Goal: Task Accomplishment & Management: Complete application form

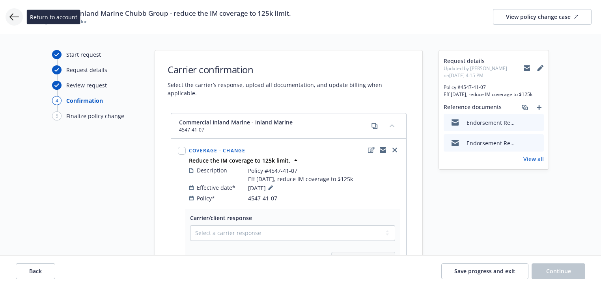
click at [13, 17] on icon at bounding box center [13, 16] width 9 height 9
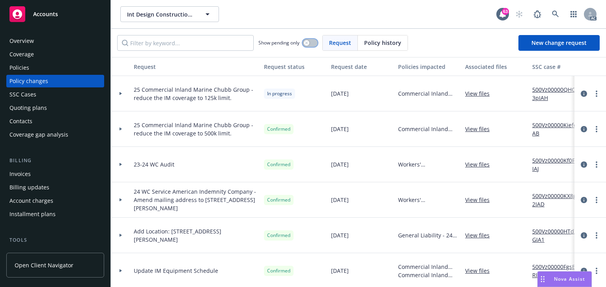
drag, startPoint x: 311, startPoint y: 43, endPoint x: 321, endPoint y: 46, distance: 10.9
click at [311, 43] on button "button" at bounding box center [309, 43] width 15 height 8
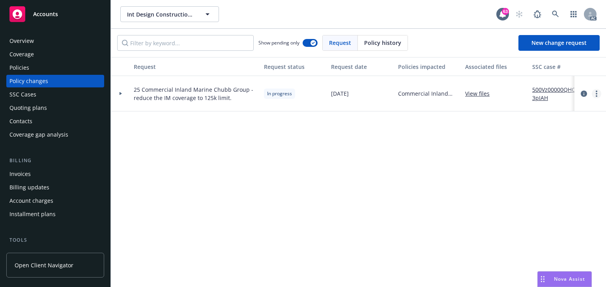
click at [595, 95] on icon "more" at bounding box center [596, 94] width 2 height 6
click at [500, 152] on link "Resume workflow" at bounding box center [532, 157] width 135 height 16
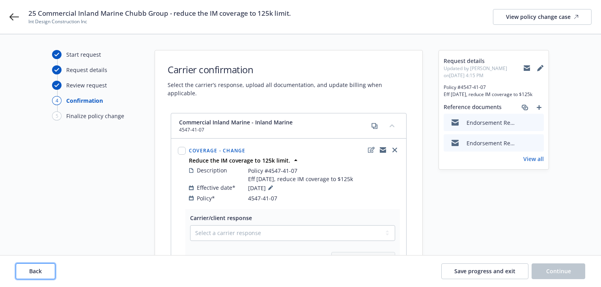
click at [46, 270] on button "Back" at bounding box center [35, 272] width 39 height 16
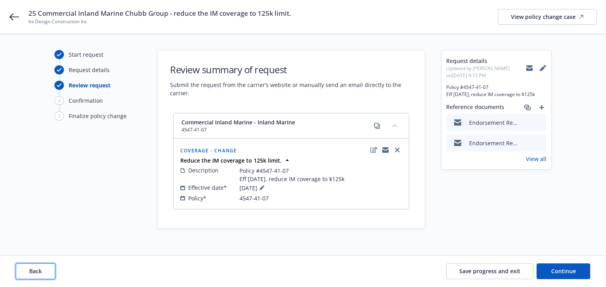
click at [46, 270] on button "Back" at bounding box center [35, 272] width 39 height 16
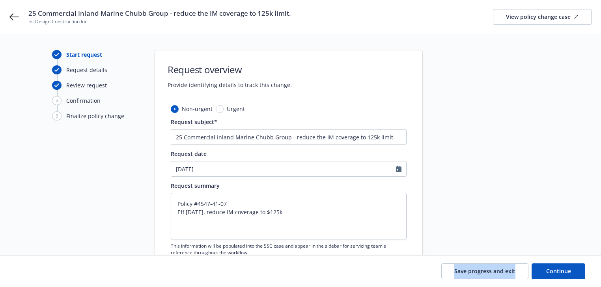
click at [46, 270] on div "Save progress and exit Continue" at bounding box center [300, 272] width 569 height 16
click at [91, 191] on div "Start request Request details Review request 4 Confirmation 5 Finalize policy c…" at bounding box center [95, 187] width 87 height 274
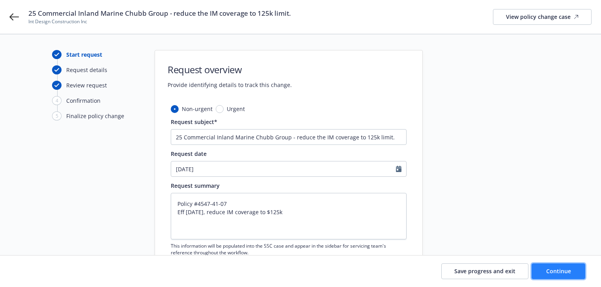
click at [566, 275] on button "Continue" at bounding box center [559, 272] width 54 height 16
type textarea "x"
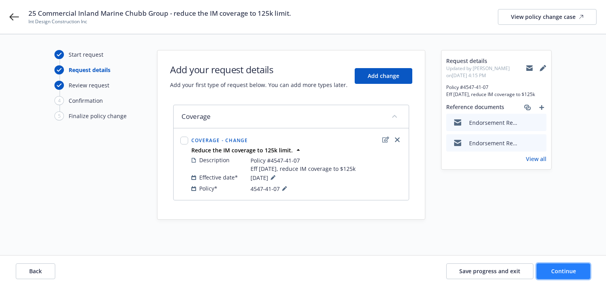
click at [575, 272] on span "Continue" at bounding box center [563, 271] width 25 height 7
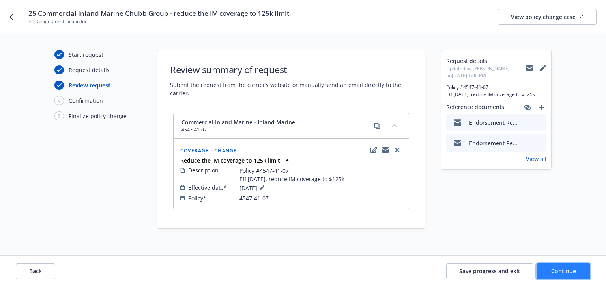
click at [575, 272] on span "Continue" at bounding box center [563, 271] width 25 height 7
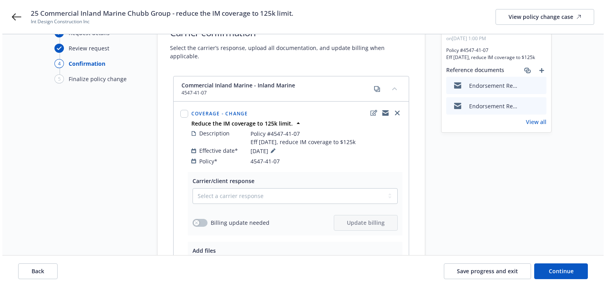
scroll to position [126, 0]
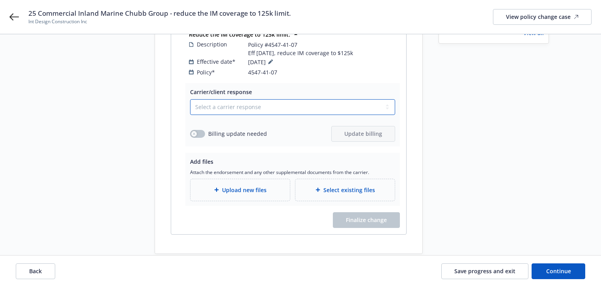
click at [224, 100] on select "Select a carrier response Accepted Accepted with revision No endorsement needed…" at bounding box center [292, 107] width 205 height 16
select select "ACCEPTED"
click at [190, 99] on select "Select a carrier response Accepted Accepted with revision No endorsement needed…" at bounding box center [292, 107] width 205 height 16
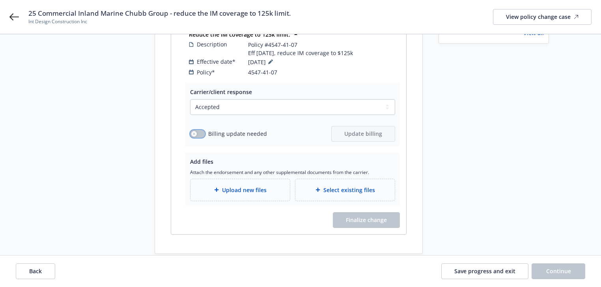
click at [197, 130] on button "button" at bounding box center [197, 134] width 15 height 8
copy span "Commercial Inland Marine"
drag, startPoint x: 38, startPoint y: 13, endPoint x: 120, endPoint y: 14, distance: 82.0
click at [120, 14] on span "25 Commercial Inland Marine Chubb Group - reduce the IM coverage to 125k limit." at bounding box center [159, 13] width 263 height 9
drag, startPoint x: 175, startPoint y: 13, endPoint x: 362, endPoint y: 8, distance: 187.0
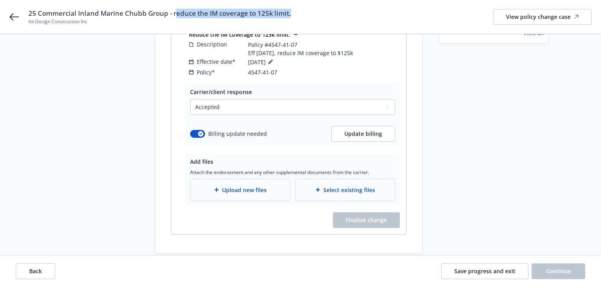
click at [362, 8] on div "25 Commercial Inland Marine Chubb Group - reduce the IM coverage to 125k limit.…" at bounding box center [300, 17] width 601 height 34
click at [167, 25] on div "25 Commercial Inland Marine Chubb Group - reduce the IM coverage to 125k limit.…" at bounding box center [300, 17] width 601 height 34
drag, startPoint x: 172, startPoint y: 14, endPoint x: 319, endPoint y: 13, distance: 146.7
click at [319, 13] on div "25 Commercial Inland Marine Chubb Group - reduce the IM coverage to 125k limit.…" at bounding box center [309, 17] width 563 height 17
copy span "reduce the IM coverage to 125k limit."
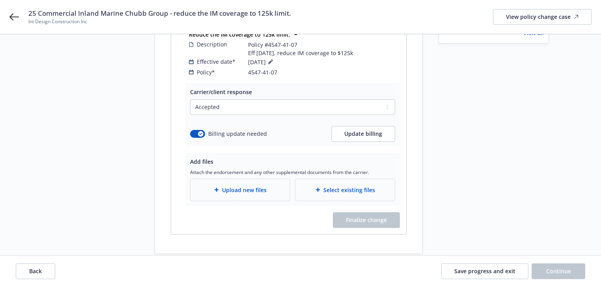
click at [232, 186] on span "Upload new files" at bounding box center [244, 190] width 45 height 8
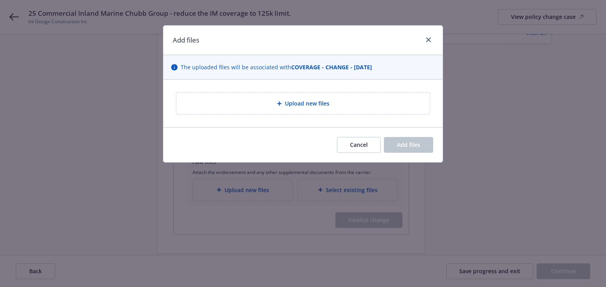
click at [301, 107] on span "Upload new files" at bounding box center [307, 103] width 45 height 8
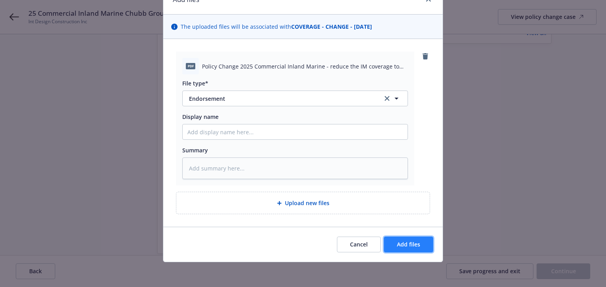
click at [420, 246] on button "Add files" at bounding box center [408, 245] width 49 height 16
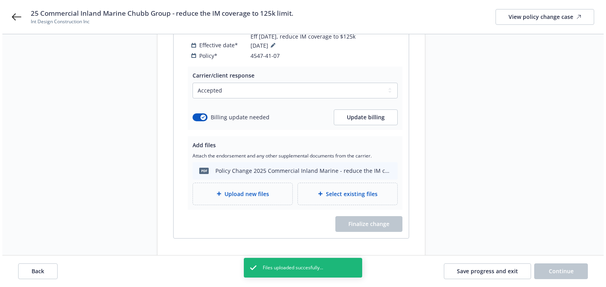
scroll to position [152, 0]
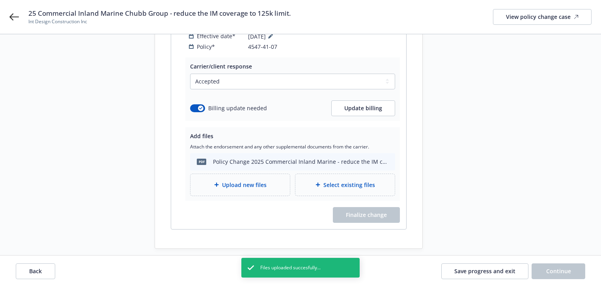
click at [420, 213] on div "Commercial Inland Marine - Inland Marine 4547-41-07 Coverage - Change Reduce th…" at bounding box center [288, 104] width 267 height 287
click at [194, 104] on button "button" at bounding box center [197, 108] width 15 height 8
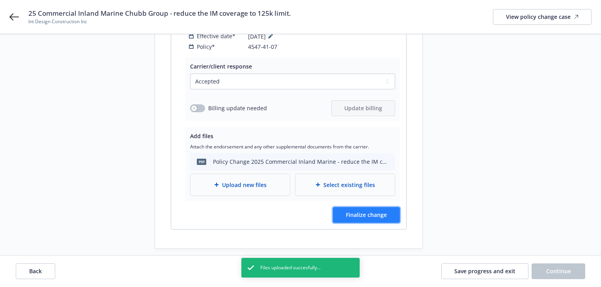
click at [353, 211] on span "Finalize change" at bounding box center [366, 214] width 41 height 7
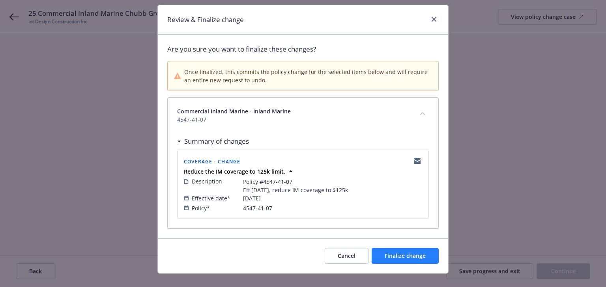
scroll to position [32, 0]
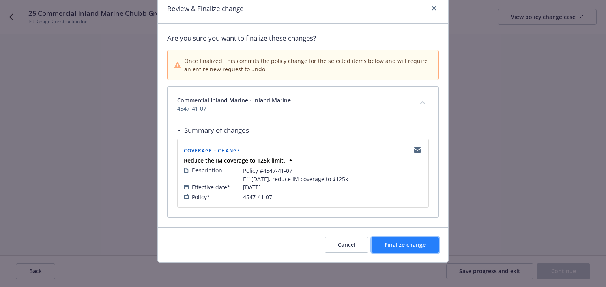
click at [425, 239] on button "Finalize change" at bounding box center [404, 245] width 67 height 16
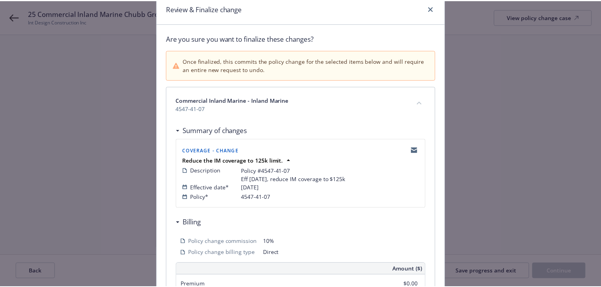
scroll to position [151, 0]
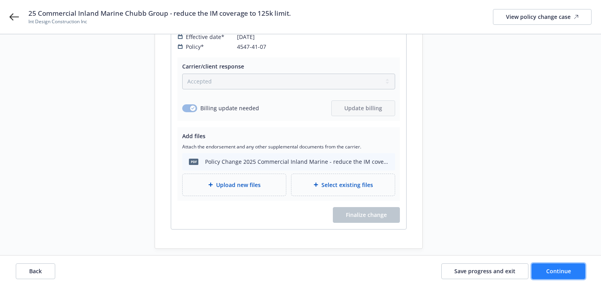
click at [559, 274] on span "Continue" at bounding box center [558, 271] width 25 height 7
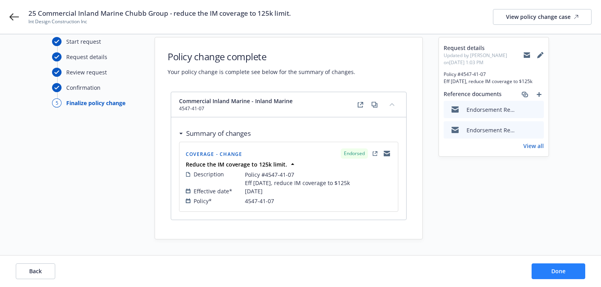
scroll to position [12, 0]
click at [559, 274] on span "Done" at bounding box center [558, 271] width 14 height 7
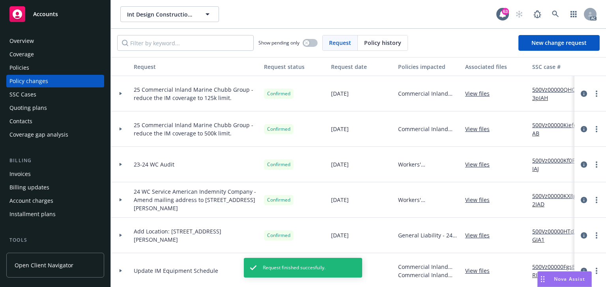
drag, startPoint x: 30, startPoint y: 65, endPoint x: 25, endPoint y: 68, distance: 5.3
click at [30, 65] on div "Policies" at bounding box center [54, 68] width 91 height 13
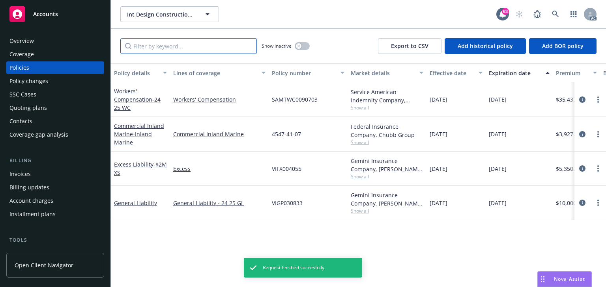
click at [229, 47] on input "Filter by keyword..." at bounding box center [188, 46] width 136 height 16
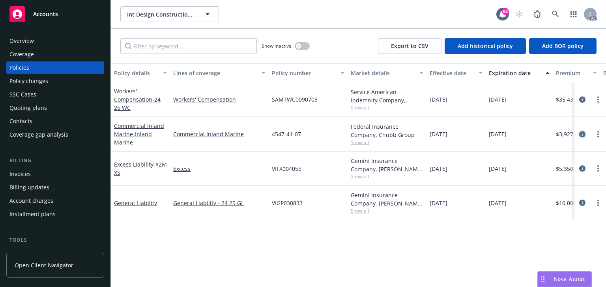
click at [579, 133] on icon "circleInformation" at bounding box center [582, 134] width 6 height 6
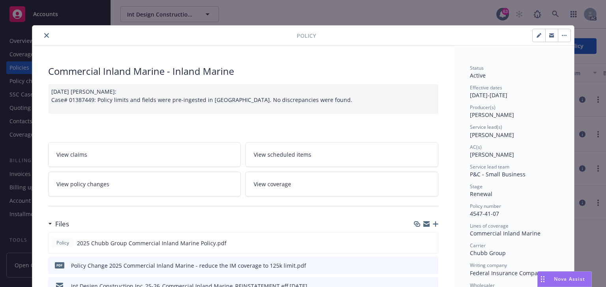
scroll to position [24, 0]
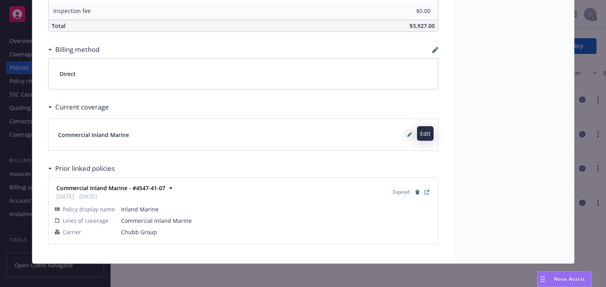
click at [409, 132] on icon at bounding box center [409, 134] width 5 height 5
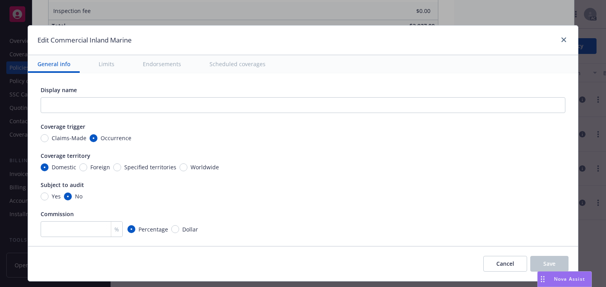
click at [233, 66] on button "Scheduled coverages" at bounding box center [237, 64] width 75 height 18
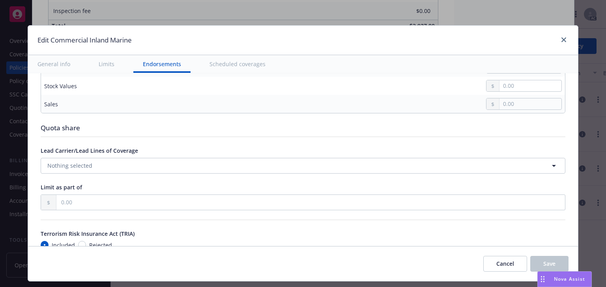
scroll to position [2198, 0]
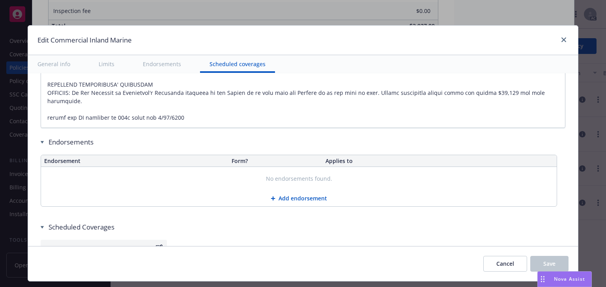
type textarea "x"
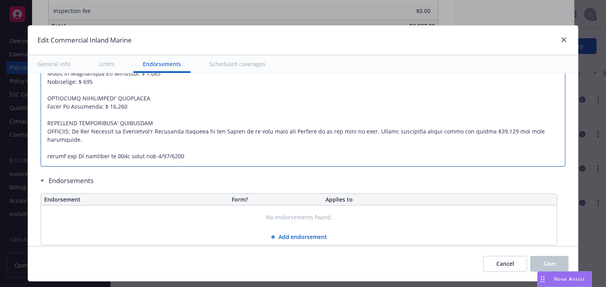
click at [119, 143] on textarea at bounding box center [303, 32] width 524 height 270
type textarea "DEDUCTIBLE: $1,000 Per Occurrence $5,000 Per Occurrence - Cranes/Asphalt Batch …"
type textarea "x"
type textarea "DEDUCTIBLE: $1,000 Per Occurrence $5,000 Per Occurrence - Cranes/Asphalt Batch …"
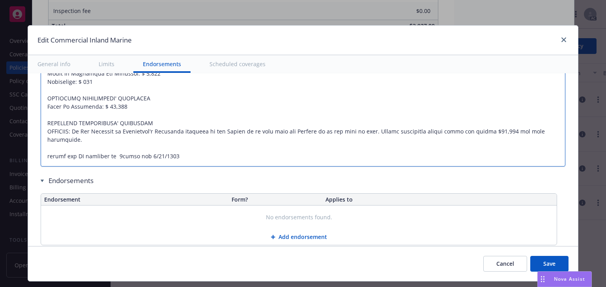
type textarea "x"
type textarea "DEDUCTIBLE: $1,000 Per Occurrence $5,000 Per Occurrence - Cranes/Asphalt Batch …"
type textarea "x"
type textarea "DEDUCTIBLE: $1,000 Per Occurrence $5,000 Per Occurrence - Cranes/Asphalt Batch …"
type textarea "x"
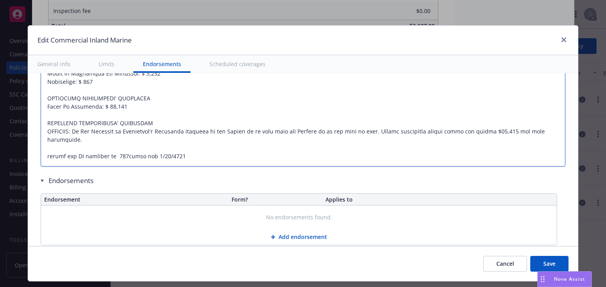
type textarea "DEDUCTIBLE: $1,000 Per Occurrence $5,000 Per Occurrence - Cranes/Asphalt Batch …"
type textarea "x"
type textarea "DEDUCTIBLE: $1,000 Per Occurrence $5,000 Per Occurrence - Cranes/Asphalt Batch …"
type textarea "x"
type textarea "DEDUCTIBLE: $1,000 Per Occurrence $5,000 Per Occurrence - Cranes/Asphalt Batch …"
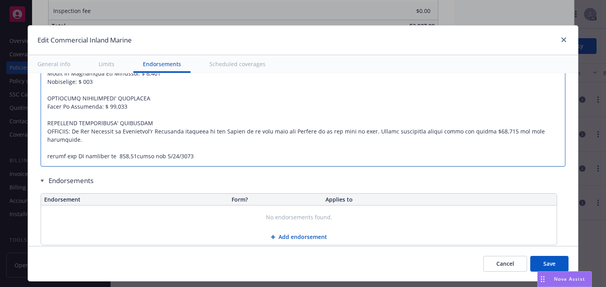
type textarea "x"
type textarea "DEDUCTIBLE: $1,000 Per Occurrence $5,000 Per Occurrence - Cranes/Asphalt Batch …"
type textarea "x"
type textarea "DEDUCTIBLE: $1,000 Per Occurrence $5,000 Per Occurrence - Cranes/Asphalt Batch …"
type textarea "x"
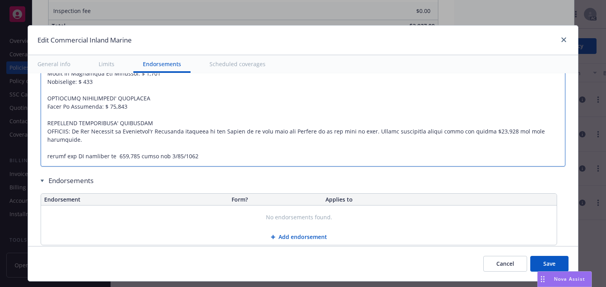
drag, startPoint x: 160, startPoint y: 142, endPoint x: 172, endPoint y: 146, distance: 12.4
click at [172, 146] on textarea at bounding box center [303, 32] width 524 height 270
type textarea "DEDUCTIBLE: $1,000 Per Occurrence $5,000 Per Occurrence - Cranes/Asphalt Batch …"
type textarea "x"
type textarea "DEDUCTIBLE: $1,000 Per Occurrence $5,000 Per Occurrence - Cranes/Asphalt Batch …"
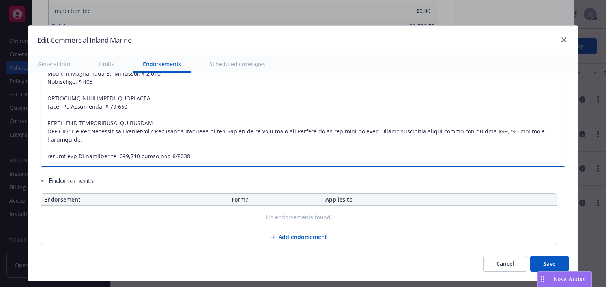
type textarea "x"
type textarea "DEDUCTIBLE: $1,000 Per Occurrence $5,000 Per Occurrence - Cranes/Asphalt Batch …"
type textarea "x"
type textarea "DEDUCTIBLE: $1,000 Per Occurrence $5,000 Per Occurrence - Cranes/Asphalt Batch …"
type textarea "x"
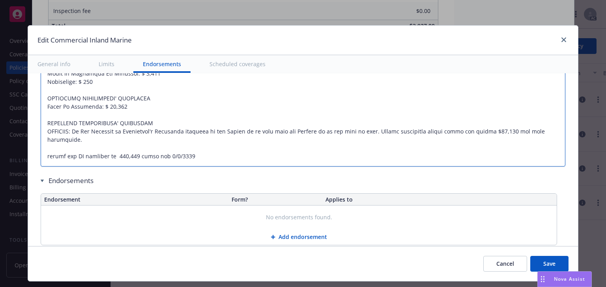
type textarea "DEDUCTIBLE: $1,000 Per Occurrence $5,000 Per Occurrence - Cranes/Asphalt Batch …"
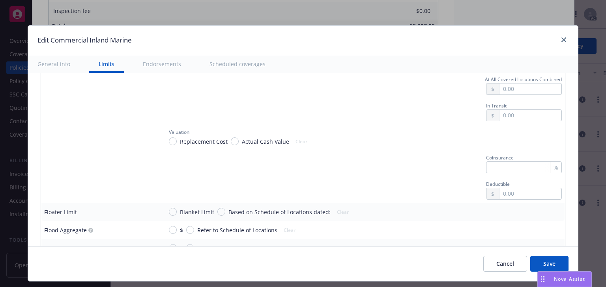
scroll to position [1222, 0]
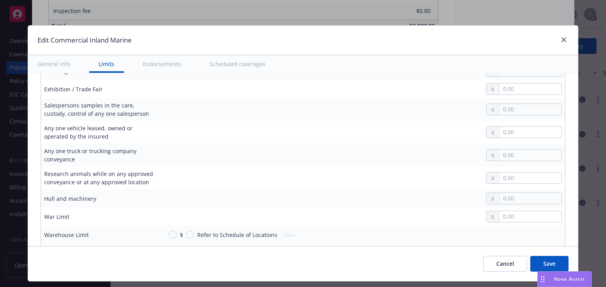
click at [57, 63] on button "General info" at bounding box center [54, 64] width 52 height 18
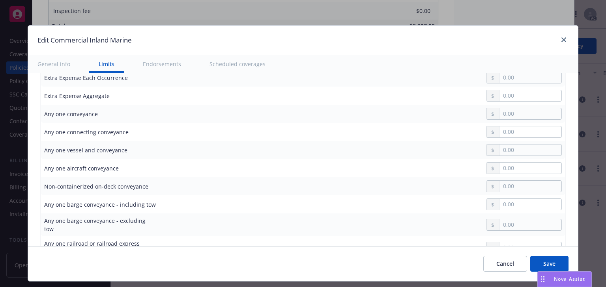
scroll to position [324, 0]
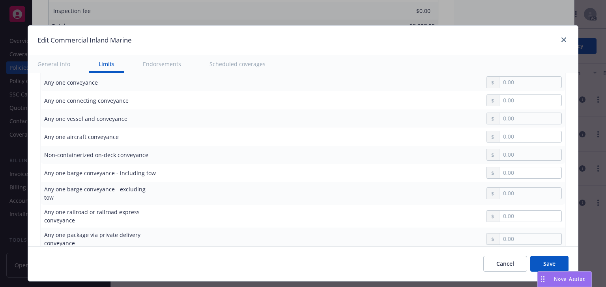
click at [409, 44] on div "Edit Commercial Inland Marine" at bounding box center [303, 41] width 550 height 30
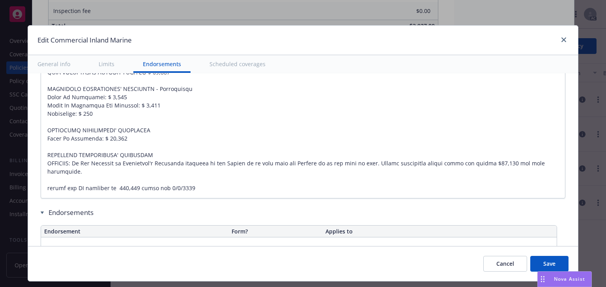
scroll to position [0, 0]
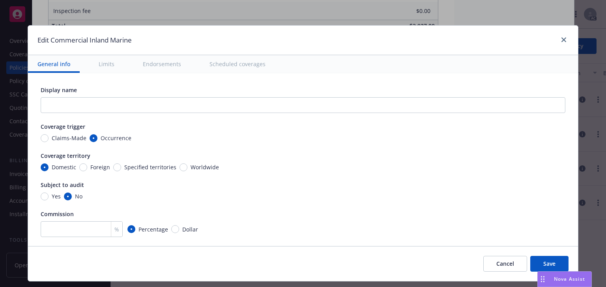
click at [511, 229] on div "% Percentage Dollar" at bounding box center [303, 230] width 524 height 16
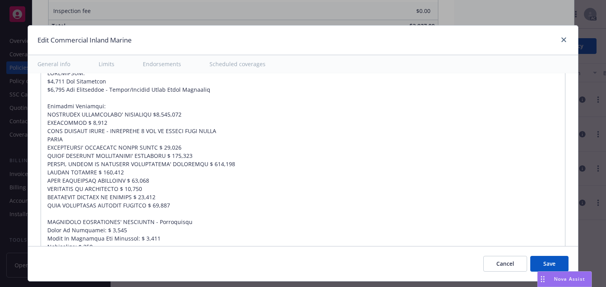
scroll to position [2053, 0]
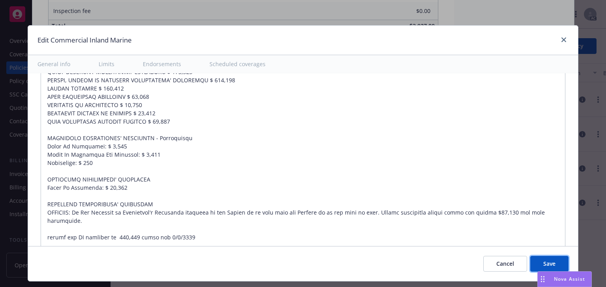
drag, startPoint x: 548, startPoint y: 263, endPoint x: 447, endPoint y: 238, distance: 104.1
click at [548, 263] on span "Save" at bounding box center [549, 263] width 12 height 7
type textarea "x"
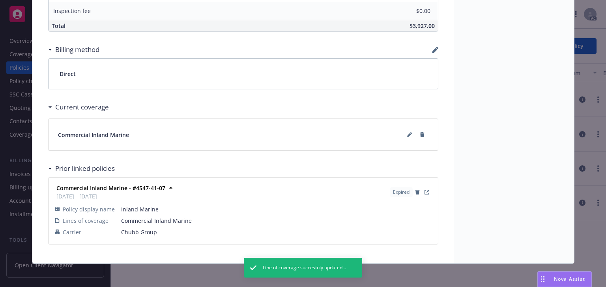
click at [397, 120] on div "Commercial Inland Marine" at bounding box center [243, 135] width 389 height 32
click at [424, 108] on div "Current coverage" at bounding box center [243, 107] width 390 height 17
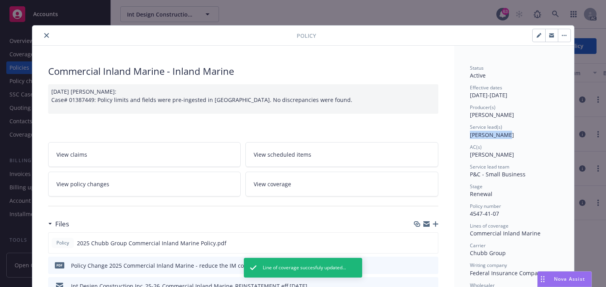
copy span "Daniel Campb"
drag, startPoint x: 459, startPoint y: 134, endPoint x: 502, endPoint y: 137, distance: 43.0
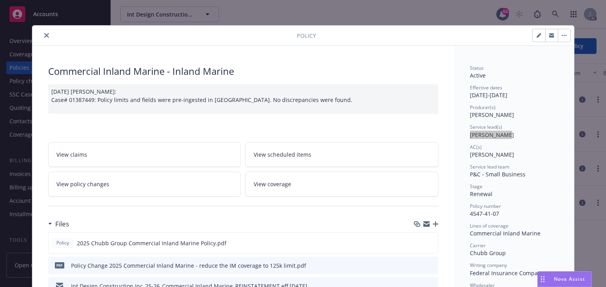
click at [145, 184] on link "View policy changes" at bounding box center [144, 184] width 193 height 25
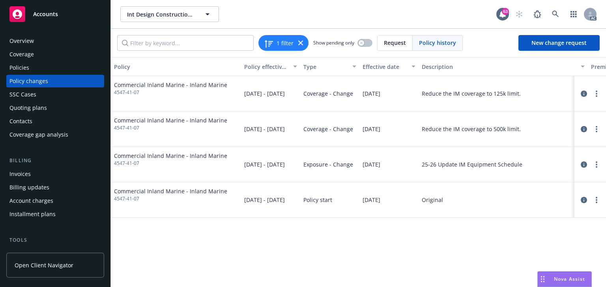
click at [387, 266] on div "Policy Policy effective dates Type Effective date Description Premium change An…" at bounding box center [358, 172] width 495 height 230
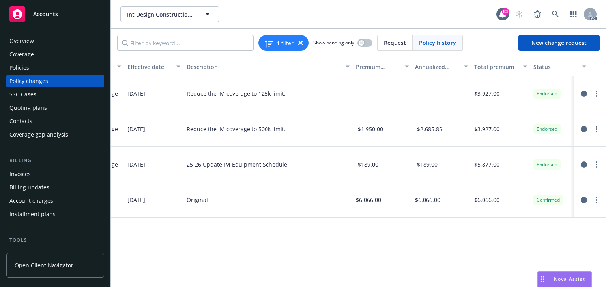
scroll to position [0, 236]
click at [372, 243] on div "Policy Policy effective dates Type Effective date Description Premium change An…" at bounding box center [358, 172] width 495 height 230
click at [362, 245] on div "Policy Policy effective dates Type Effective date Description Premium change An…" at bounding box center [358, 172] width 495 height 230
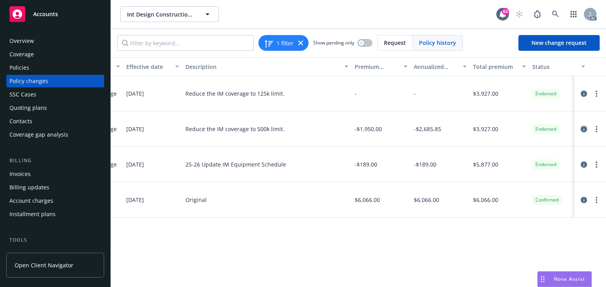
click at [584, 129] on icon "circleInformation" at bounding box center [583, 129] width 6 height 6
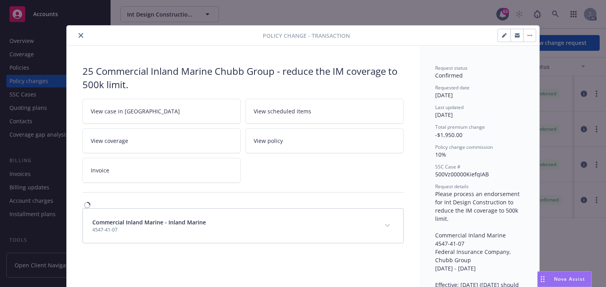
scroll to position [24, 0]
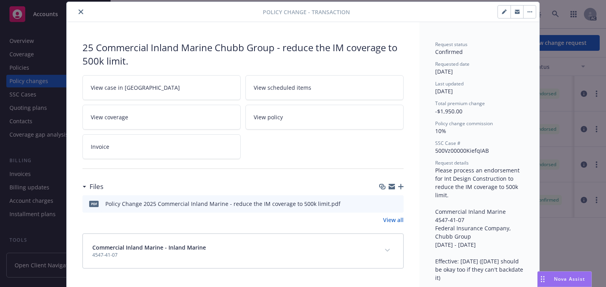
click at [393, 202] on icon "preview file" at bounding box center [395, 204] width 7 height 6
click at [175, 85] on link "View case in SSC" at bounding box center [161, 87] width 158 height 25
click at [78, 9] on icon "close" at bounding box center [80, 11] width 5 height 5
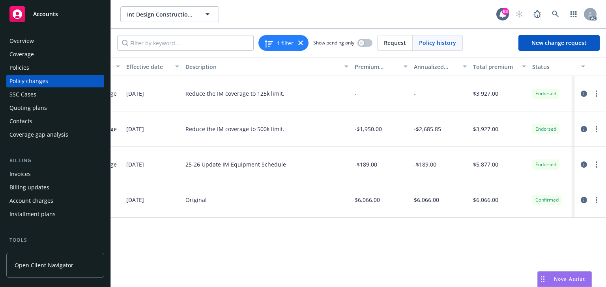
drag, startPoint x: 180, startPoint y: 126, endPoint x: 292, endPoint y: 127, distance: 112.0
click at [292, 127] on div "Commercial Inland Marine - Inland Marine 4547-41-07 01/04/2025 - 01/04/2026 Cov…" at bounding box center [247, 129] width 745 height 35
click at [245, 139] on div "Reduce the IM coverage to 500k limit." at bounding box center [266, 129] width 169 height 35
drag, startPoint x: 353, startPoint y: 130, endPoint x: 387, endPoint y: 132, distance: 33.6
click at [387, 132] on div "-$1,950.00" at bounding box center [380, 129] width 59 height 35
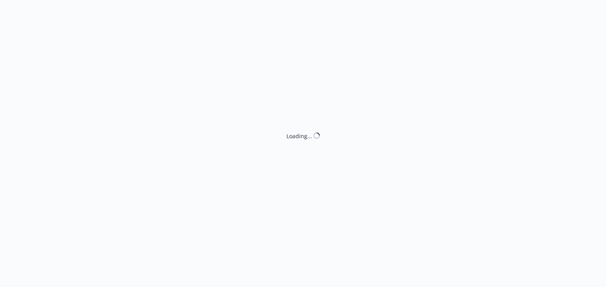
select select "ACCEPTED"
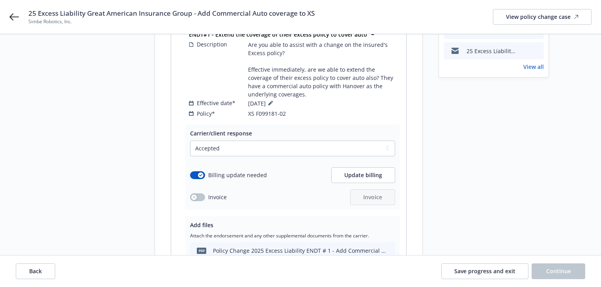
click at [433, 214] on div "Start request Request details Review request 4 Confirmation 5 Finalize policy c…" at bounding box center [300, 131] width 582 height 414
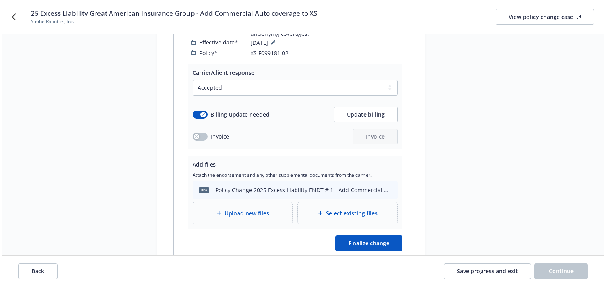
scroll to position [215, 0]
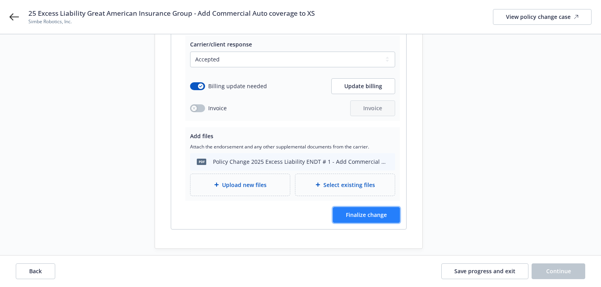
click at [369, 211] on span "Finalize change" at bounding box center [366, 214] width 41 height 7
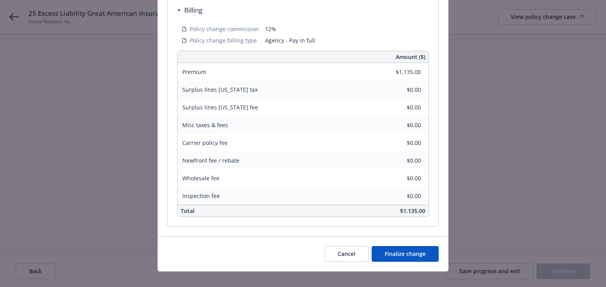
scroll to position [278, 0]
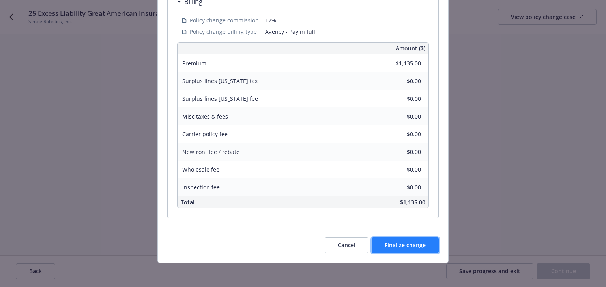
click at [413, 246] on span "Finalize change" at bounding box center [404, 245] width 41 height 7
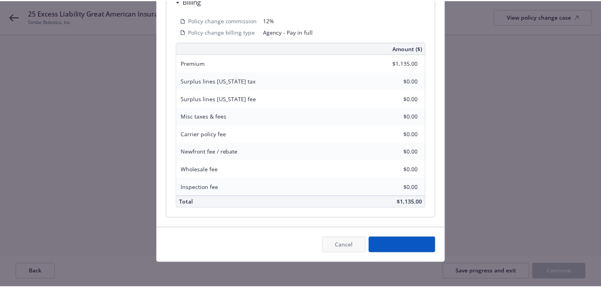
scroll to position [207, 0]
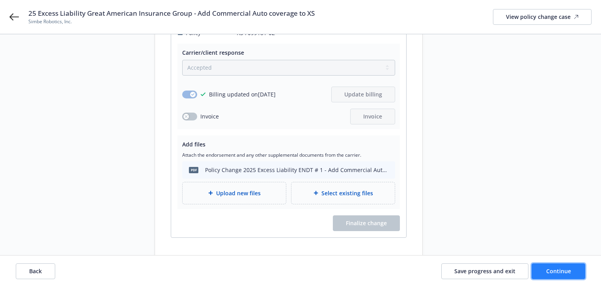
click at [558, 272] on span "Continue" at bounding box center [558, 271] width 25 height 7
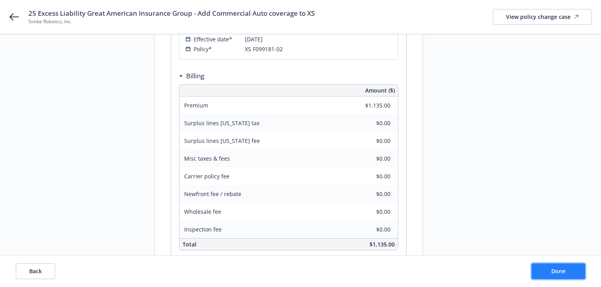
click at [560, 271] on span "Done" at bounding box center [558, 271] width 14 height 7
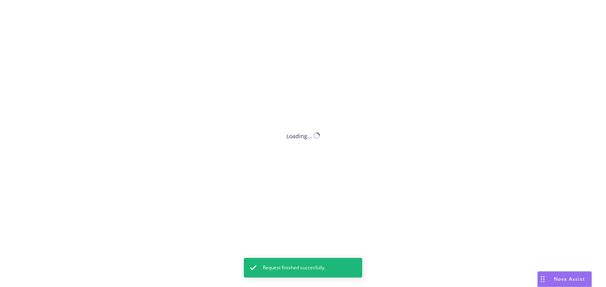
click at [560, 271] on div "Loading..." at bounding box center [303, 143] width 606 height 287
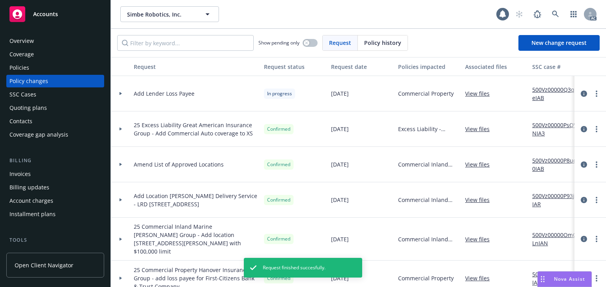
click at [16, 68] on div "Policies" at bounding box center [19, 68] width 20 height 13
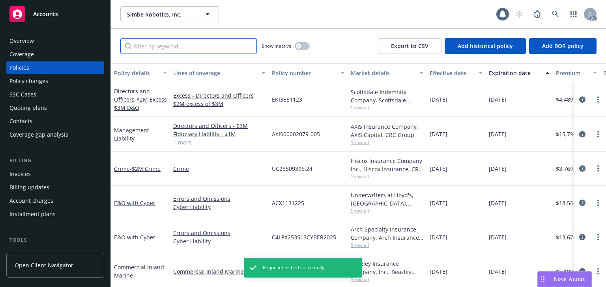
click at [144, 46] on input "Filter by keyword..." at bounding box center [188, 46] width 136 height 16
type input "8"
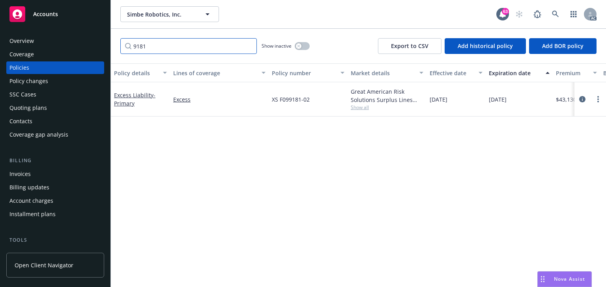
type input "9181"
drag, startPoint x: 397, startPoint y: 189, endPoint x: 374, endPoint y: 172, distance: 29.1
click at [380, 175] on div "Policy details Lines of coverage Policy number Market details Effective date Ex…" at bounding box center [358, 175] width 495 height 224
click at [125, 97] on link "Excess Liability - Primary" at bounding box center [134, 99] width 41 height 16
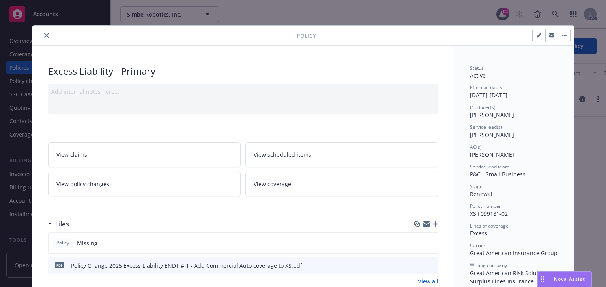
scroll to position [24, 0]
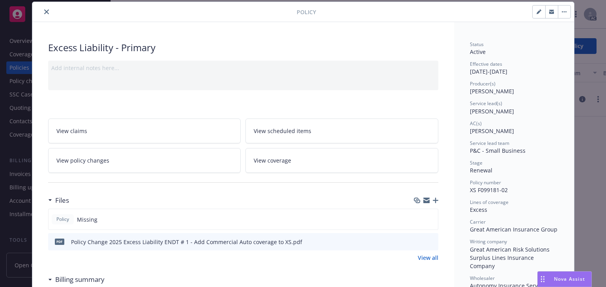
click at [42, 12] on button "close" at bounding box center [46, 11] width 9 height 9
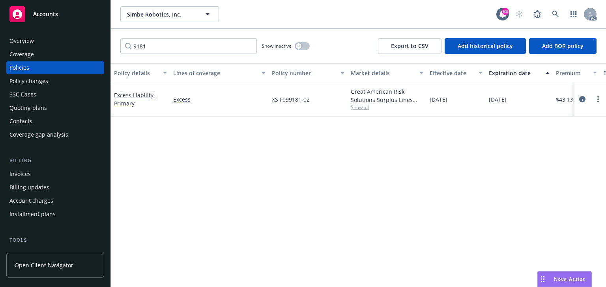
click at [250, 189] on div "Policy details Lines of coverage Policy number Market details Effective date Ex…" at bounding box center [358, 175] width 495 height 224
click at [218, 126] on div "Policy details Lines of coverage Policy number Market details Effective date Ex…" at bounding box center [358, 175] width 495 height 224
click at [290, 145] on div "Policy details Lines of coverage Policy number Market details Effective date Ex…" at bounding box center [358, 175] width 495 height 224
click at [147, 95] on link "Excess Liability - Primary" at bounding box center [134, 99] width 41 height 16
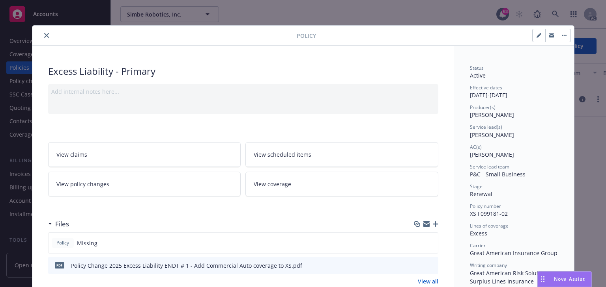
scroll to position [24, 0]
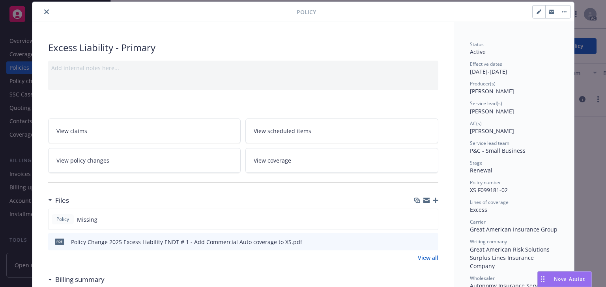
click at [44, 10] on icon "close" at bounding box center [46, 11] width 5 height 5
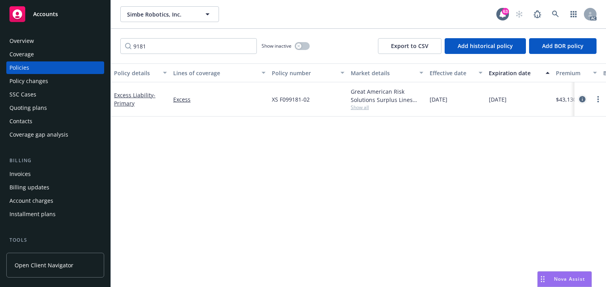
click at [582, 99] on icon "circleInformation" at bounding box center [582, 99] width 6 height 6
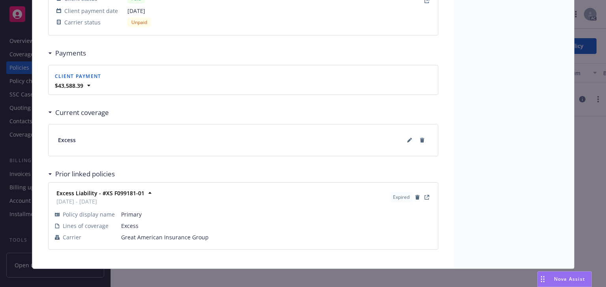
scroll to position [710, 0]
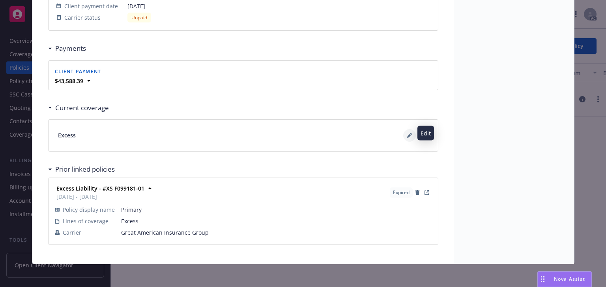
click at [407, 133] on icon at bounding box center [409, 135] width 5 height 5
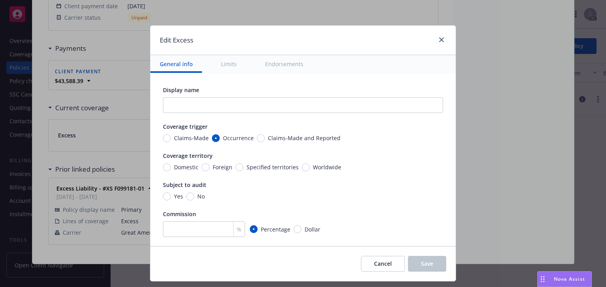
click at [287, 60] on button "Endorsements" at bounding box center [284, 64] width 57 height 18
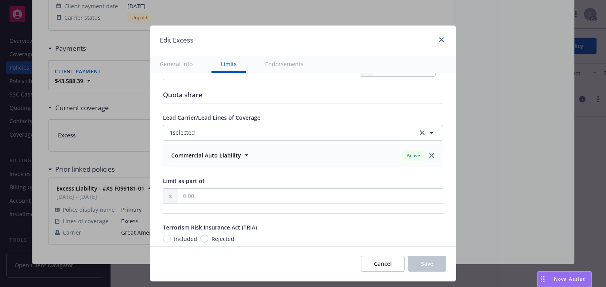
type textarea "x"
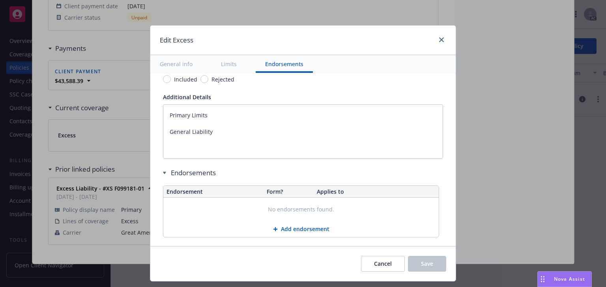
scroll to position [498, 0]
click at [433, 39] on div at bounding box center [439, 40] width 13 height 10
click at [442, 41] on icon "close" at bounding box center [441, 39] width 5 height 5
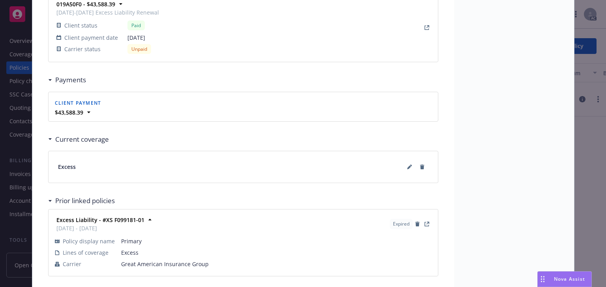
scroll to position [710, 0]
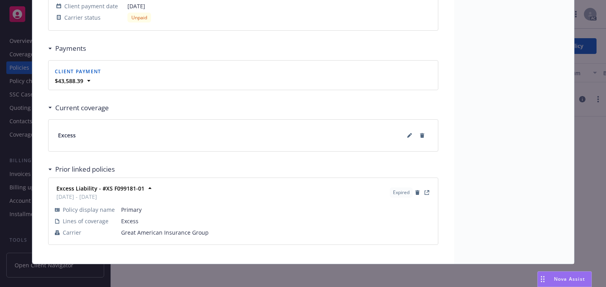
click at [266, 210] on span "Primary" at bounding box center [276, 210] width 310 height 8
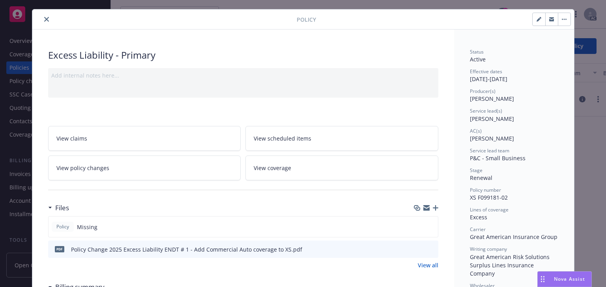
scroll to position [0, 0]
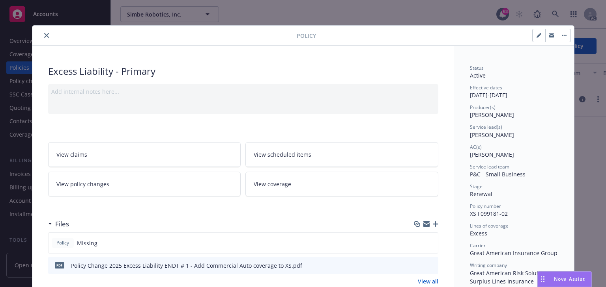
click at [45, 37] on icon "close" at bounding box center [46, 35] width 5 height 5
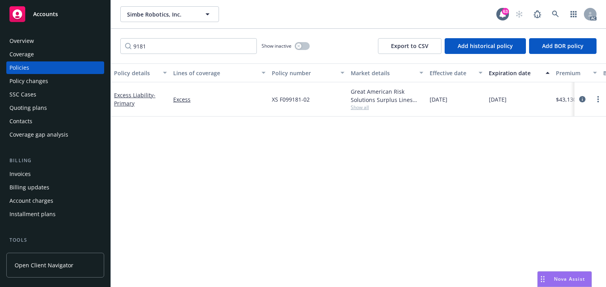
click at [195, 169] on div "Policy details Lines of coverage Policy number Market details Effective date Ex…" at bounding box center [358, 175] width 495 height 224
click at [599, 99] on link "more" at bounding box center [597, 99] width 9 height 9
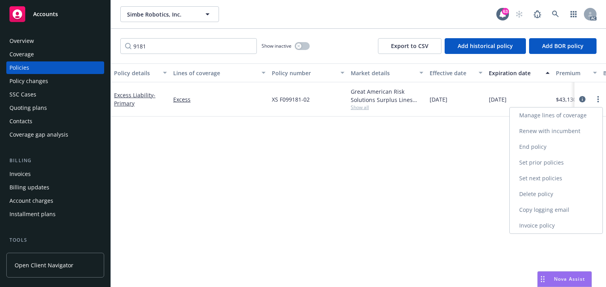
click at [545, 119] on link "Manage lines of coverage" at bounding box center [555, 116] width 93 height 16
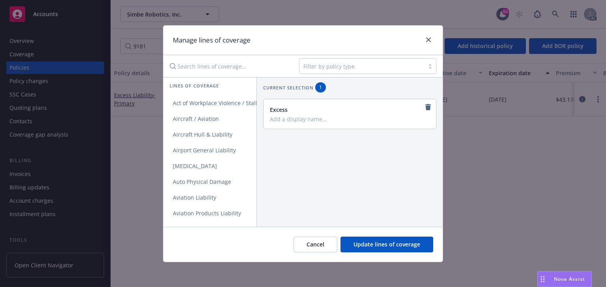
click at [322, 65] on div at bounding box center [361, 66] width 117 height 9
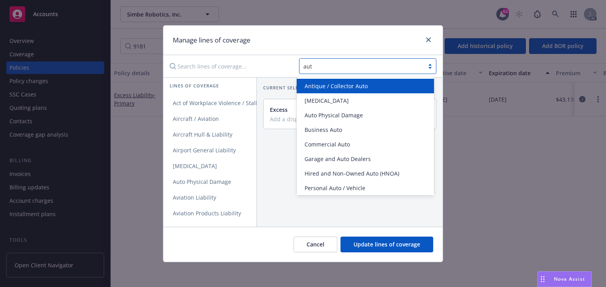
type input "auto"
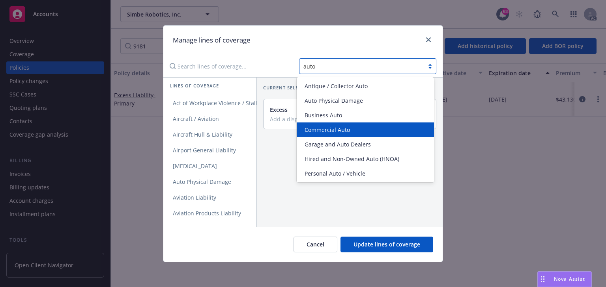
click at [354, 130] on div "Commercial Auto" at bounding box center [365, 130] width 128 height 8
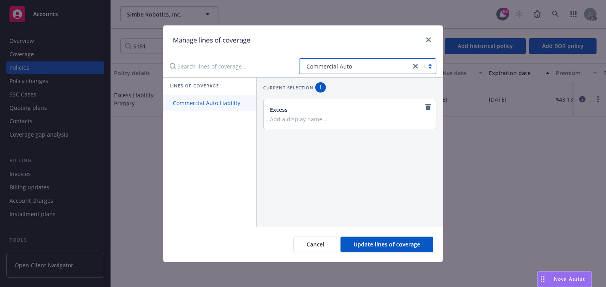
click at [210, 99] on span "Commercial Auto Liability" at bounding box center [206, 102] width 86 height 7
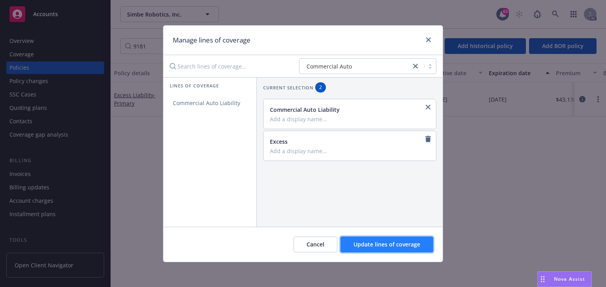
click at [397, 243] on span "Update lines of coverage" at bounding box center [386, 244] width 67 height 7
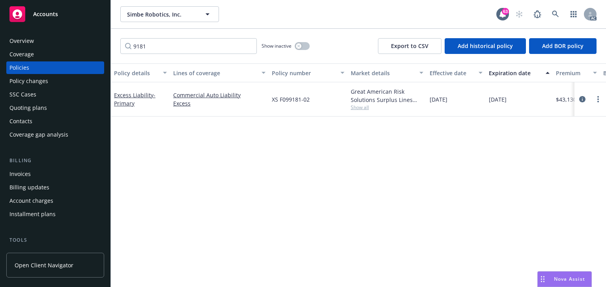
click at [358, 219] on div "Policy details Lines of coverage Policy number Market details Effective date Ex…" at bounding box center [358, 175] width 495 height 224
click at [583, 98] on icon "circleInformation" at bounding box center [582, 99] width 6 height 6
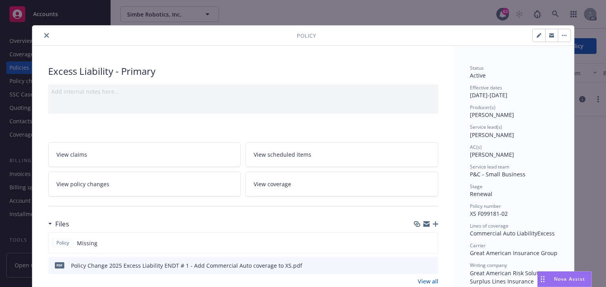
scroll to position [24, 0]
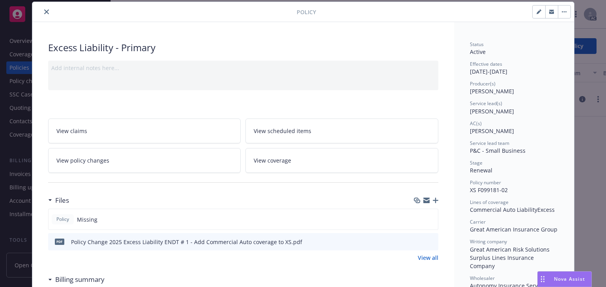
click at [265, 53] on div "Excess Liability - Primary" at bounding box center [243, 47] width 390 height 13
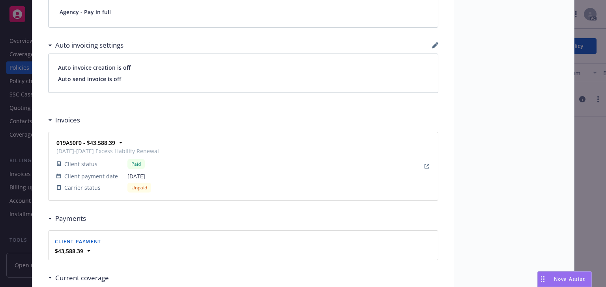
scroll to position [524, 0]
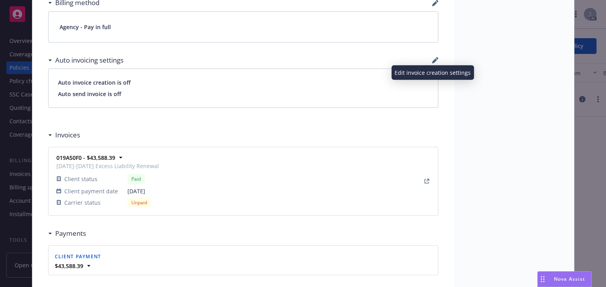
click at [433, 57] on icon "button" at bounding box center [435, 60] width 6 height 6
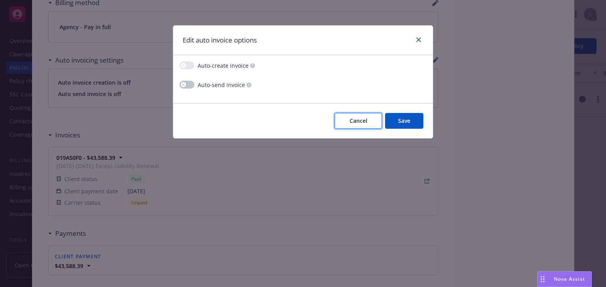
click at [371, 117] on button "Cancel" at bounding box center [357, 121] width 47 height 16
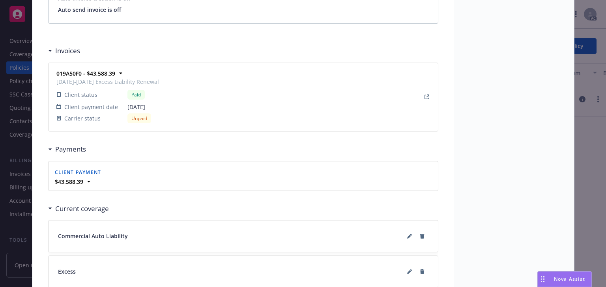
scroll to position [651, 0]
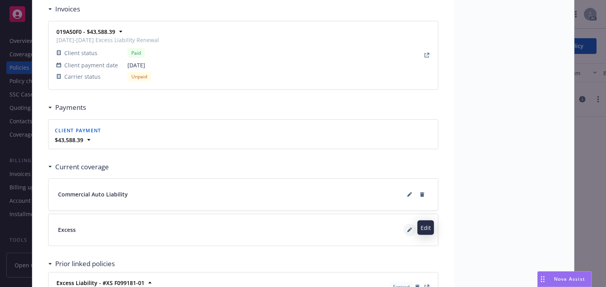
click at [407, 230] on button at bounding box center [409, 230] width 13 height 13
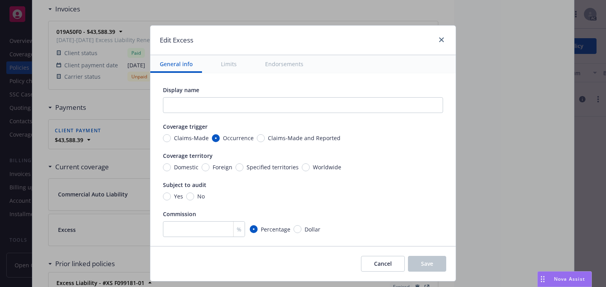
click at [283, 66] on button "Endorsements" at bounding box center [284, 64] width 57 height 18
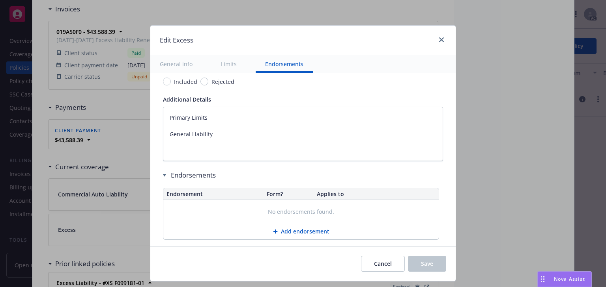
scroll to position [498, 0]
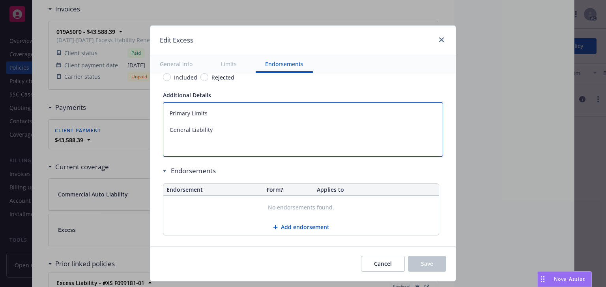
click at [215, 127] on textarea "Primary Limits General Liability" at bounding box center [303, 130] width 280 height 55
paste textarea "Controlling Underlying Insurance Underwriters at Lloyd's, London Policy#: TBD 0…"
type textarea "x"
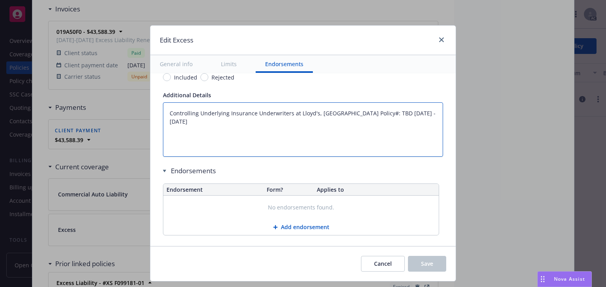
scroll to position [482, 0]
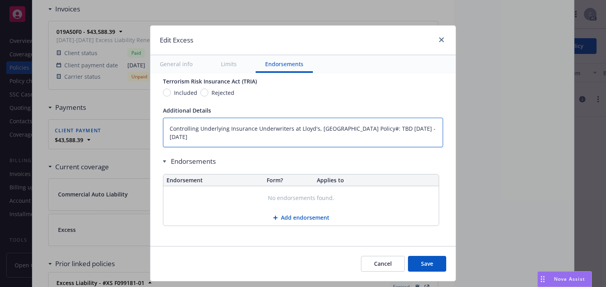
type textarea "Controlling Underlying Insurance Underwriters at Lloyd's, London Policy#: TBD 0…"
click at [165, 127] on textarea "Controlling Underlying Insurance Underwriters at Lloyd's, London Policy#: TBD 0…" at bounding box center [303, 133] width 280 height 30
paste textarea "Commercial General Liability"
type textarea "x"
type textarea "Commercial General LiabilityControlling Underlying Insurance Underwriters at Ll…"
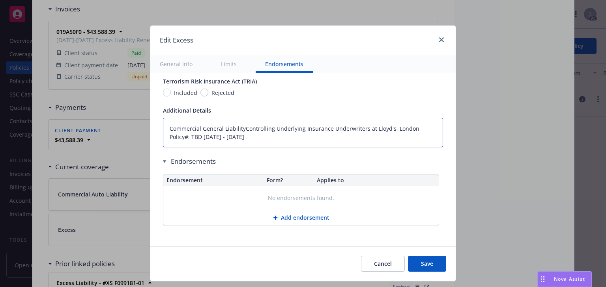
type textarea "x"
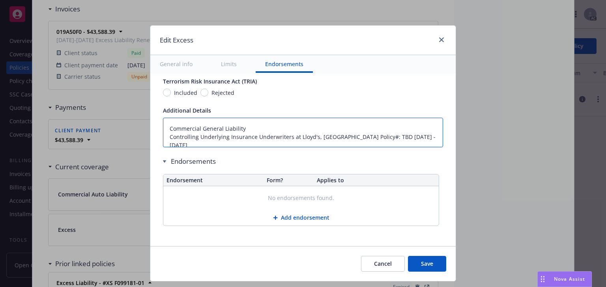
scroll to position [491, 0]
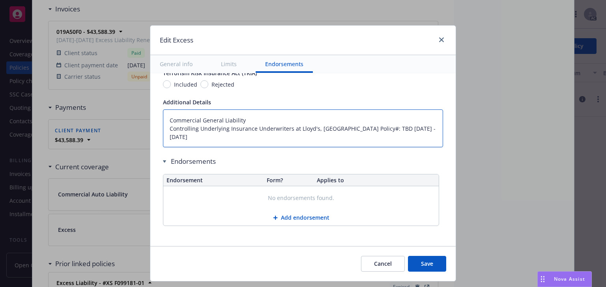
type textarea "Commercial General Liability Controlling Underlying Insurance Underwriters at L…"
click at [199, 134] on textarea "Commercial General Liability Controlling Underlying Insurance Underwriters at L…" at bounding box center [303, 129] width 280 height 38
type textarea "x"
type textarea "Commercial General Liability Controlling Underlying Insurance Underwriters at L…"
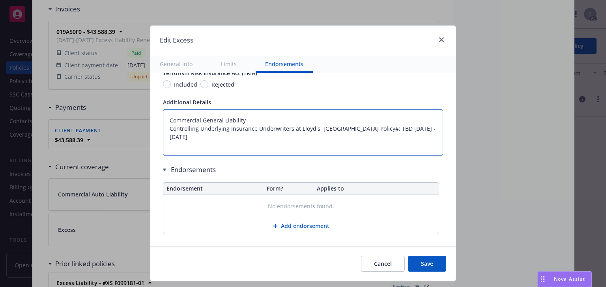
scroll to position [498, 0]
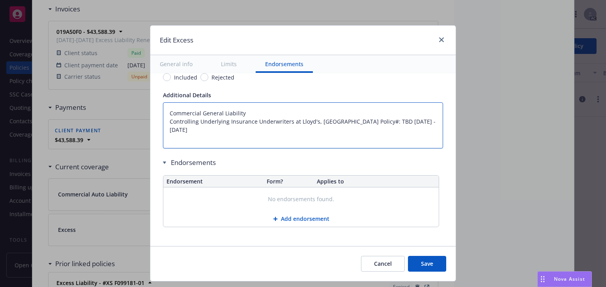
paste textarea "$1,000,000 Each Occurrence $2,000,000 General Aggregate $2,000,000 Products - C…"
type textarea "x"
type textarea "Commercial General Liability Controlling Underlying Insurance Underwriters at L…"
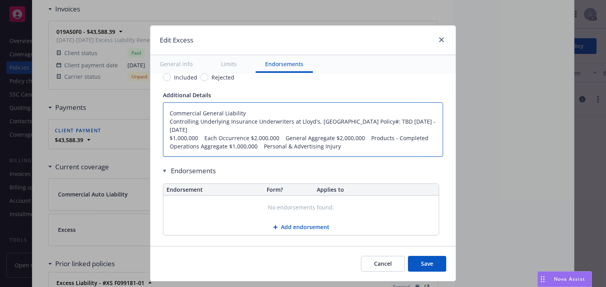
click at [245, 136] on textarea "Commercial General Liability Controlling Underlying Insurance Underwriters at L…" at bounding box center [303, 130] width 280 height 55
type textarea "x"
type textarea "Commercial General Liability Controlling Underlying Insurance Underwriters at L…"
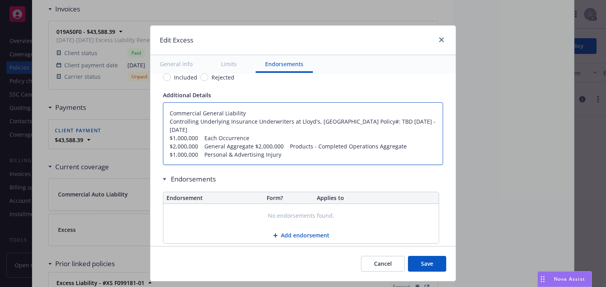
click at [250, 144] on textarea "Commercial General Liability Controlling Underlying Insurance Underwriters at L…" at bounding box center [303, 134] width 280 height 63
type textarea "x"
type textarea "Commercial General Liability Controlling Underlying Insurance Underwriters at L…"
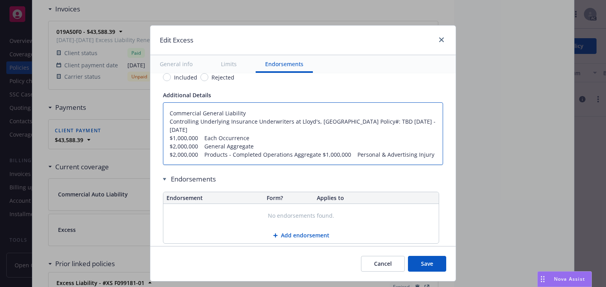
click at [287, 154] on textarea "Commercial General Liability Controlling Underlying Insurance Underwriters at L…" at bounding box center [303, 134] width 280 height 63
type textarea "x"
type textarea "Commercial General Liability Controlling Underlying Insurance Underwriters at L…"
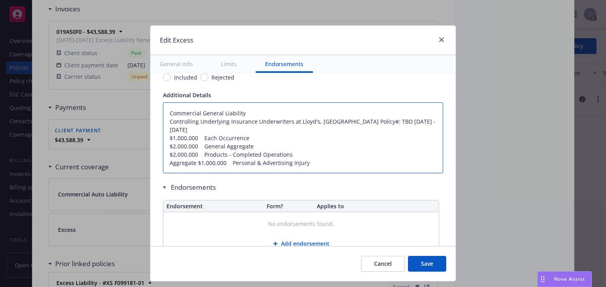
click at [227, 161] on textarea "Commercial General Liability Controlling Underlying Insurance Underwriters at L…" at bounding box center [303, 138] width 280 height 71
type textarea "x"
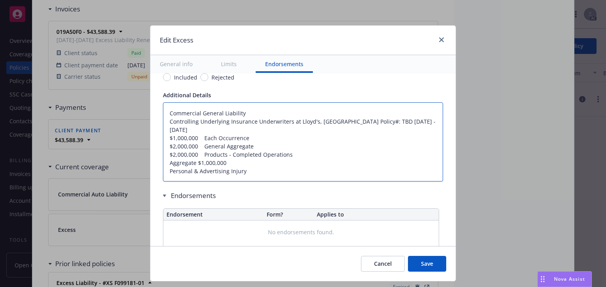
type textarea "Commercial General Liability Controlling Underlying Insurance Underwriters at L…"
click at [247, 170] on textarea "Commercial General Liability Controlling Underlying Insurance Underwriters at L…" at bounding box center [303, 143] width 280 height 80
type textarea "x"
type textarea "Commercial General Liability Controlling Underlying Insurance Underwriters at L…"
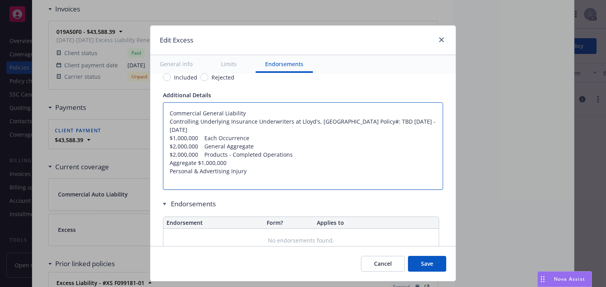
type textarea "x"
type textarea "Commercial General Liability Controlling Underlying Insurance Underwriters at L…"
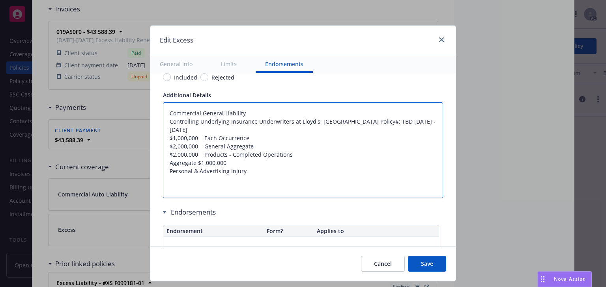
type textarea "x"
paste textarea "Auto Liability"
type textarea "Commercial General Liability Controlling Underlying Insurance Underwriters at L…"
type textarea "x"
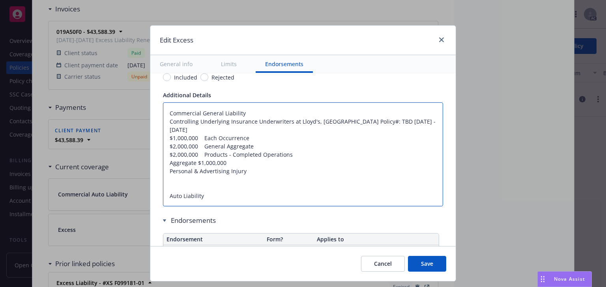
type textarea "Commercial General Liability Controlling Underlying Insurance Underwriters at L…"
click at [214, 193] on textarea "Commercial General Liability Controlling Underlying Insurance Underwriters at L…" at bounding box center [303, 155] width 280 height 104
type textarea "x"
type textarea "Commercial General Liability Controlling Underlying Insurance Underwriters at L…"
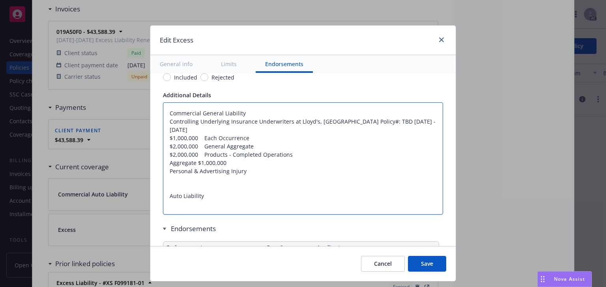
paste textarea "Underlying Insurance Hanover Insurance Company Policy#: AHF-J177024-03 07/01/20…"
type textarea "x"
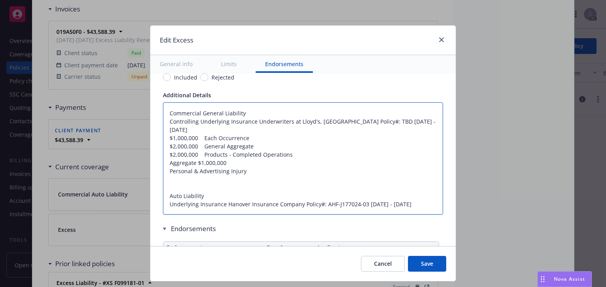
type textarea "Commercial General Liability Controlling Underlying Insurance Underwriters at L…"
click at [431, 200] on textarea "Commercial General Liability Controlling Underlying Insurance Underwriters at L…" at bounding box center [303, 159] width 280 height 113
type textarea "x"
type textarea "Commercial General Liability Controlling Underlying Insurance Underwriters at L…"
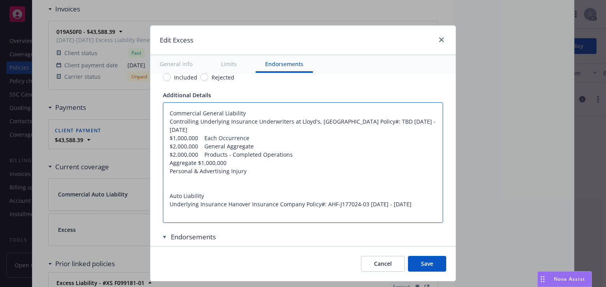
paste textarea "$1,000,000 Combined Single Limit"
type textarea "x"
type textarea "Commercial General Liability Controlling Underlying Insurance Underwriters at L…"
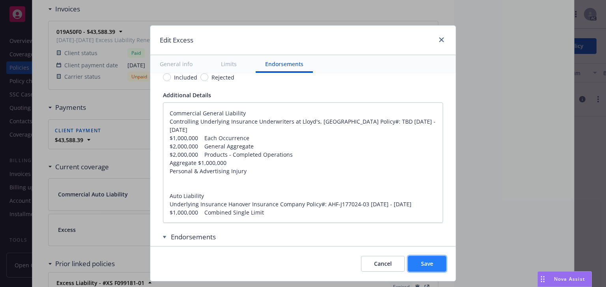
click at [427, 262] on span "Save" at bounding box center [427, 263] width 12 height 7
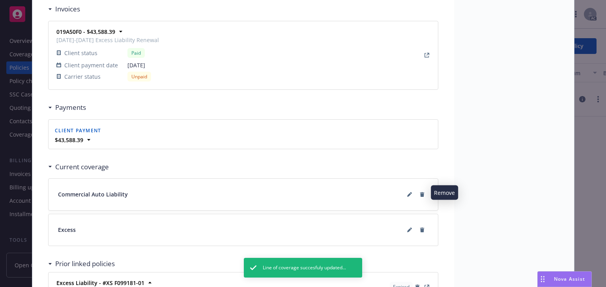
click at [420, 192] on icon at bounding box center [422, 194] width 4 height 5
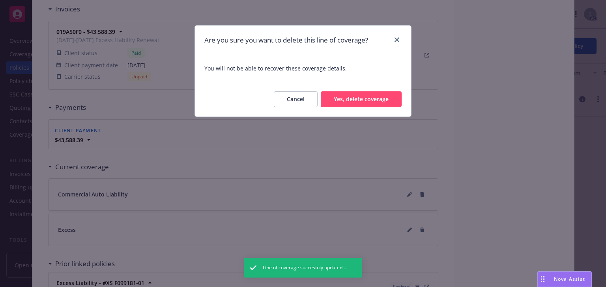
click at [379, 97] on button "Yes, delete coverage" at bounding box center [361, 99] width 81 height 16
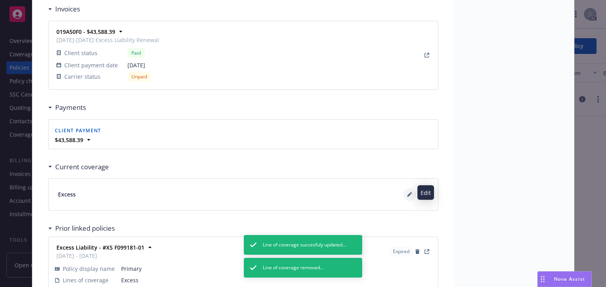
click at [407, 192] on icon at bounding box center [409, 194] width 5 height 5
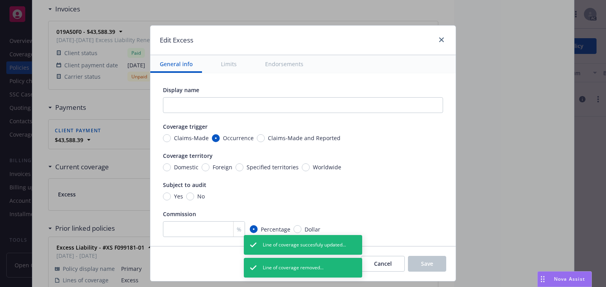
click at [293, 64] on button "Endorsements" at bounding box center [284, 64] width 57 height 18
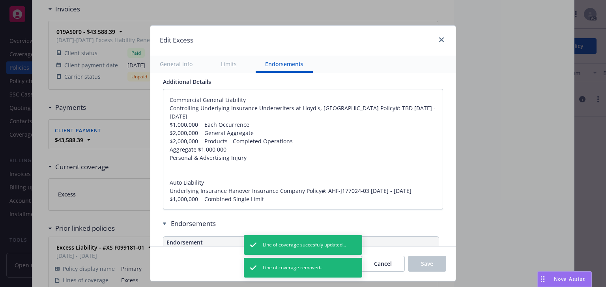
type textarea "x"
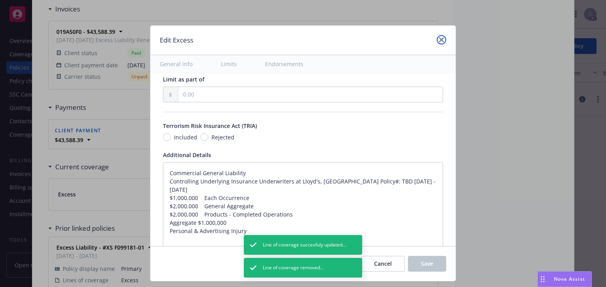
click at [439, 39] on icon "close" at bounding box center [441, 39] width 5 height 5
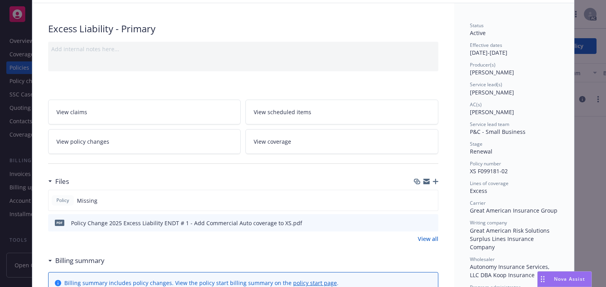
scroll to position [0, 0]
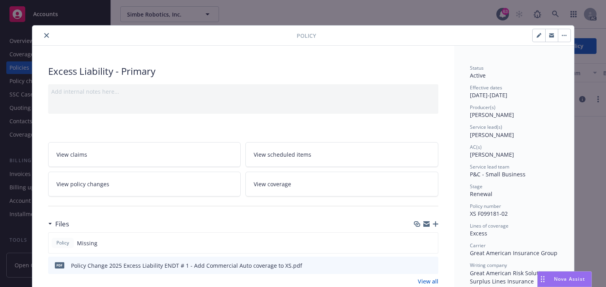
click at [44, 35] on icon "close" at bounding box center [46, 35] width 5 height 5
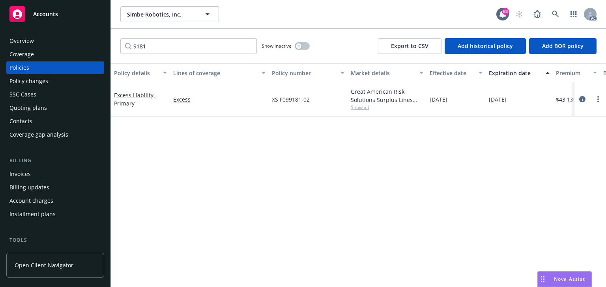
click at [255, 199] on div "Policy details Lines of coverage Policy number Market details Effective date Ex…" at bounding box center [358, 175] width 495 height 224
click at [380, 208] on div "Policy details Lines of coverage Policy number Market details Effective date Ex…" at bounding box center [358, 175] width 495 height 224
click at [430, 217] on div "Policy details Lines of coverage Policy number Market details Effective date Ex…" at bounding box center [358, 175] width 495 height 224
click at [35, 178] on div "Invoices" at bounding box center [54, 174] width 91 height 13
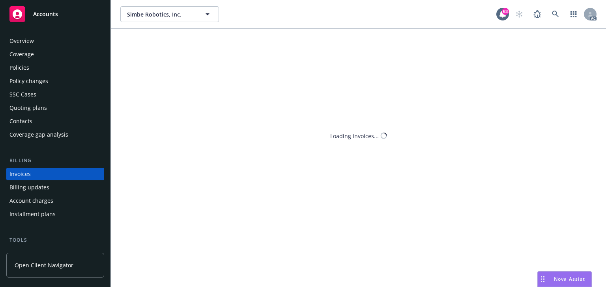
scroll to position [18, 0]
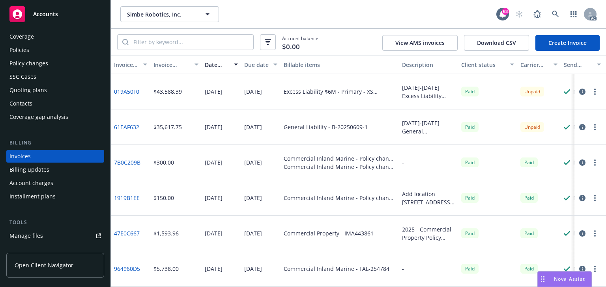
click at [562, 47] on link "Create Invoice" at bounding box center [567, 43] width 64 height 16
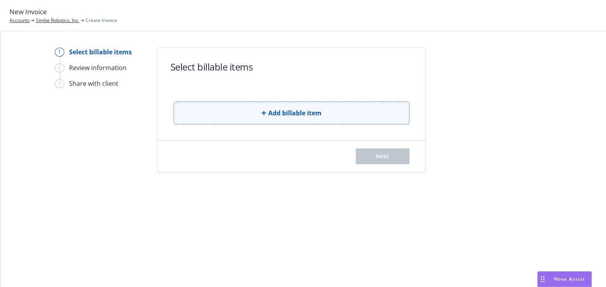
click at [299, 108] on button "Add billable item" at bounding box center [292, 113] width 236 height 23
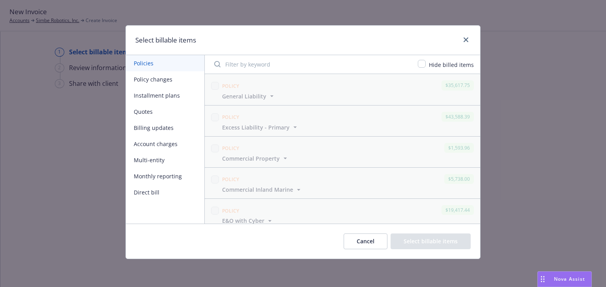
drag, startPoint x: 157, startPoint y: 78, endPoint x: 88, endPoint y: 97, distance: 71.6
click at [157, 78] on button "Policy changes" at bounding box center [165, 79] width 78 height 16
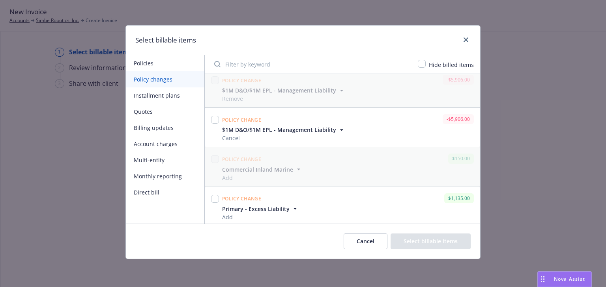
scroll to position [481, 0]
click at [216, 199] on input "checkbox" at bounding box center [215, 198] width 8 height 8
checkbox input "true"
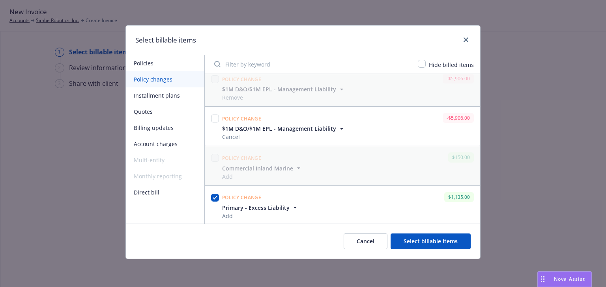
click at [423, 239] on button "Select billable items" at bounding box center [430, 242] width 80 height 16
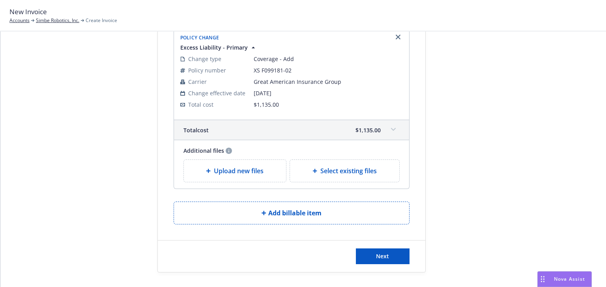
scroll to position [64, 0]
click at [395, 265] on div "Next" at bounding box center [291, 257] width 267 height 32
click at [390, 126] on span at bounding box center [393, 129] width 13 height 13
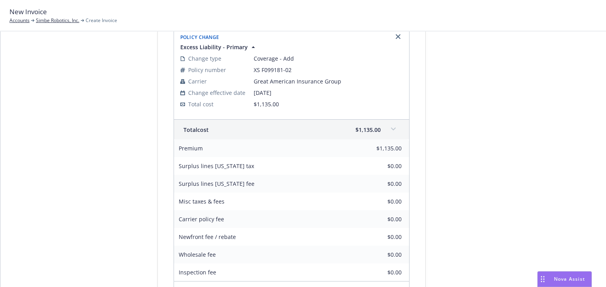
scroll to position [206, 0]
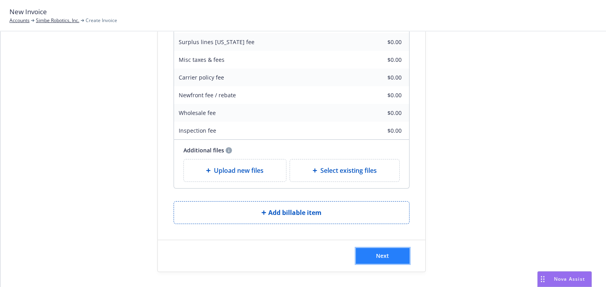
click at [388, 259] on button "Next" at bounding box center [383, 256] width 54 height 16
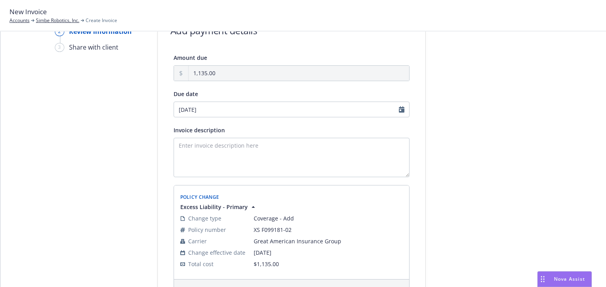
scroll to position [35, 0]
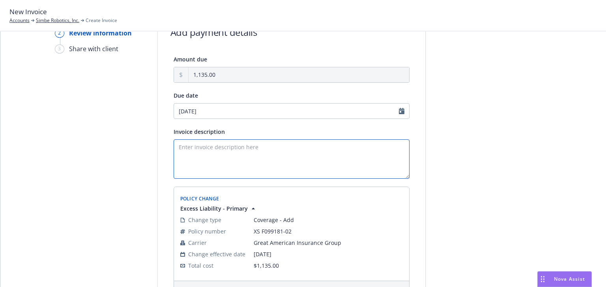
drag, startPoint x: 227, startPoint y: 173, endPoint x: 224, endPoint y: 165, distance: 8.5
click at [227, 173] on textarea "Invoice description" at bounding box center [292, 159] width 236 height 39
paste textarea "Add Commercial Auto coverage to XS"
click at [265, 147] on textarea "Add Commercial Auto coverage to XS" at bounding box center [292, 159] width 236 height 39
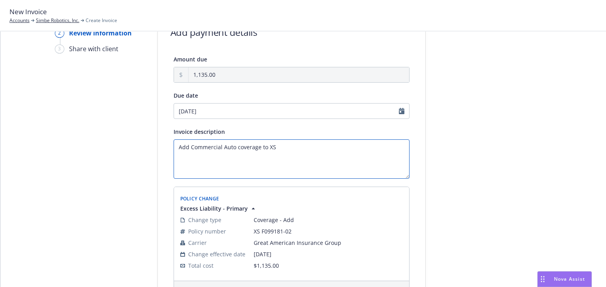
paste textarea "Excess Liability"
type textarea "Add Commercial Auto coverage to Excess Liability"
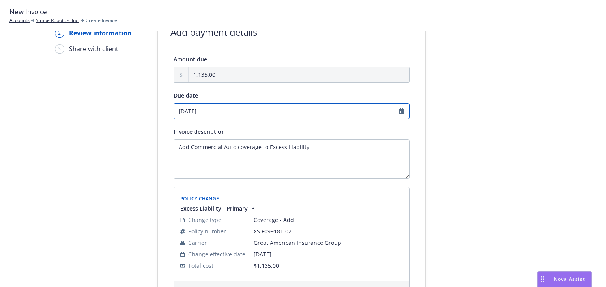
select select "September"
select select "2025"
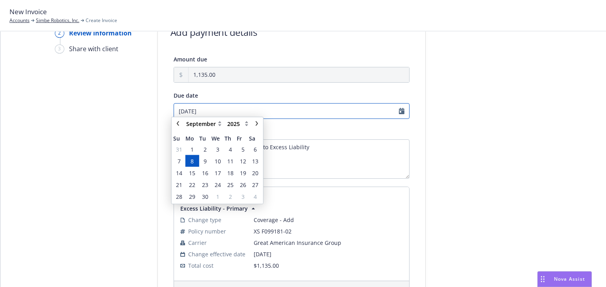
click at [245, 112] on input "[DATE]" at bounding box center [292, 111] width 236 height 16
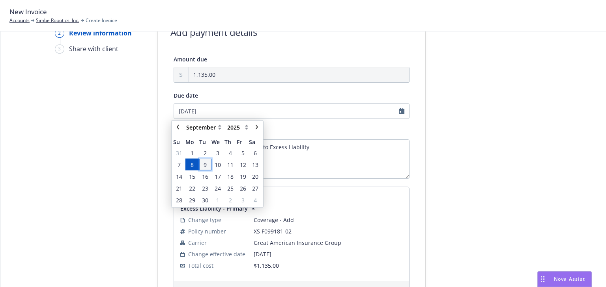
click at [208, 164] on span "9" at bounding box center [205, 165] width 11 height 10
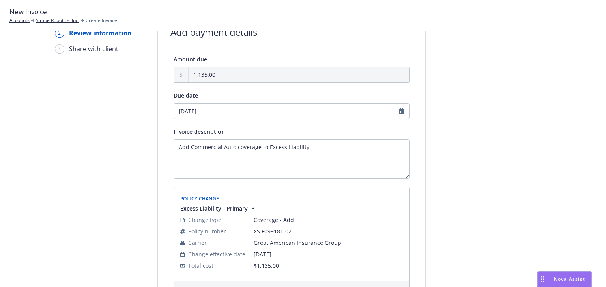
type input "09/09/2025"
click at [422, 181] on div "Amount due 1,135.00 Due date 09/09/2025 Invoice description Add Commercial Auto…" at bounding box center [291, 202] width 267 height 296
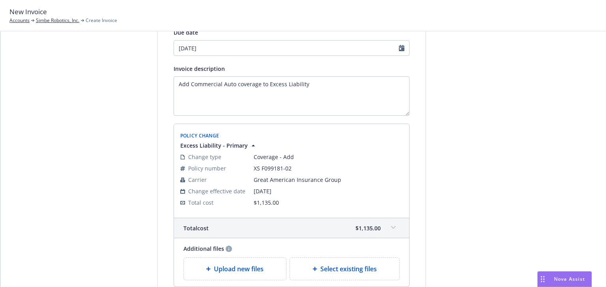
scroll to position [161, 0]
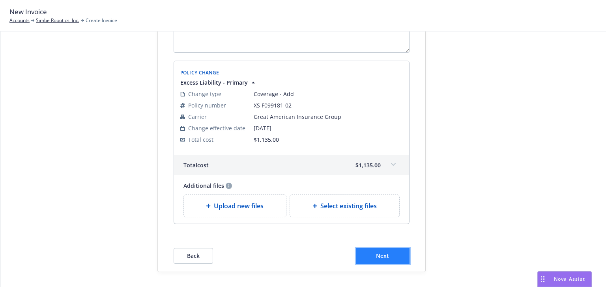
click at [402, 258] on button "Next" at bounding box center [383, 256] width 54 height 16
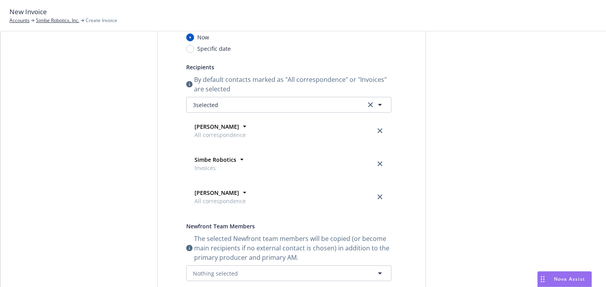
scroll to position [3, 0]
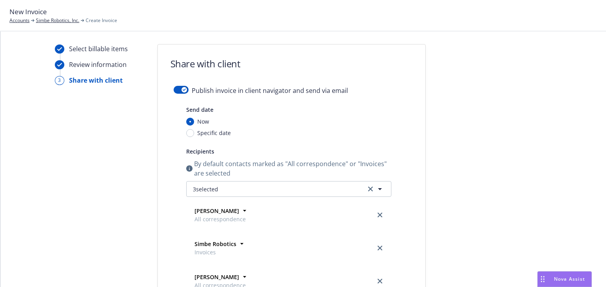
click at [177, 89] on button "button" at bounding box center [181, 90] width 15 height 8
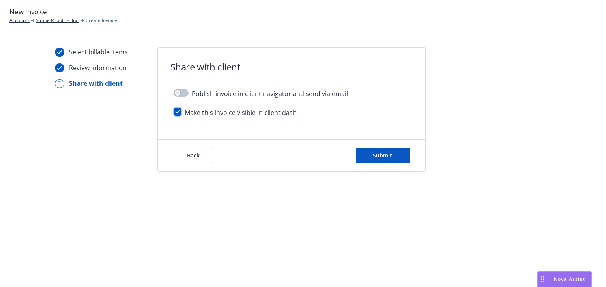
click at [174, 112] on input "checkbox" at bounding box center [178, 112] width 8 height 8
checkbox input "false"
click at [368, 153] on button "Submit" at bounding box center [383, 156] width 54 height 16
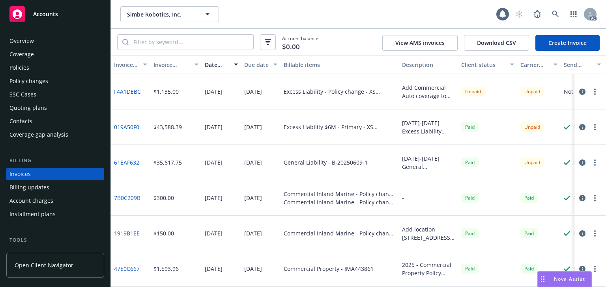
scroll to position [18, 0]
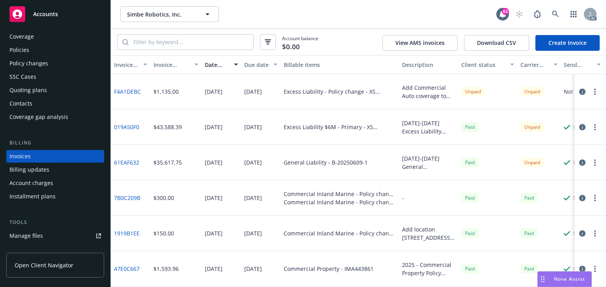
click at [579, 92] on icon "button" at bounding box center [582, 92] width 6 height 6
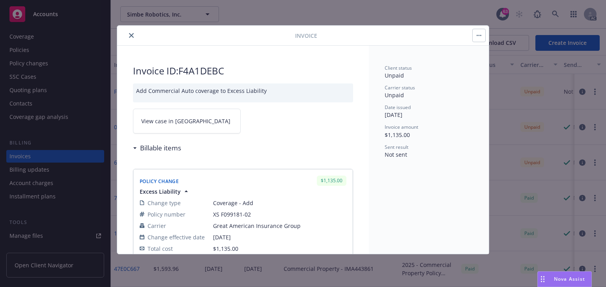
click at [199, 119] on link "View case in [GEOGRAPHIC_DATA]" at bounding box center [187, 121] width 108 height 25
click at [129, 35] on icon "close" at bounding box center [131, 35] width 5 height 5
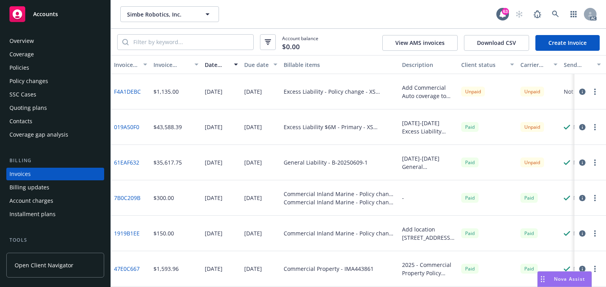
click at [33, 68] on div "Policies" at bounding box center [54, 68] width 91 height 13
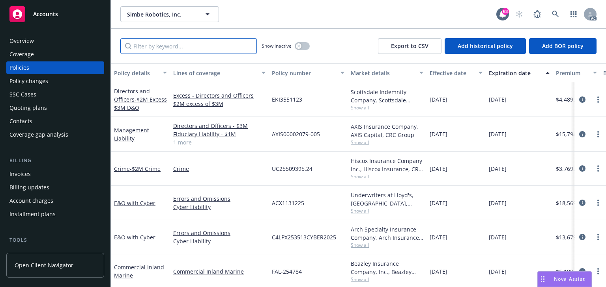
click at [201, 48] on input "Filter by keyword..." at bounding box center [188, 46] width 136 height 16
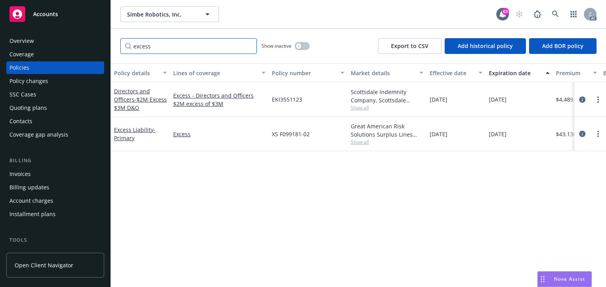
type input "excess"
click at [347, 209] on div "Policy details Lines of coverage Policy number Market details Effective date Ex…" at bounding box center [358, 175] width 495 height 224
click at [581, 132] on icon "circleInformation" at bounding box center [582, 134] width 6 height 6
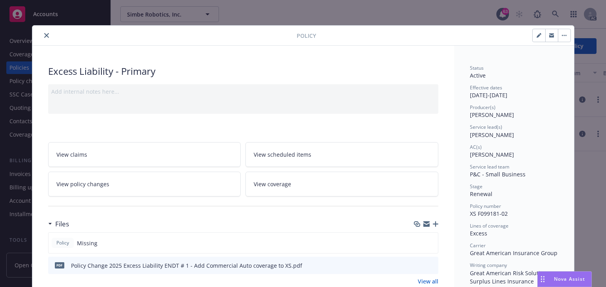
click at [517, 156] on div "AC(s) [PERSON_NAME]" at bounding box center [514, 151] width 88 height 15
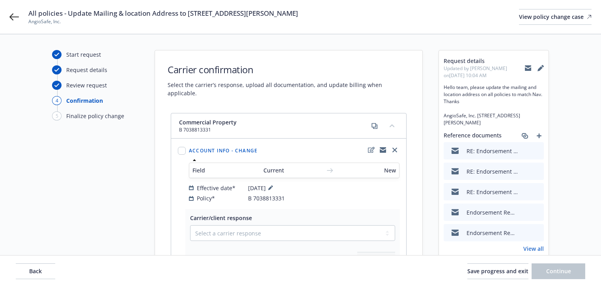
select select "DECLINED_BY_CARRIER"
click at [17, 11] on div "All policies - Update Mailing & location Address to [STREET_ADDRESS][PERSON_NAM…" at bounding box center [300, 17] width 601 height 34
click at [11, 17] on icon at bounding box center [13, 16] width 9 height 7
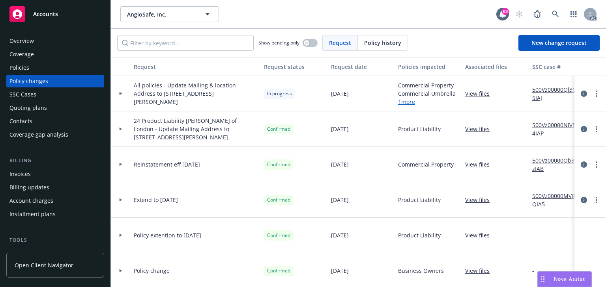
click at [22, 63] on div "Policies" at bounding box center [19, 68] width 20 height 13
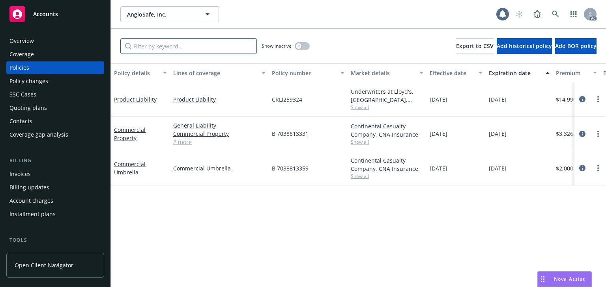
click at [187, 54] on input "Filter by keyword..." at bounding box center [188, 46] width 136 height 16
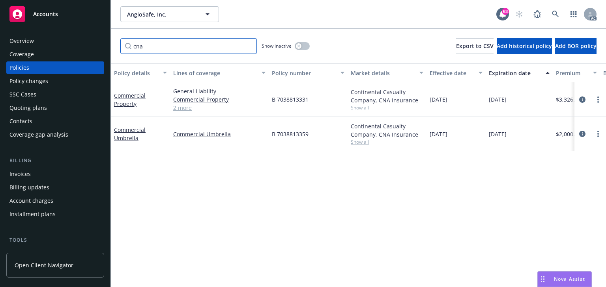
type input "cna"
click at [360, 109] on span "Show all" at bounding box center [387, 107] width 73 height 7
click at [193, 192] on div "Policy details Lines of coverage Policy number Market details Effective date Ex…" at bounding box center [358, 175] width 495 height 224
click at [365, 140] on span "Show all" at bounding box center [387, 142] width 73 height 7
click at [237, 173] on div "Policy details Lines of coverage Policy number Market details Effective date Ex…" at bounding box center [358, 175] width 495 height 224
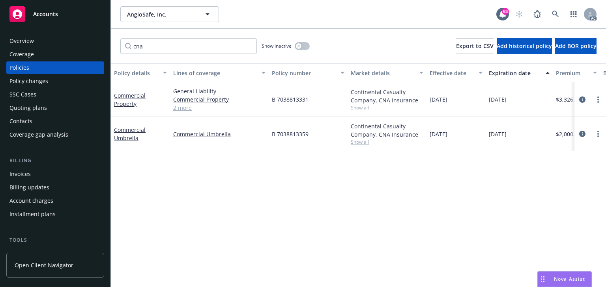
click at [210, 172] on div "Policy details Lines of coverage Policy number Market details Effective date Ex…" at bounding box center [358, 175] width 495 height 224
click at [28, 78] on div "Policy changes" at bounding box center [28, 81] width 39 height 13
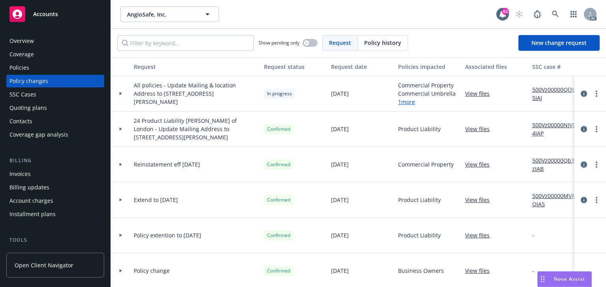
click at [124, 93] on div at bounding box center [120, 93] width 13 height 3
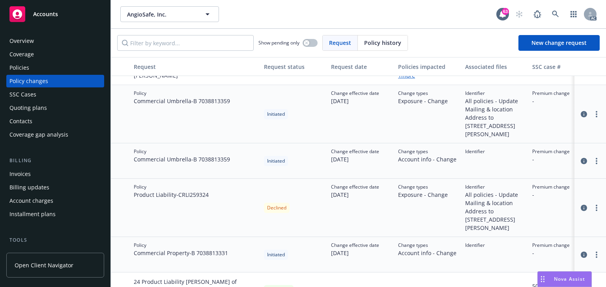
scroll to position [63, 0]
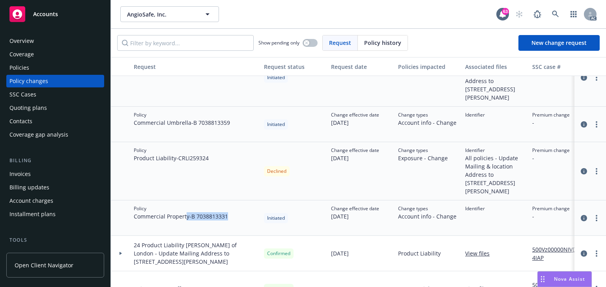
drag, startPoint x: 188, startPoint y: 223, endPoint x: 240, endPoint y: 224, distance: 52.1
click at [240, 224] on div "Policy Commercial Property - B 7038813331" at bounding box center [196, 218] width 130 height 35
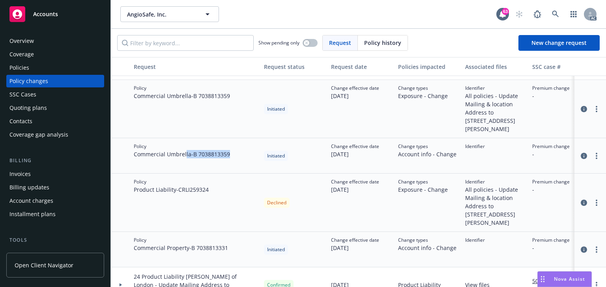
drag, startPoint x: 185, startPoint y: 154, endPoint x: 254, endPoint y: 157, distance: 69.5
click at [254, 157] on div "Policy Commercial Umbrella - B 7038813359" at bounding box center [196, 155] width 130 height 35
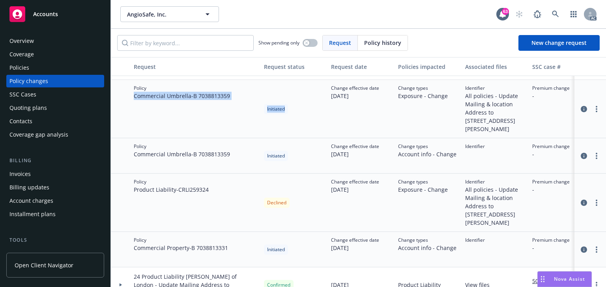
drag, startPoint x: 165, startPoint y: 91, endPoint x: 287, endPoint y: 104, distance: 122.9
click at [287, 104] on div "Policy Commercial Umbrella - B 7038813359 Initiated Change effective date 08/15…" at bounding box center [519, 109] width 816 height 58
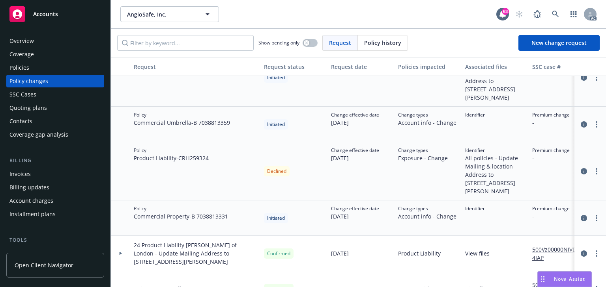
click at [17, 71] on div "Policies" at bounding box center [19, 68] width 20 height 13
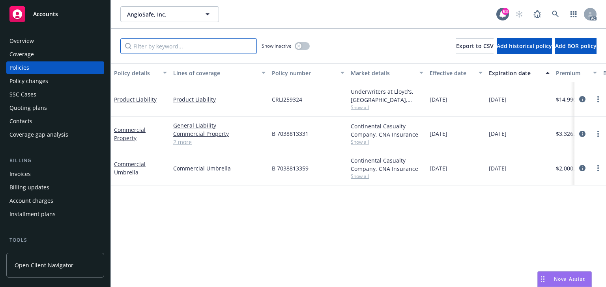
click at [158, 47] on input "Filter by keyword..." at bounding box center [188, 46] width 136 height 16
click at [355, 111] on div "Underwriters at Lloyd's, London, Lloyd's of London, CRC Group Show all" at bounding box center [386, 99] width 79 height 34
click at [355, 110] on span "Show all" at bounding box center [387, 107] width 73 height 7
click at [301, 103] on span "CRLI259324" at bounding box center [287, 99] width 30 height 8
click at [355, 142] on span "Show all" at bounding box center [387, 142] width 73 height 7
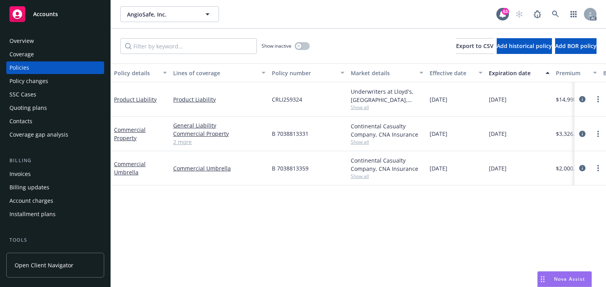
drag, startPoint x: 334, startPoint y: 126, endPoint x: 342, endPoint y: 147, distance: 22.3
click at [334, 129] on div "B 7038813331" at bounding box center [308, 134] width 79 height 35
click at [362, 174] on span "Show all" at bounding box center [387, 176] width 73 height 7
click at [313, 159] on div "B 7038813359" at bounding box center [308, 168] width 79 height 34
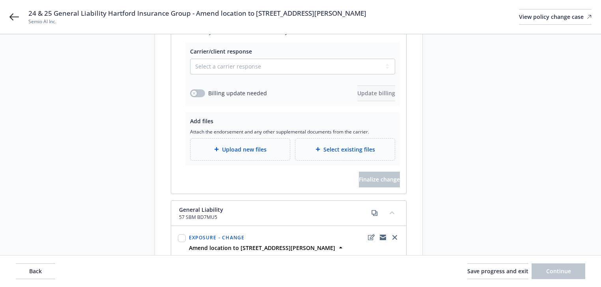
scroll to position [134, 0]
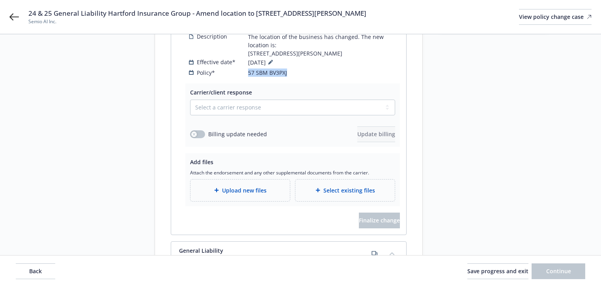
drag, startPoint x: 244, startPoint y: 69, endPoint x: 308, endPoint y: 70, distance: 63.5
click at [308, 70] on div "Policy* 57 SBM BV3PXJ" at bounding box center [294, 73] width 211 height 8
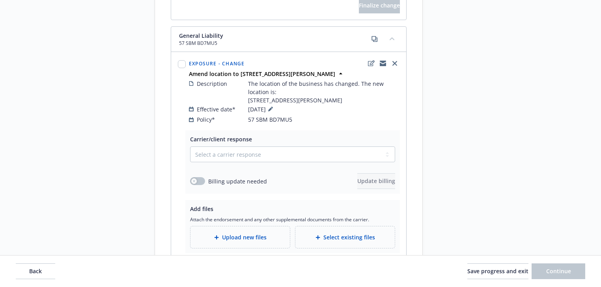
scroll to position [355, 0]
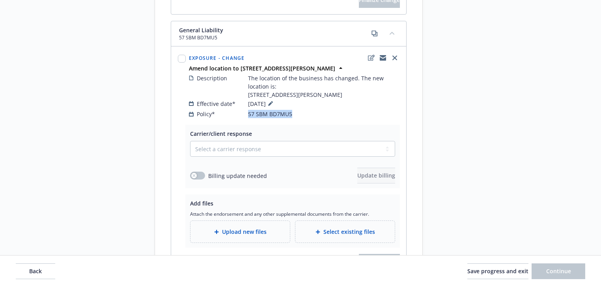
drag, startPoint x: 248, startPoint y: 123, endPoint x: 327, endPoint y: 122, distance: 78.9
click at [327, 118] on div "Policy* 57 SBM BD7MU5" at bounding box center [294, 114] width 211 height 8
copy span "57 SBM BD7MU5"
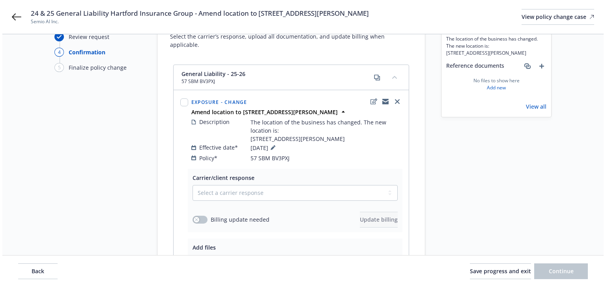
scroll to position [0, 0]
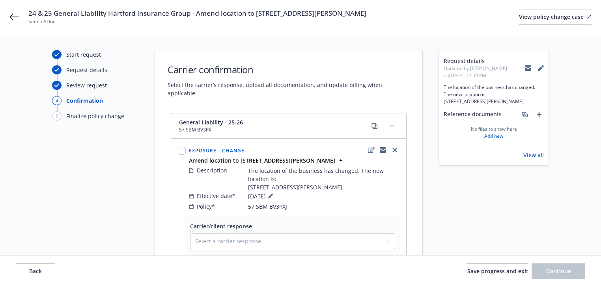
click at [527, 66] on icon at bounding box center [528, 66] width 6 height 3
click at [15, 16] on icon at bounding box center [13, 16] width 9 height 9
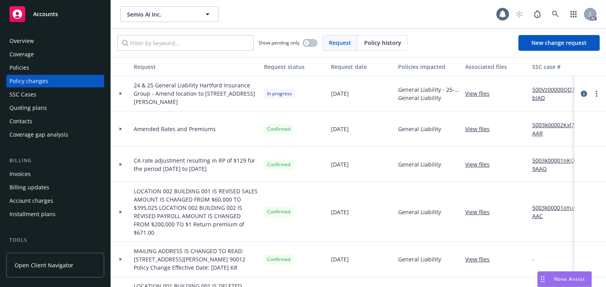
click at [41, 69] on div "Policies" at bounding box center [54, 68] width 91 height 13
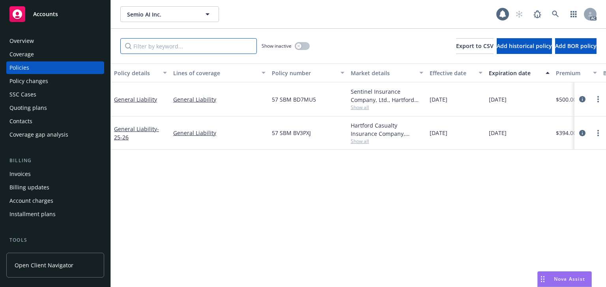
click at [184, 48] on input "Filter by keyword..." at bounding box center [188, 46] width 136 height 16
click at [582, 99] on icon "circleInformation" at bounding box center [582, 99] width 6 height 6
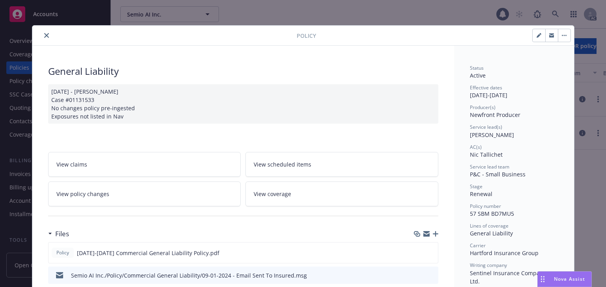
scroll to position [24, 0]
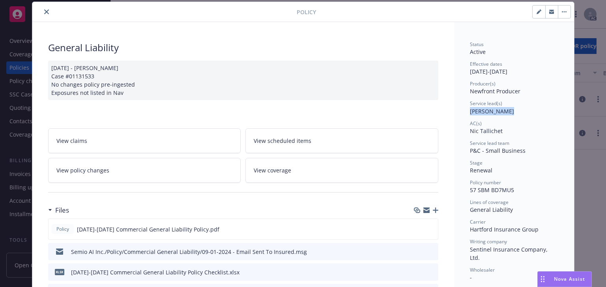
drag, startPoint x: 509, startPoint y: 110, endPoint x: 457, endPoint y: 107, distance: 52.1
click at [44, 12] on icon "close" at bounding box center [46, 11] width 5 height 5
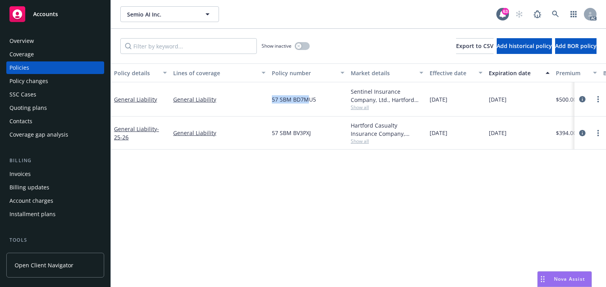
copy span "57 SBM BD7M"
drag, startPoint x: 268, startPoint y: 96, endPoint x: 308, endPoint y: 96, distance: 39.4
click at [308, 96] on div "57 SBM BD7MU5" at bounding box center [308, 99] width 79 height 34
drag, startPoint x: 275, startPoint y: 110, endPoint x: 268, endPoint y: 100, distance: 12.5
click at [275, 110] on div "57 SBM BD7MU5" at bounding box center [308, 99] width 79 height 34
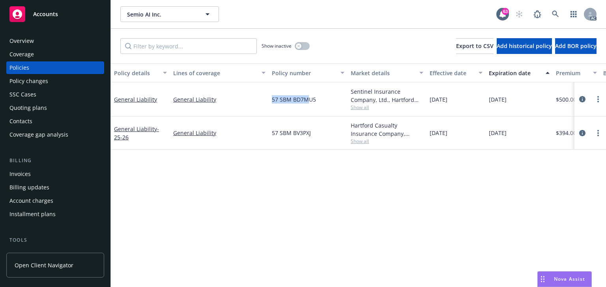
click at [269, 99] on div "57 SBM BD7MU5" at bounding box center [308, 99] width 79 height 34
click at [262, 99] on link "General Liability" at bounding box center [219, 99] width 92 height 8
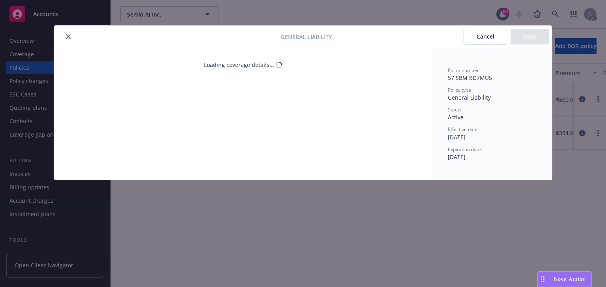
click at [324, 98] on div "Loading coverage details..." at bounding box center [243, 114] width 378 height 132
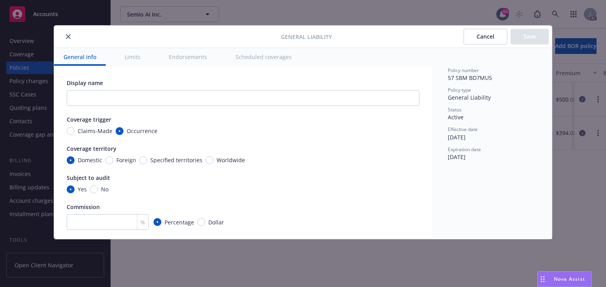
type textarea "x"
click at [69, 37] on icon "close" at bounding box center [68, 36] width 5 height 5
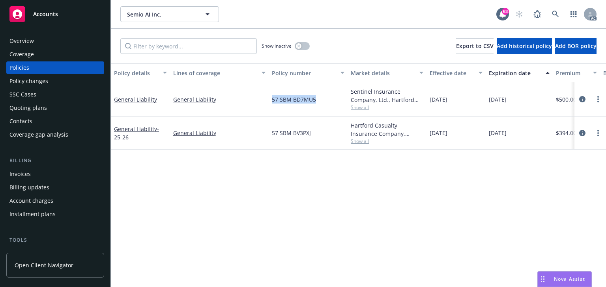
drag, startPoint x: 263, startPoint y: 97, endPoint x: 323, endPoint y: 99, distance: 60.0
click at [323, 99] on div "General Liability General Liability 57 SBM BD7MU5 Sentinel Insurance Company, L…" at bounding box center [491, 99] width 761 height 34
drag, startPoint x: 272, startPoint y: 134, endPoint x: 316, endPoint y: 132, distance: 44.2
click at [316, 132] on div "57 SBM BV3PXJ" at bounding box center [308, 133] width 79 height 33
copy span "57 SBM BV3PXJ"
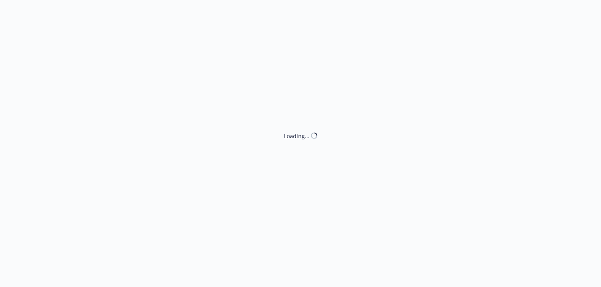
select select "ACCEPTED"
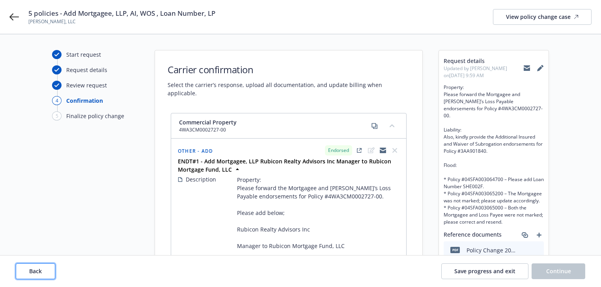
click at [43, 270] on button "Back" at bounding box center [35, 272] width 39 height 16
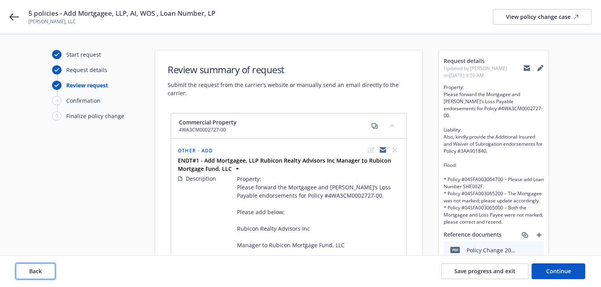
click at [43, 270] on button "Back" at bounding box center [35, 272] width 39 height 16
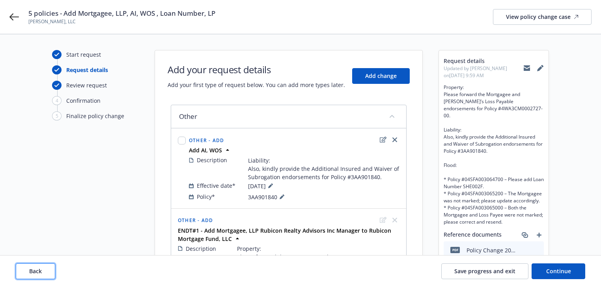
click at [43, 270] on button "Back" at bounding box center [35, 272] width 39 height 16
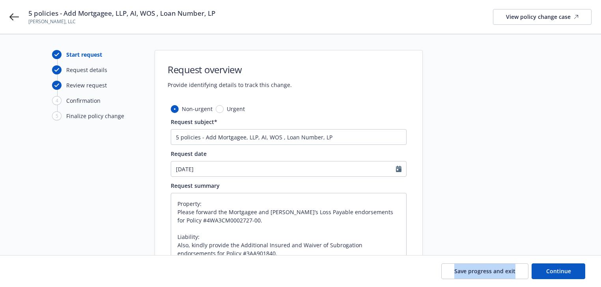
click at [43, 270] on div "Save progress and exit Continue" at bounding box center [300, 272] width 569 height 16
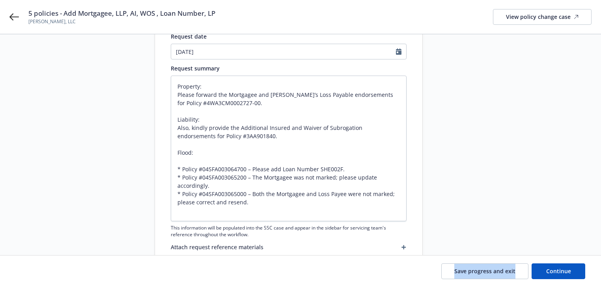
scroll to position [126, 0]
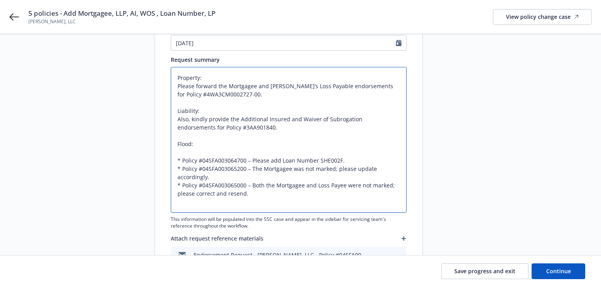
click at [259, 97] on textarea "Property: Please forward the Mortgagee and Lender’s Loss Payable endorsements f…" at bounding box center [289, 140] width 236 height 146
click at [177, 74] on textarea "Property: Please forward the Mortgagee and Lender’s Loss Payable endorsements f…" at bounding box center [289, 140] width 236 height 146
paste textarea "Please add below; Rubicon Realty Advisors Inc Manager to Rubicon Mortgage Fund,…"
type textarea "x"
type textarea "Please add below; Rubicon Realty Advisors Inc Manager to Rubicon Mortgage Fund,…"
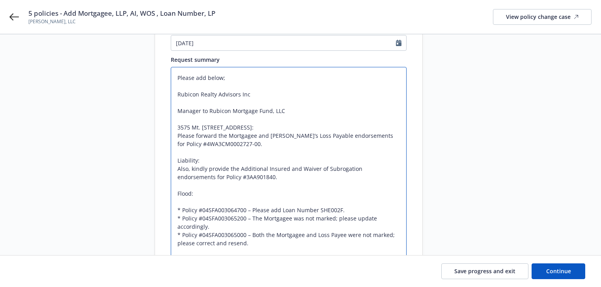
type textarea "x"
type textarea "Please add below; Rubicon Realty Advisors Inc Manager to Rubicon Mortgage Fund,…"
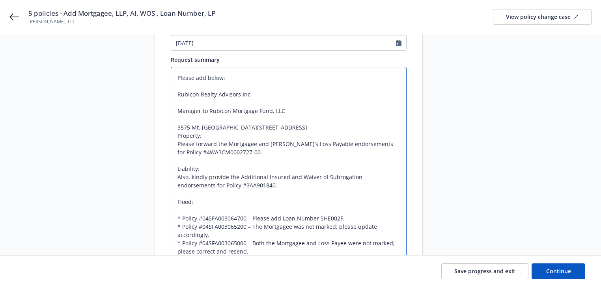
type textarea "x"
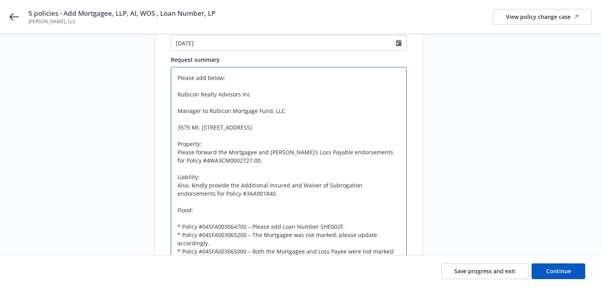
type textarea "Please add below; Rubicon Realty Advisors Inc Manager to Rubicon Mortgage Fund,…"
drag, startPoint x: 516, startPoint y: 175, endPoint x: 412, endPoint y: 180, distance: 103.8
click at [509, 169] on div at bounding box center [494, 185] width 110 height 522
drag, startPoint x: 538, startPoint y: 193, endPoint x: 554, endPoint y: 252, distance: 61.7
click at [537, 195] on div at bounding box center [494, 185] width 110 height 522
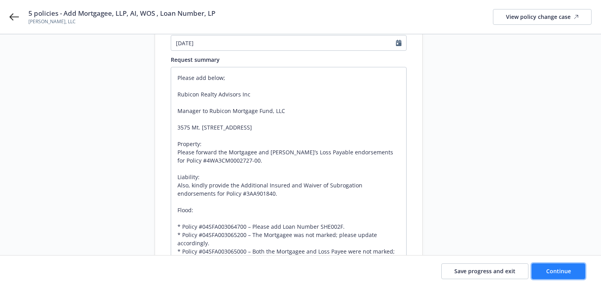
click at [560, 271] on span "Continue" at bounding box center [558, 271] width 25 height 7
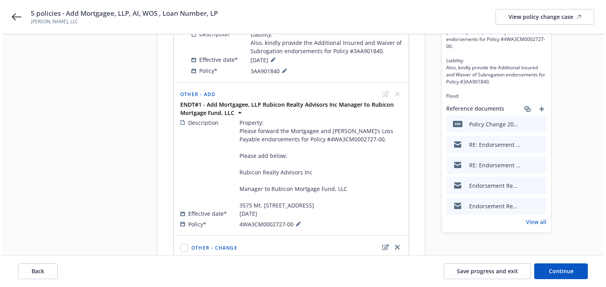
scroll to position [0, 0]
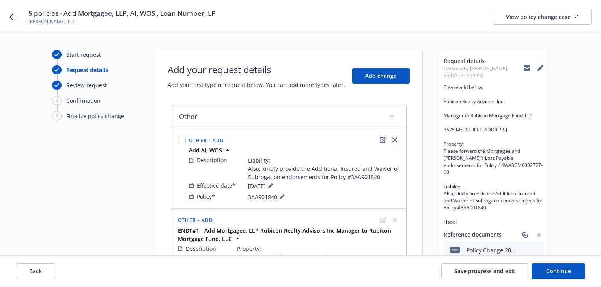
click at [381, 140] on icon "edit" at bounding box center [383, 140] width 7 height 6
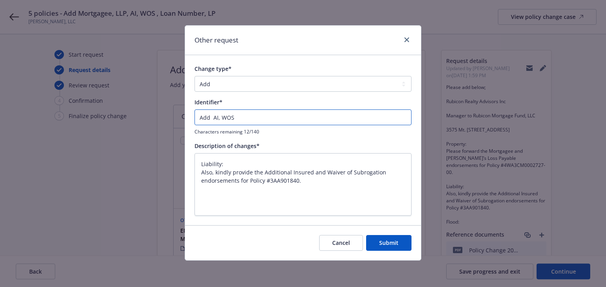
click at [198, 115] on input "Add AI, WOS" at bounding box center [302, 118] width 217 height 16
type textarea "x"
type input "EAdd AI, WOS"
type textarea "x"
type input "ENAdd AI, WOS"
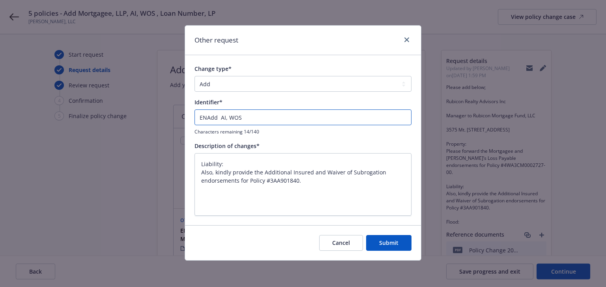
type textarea "x"
type input "ENTAdd AI, WOS"
type textarea "x"
type input "ENAdd AI, WOS"
type textarea "x"
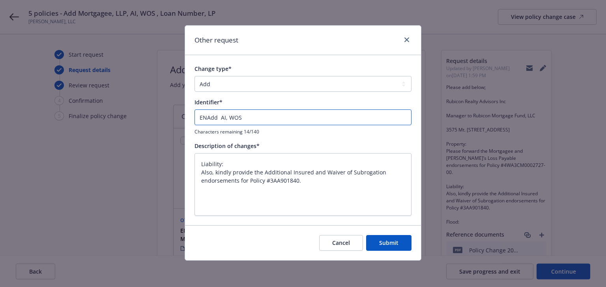
type input "ENDAdd AI, WOS"
type textarea "x"
type input "ENDTAdd AI, WOS"
type textarea "x"
type input "ENDT#Add AI, WOS"
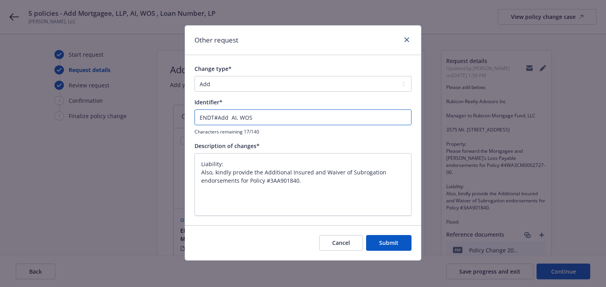
type textarea "x"
type input "ENDT#0Add AI, WOS"
type textarea "x"
type input "ENDT#01Add AI, WOS"
type textarea "x"
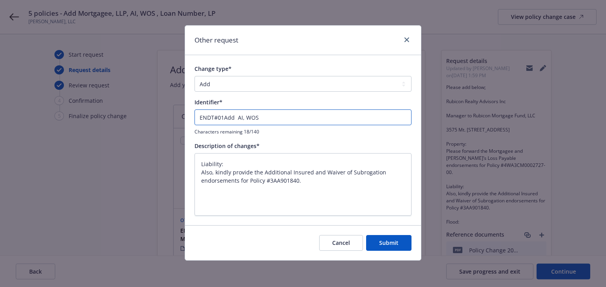
type input "ENDT#01 Add AI, WOS"
type textarea "x"
type input "ENDT#01 -Add AI, WOS"
type textarea "x"
type input "ENDT#01 - Add AI, WOS"
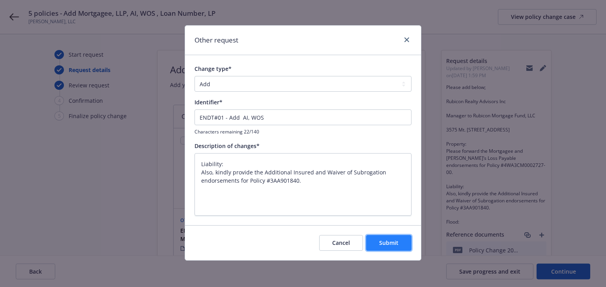
click at [390, 243] on span "Submit" at bounding box center [388, 242] width 19 height 7
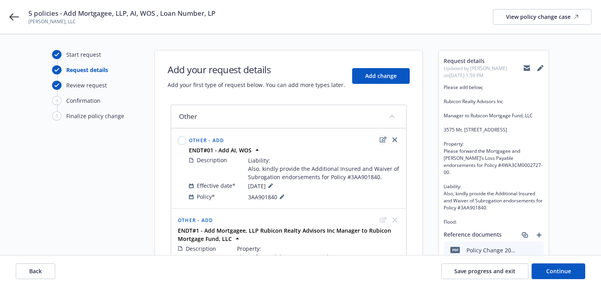
click at [381, 140] on icon "edit" at bounding box center [383, 140] width 7 height 6
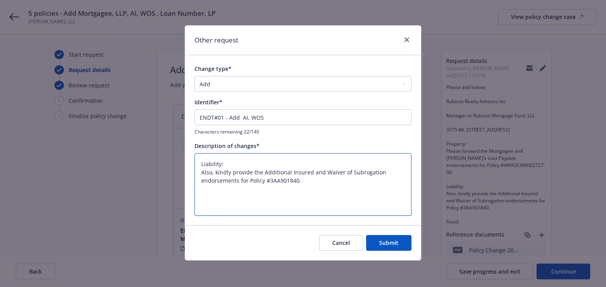
click at [204, 153] on textarea "Liability: Also, kindly provide the Additional Insured and Waiver of Subrogatio…" at bounding box center [302, 184] width 217 height 63
paste textarea "Please add below; Rubicon Realty Advisors Inc Manager to Rubicon Mortgage Fund,…"
type textarea "x"
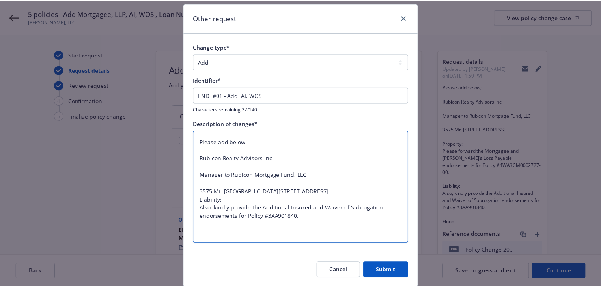
scroll to position [32, 0]
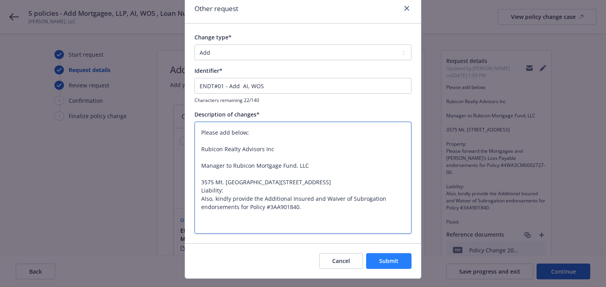
type textarea "Please add below; Rubicon Realty Advisors Inc Manager to Rubicon Mortgage Fund,…"
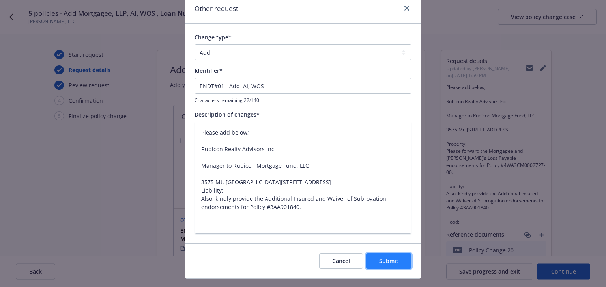
click at [387, 262] on span "Submit" at bounding box center [388, 261] width 19 height 7
type textarea "x"
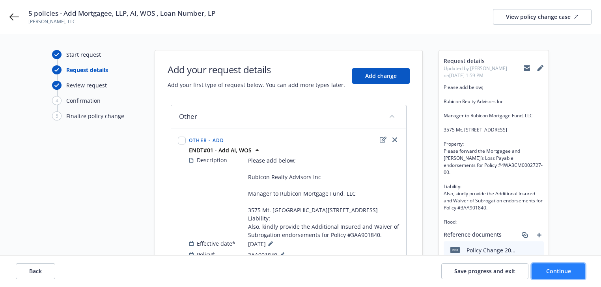
click at [573, 278] on button "Continue" at bounding box center [559, 272] width 54 height 16
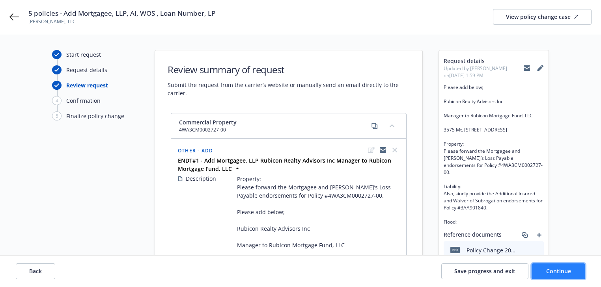
click at [573, 278] on button "Continue" at bounding box center [559, 272] width 54 height 16
select select "ACCEPTED"
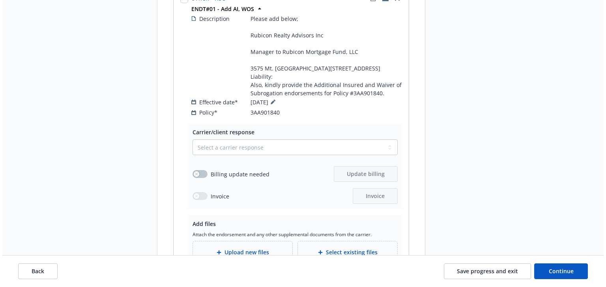
scroll to position [1514, 0]
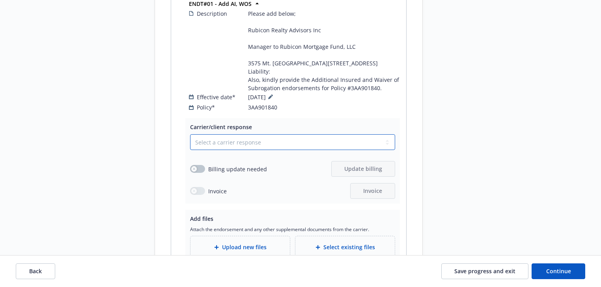
drag, startPoint x: 275, startPoint y: 154, endPoint x: 268, endPoint y: 164, distance: 12.1
click at [274, 150] on select "Select a carrier response Accepted Accepted with revision No endorsement needed…" at bounding box center [292, 142] width 205 height 16
select select "ACCEPTED"
click at [190, 148] on select "Select a carrier response Accepted Accepted with revision No endorsement needed…" at bounding box center [292, 142] width 205 height 16
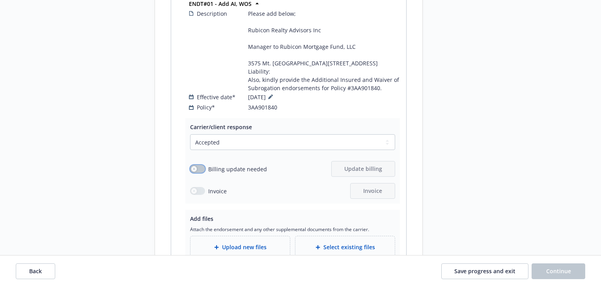
drag, startPoint x: 196, startPoint y: 180, endPoint x: 202, endPoint y: 181, distance: 6.0
click at [196, 173] on button "button" at bounding box center [197, 169] width 15 height 8
click at [375, 173] on span "Update billing" at bounding box center [363, 168] width 38 height 7
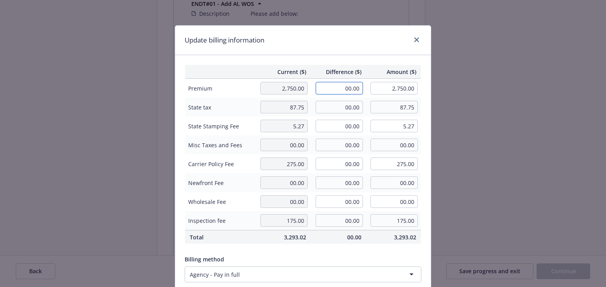
drag, startPoint x: 353, startPoint y: 86, endPoint x: 341, endPoint y: 92, distance: 13.2
click at [351, 89] on input "00.00" at bounding box center [338, 88] width 47 height 13
type input "100.00"
type input "2,850.00"
type input "10"
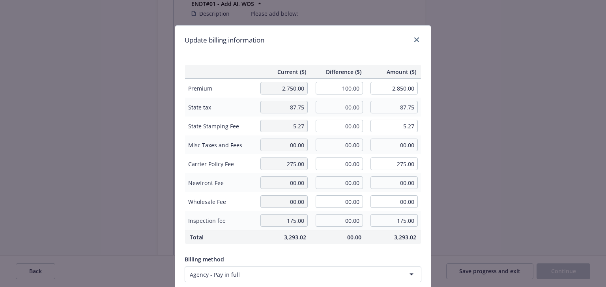
click at [243, 129] on span "State Stamping Fee" at bounding box center [220, 126] width 64 height 8
click at [355, 107] on input "00.00" at bounding box center [338, 107] width 47 height 13
type input "3.00"
type input "90.75"
click at [351, 128] on input "00.00" at bounding box center [338, 126] width 47 height 13
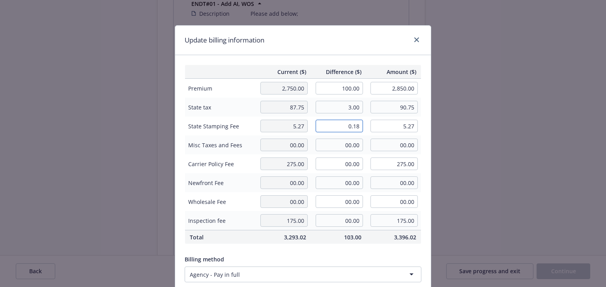
type input "0.18"
type input "5.45"
click at [475, 172] on div "Update billing information Current ($) Difference ($) Amount ($) Premium 2,750.…" at bounding box center [303, 143] width 606 height 287
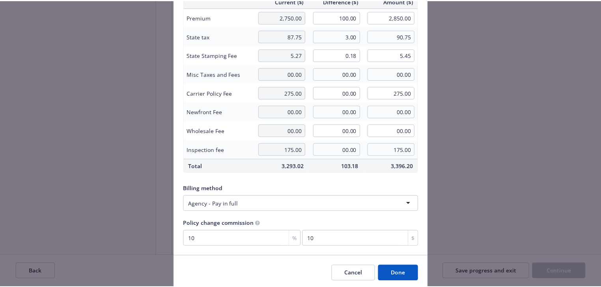
scroll to position [100, 0]
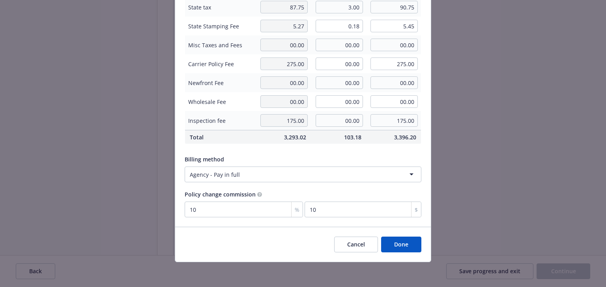
click at [407, 248] on button "Done" at bounding box center [401, 245] width 40 height 16
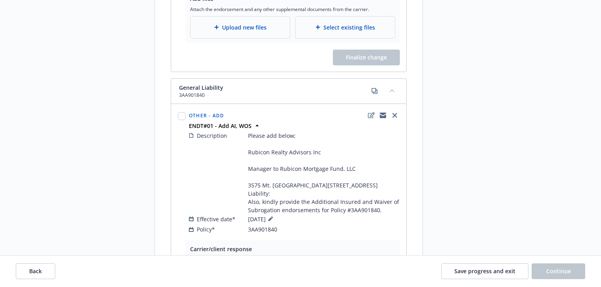
scroll to position [1388, 0]
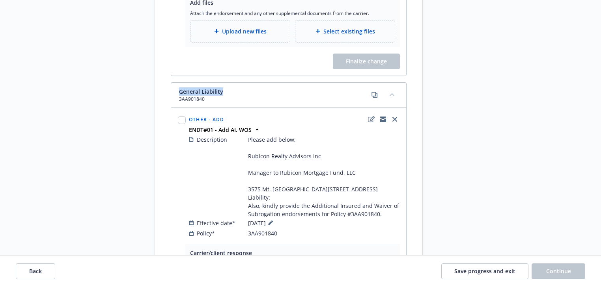
drag, startPoint x: 175, startPoint y: 94, endPoint x: 237, endPoint y: 101, distance: 61.5
click at [237, 101] on div "General Liability 3AA901840" at bounding box center [288, 95] width 235 height 25
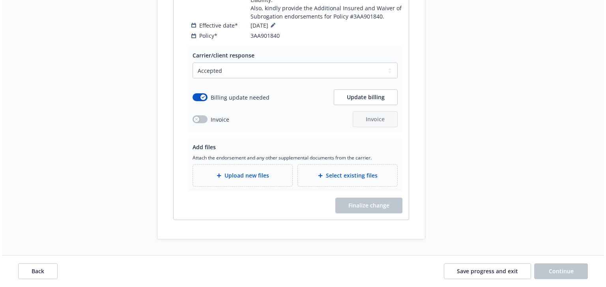
scroll to position [1599, 0]
click at [238, 180] on span "Upload new files" at bounding box center [244, 176] width 45 height 8
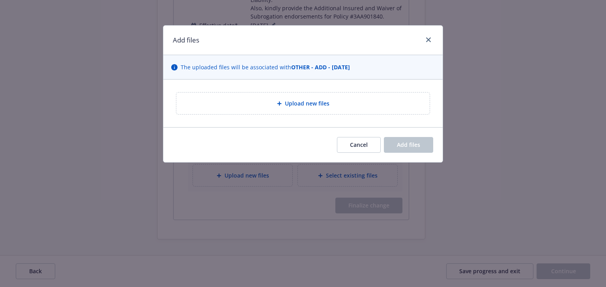
click at [271, 108] on div "Upload new files" at bounding box center [302, 104] width 253 height 22
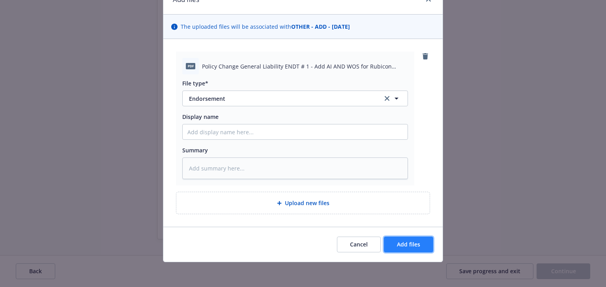
click at [403, 244] on span "Add files" at bounding box center [408, 244] width 23 height 7
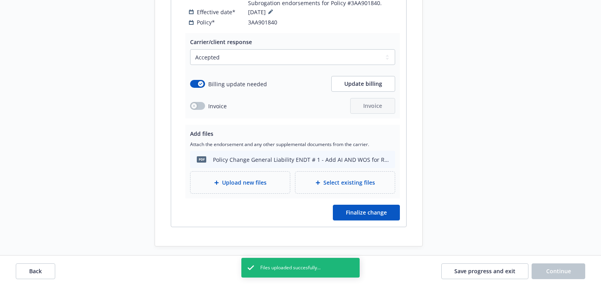
click at [243, 187] on span "Upload new files" at bounding box center [244, 183] width 45 height 8
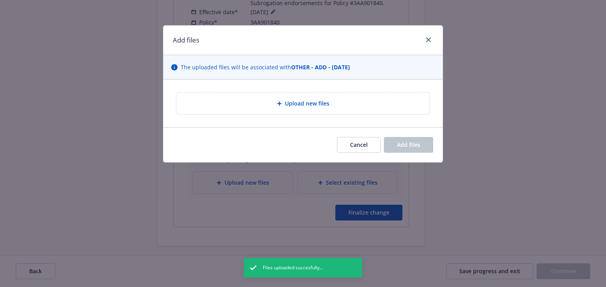
click at [288, 108] on div "Upload new files" at bounding box center [302, 104] width 253 height 22
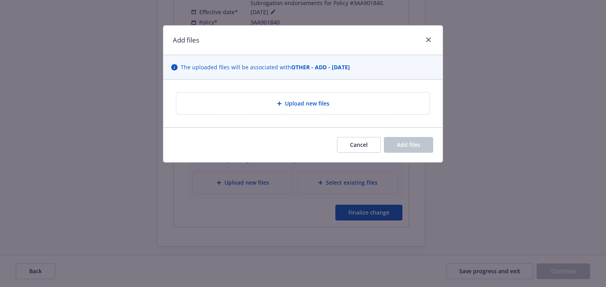
type textarea "x"
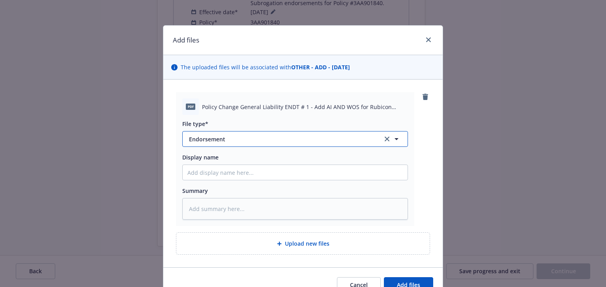
click at [251, 132] on button "Endorsement" at bounding box center [295, 139] width 226 height 16
type input "invoice"
click at [233, 179] on span "Invoice - Third Party" at bounding box center [217, 182] width 54 height 8
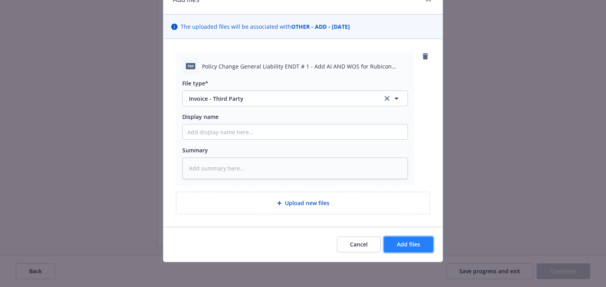
click at [403, 237] on button "Add files" at bounding box center [408, 245] width 49 height 16
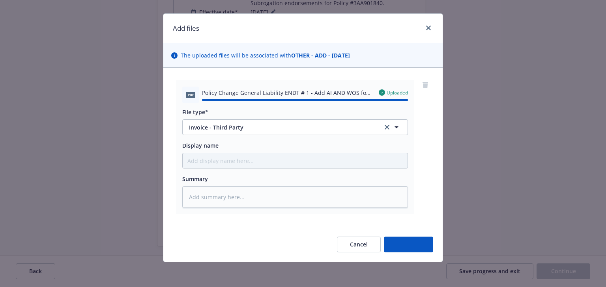
type textarea "x"
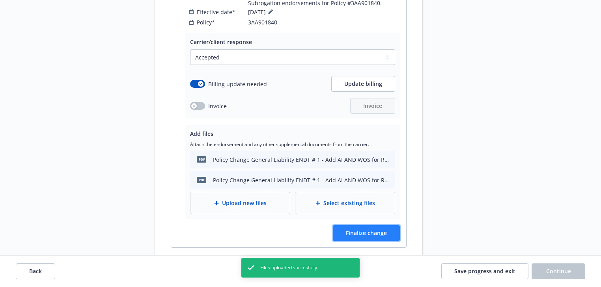
click at [374, 237] on span "Finalize change" at bounding box center [366, 233] width 41 height 7
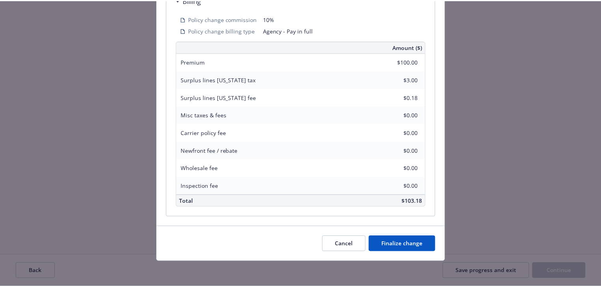
scroll to position [327, 0]
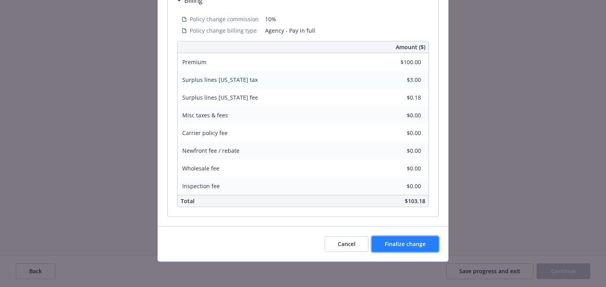
click at [413, 248] on span "Finalize change" at bounding box center [404, 244] width 41 height 7
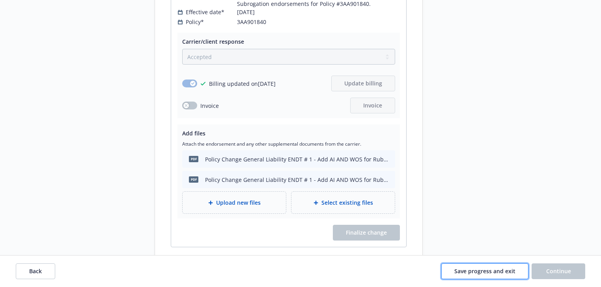
click at [476, 272] on span "Save progress and exit" at bounding box center [484, 271] width 61 height 7
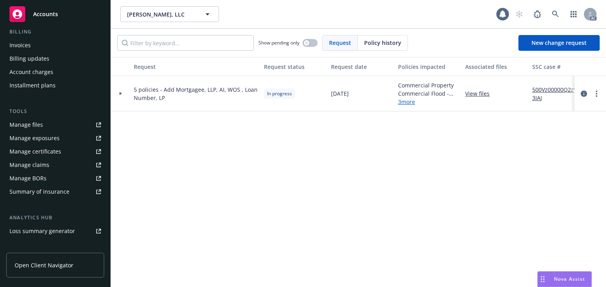
scroll to position [158, 0]
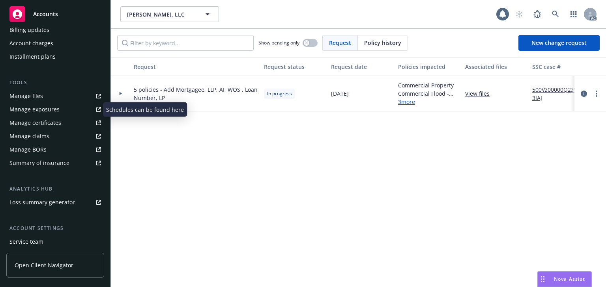
click at [46, 109] on div "Manage exposures" at bounding box center [34, 109] width 50 height 13
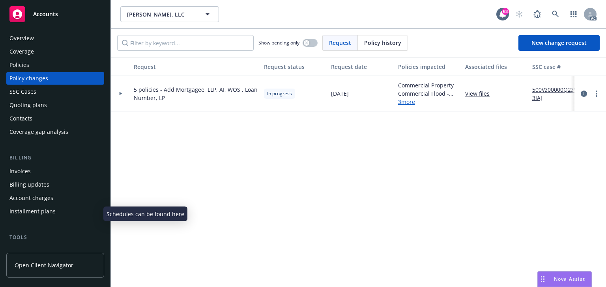
scroll to position [0, 0]
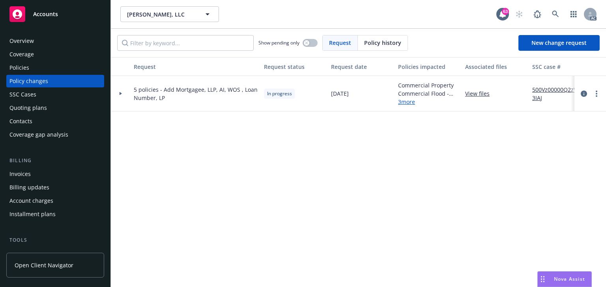
click at [26, 175] on div "Invoices" at bounding box center [19, 174] width 21 height 13
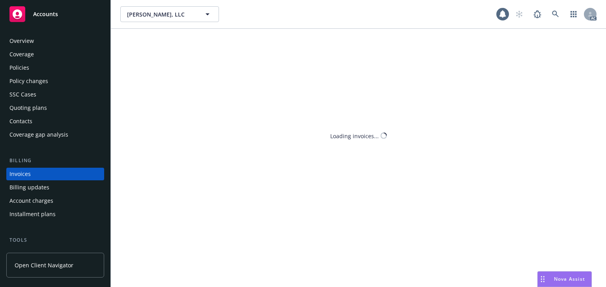
scroll to position [18, 0]
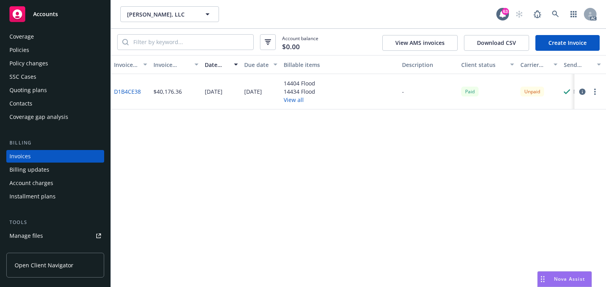
click at [563, 41] on link "Create Invoice" at bounding box center [567, 43] width 64 height 16
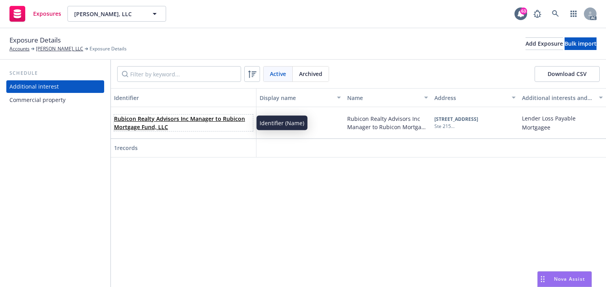
click at [174, 116] on link "Rubicon Realty Advisors Inc Manager to Rubicon Mortgage Fund, LLC" at bounding box center [179, 123] width 131 height 16
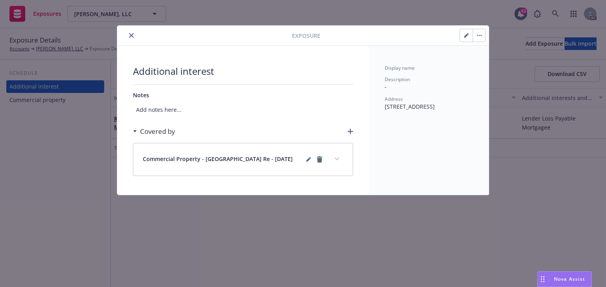
click at [465, 34] on icon "button" at bounding box center [466, 35] width 5 height 5
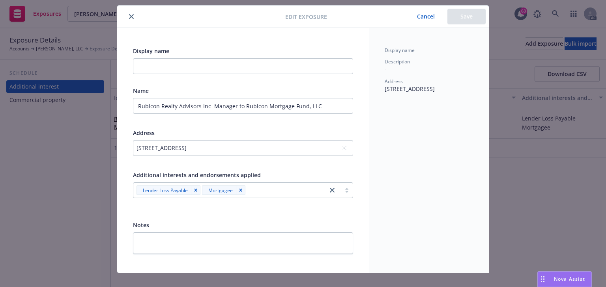
scroll to position [31, 0]
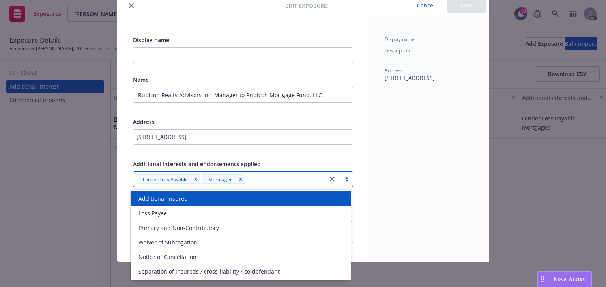
click at [279, 179] on div at bounding box center [286, 179] width 76 height 9
click at [230, 200] on div "Additional Insured" at bounding box center [240, 199] width 211 height 8
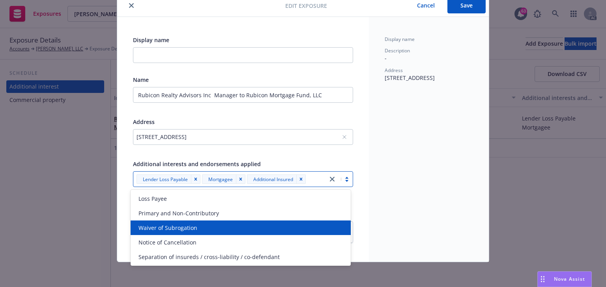
click at [174, 231] on span "Waiver of Subrogation" at bounding box center [167, 228] width 59 height 8
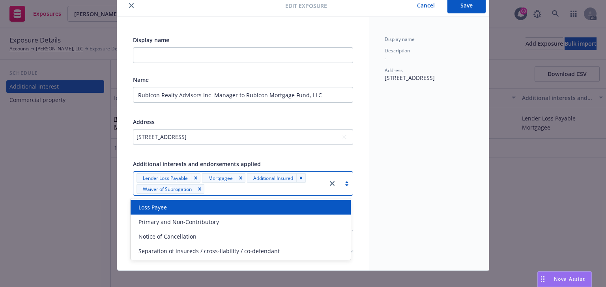
click at [385, 148] on div "Display name Description - Address [STREET_ADDRESS]" at bounding box center [429, 144] width 120 height 254
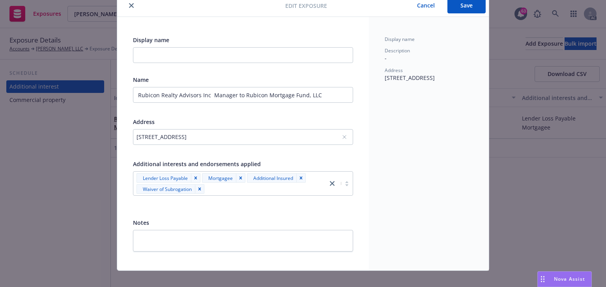
click at [462, 2] on button "Save" at bounding box center [466, 6] width 38 height 16
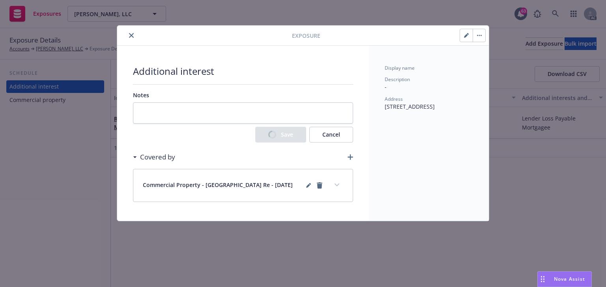
scroll to position [0, 0]
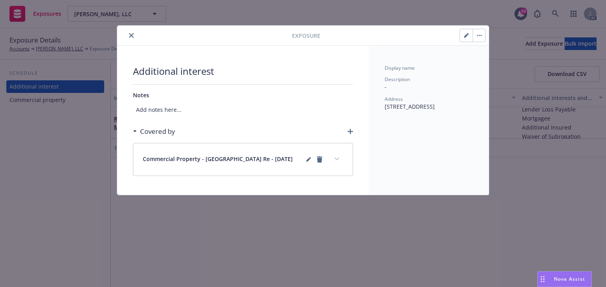
click at [350, 131] on icon "button" at bounding box center [350, 132] width 6 height 6
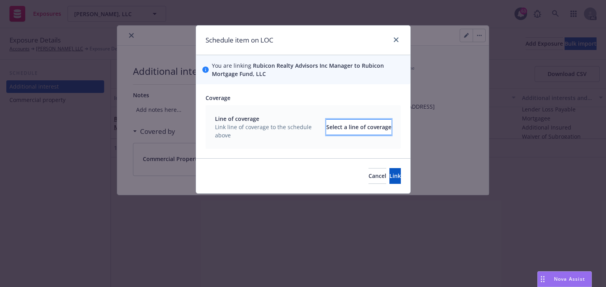
click at [347, 128] on div "Select a line of coverage" at bounding box center [358, 127] width 65 height 15
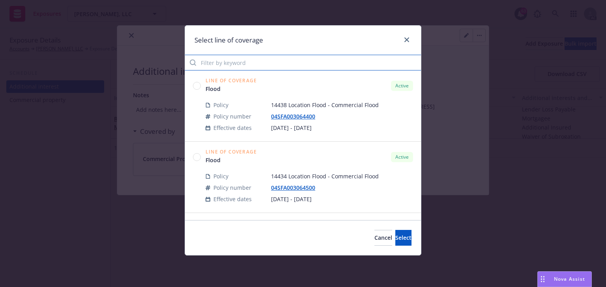
click at [228, 60] on input "Filter by keyword" at bounding box center [303, 63] width 236 height 16
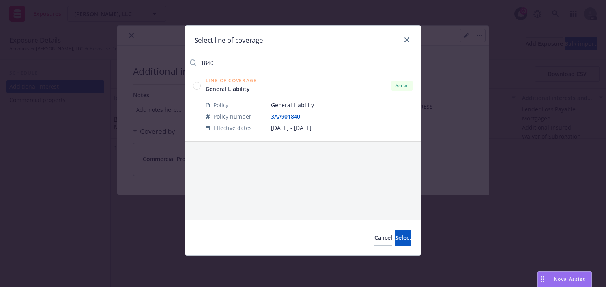
type input "1840"
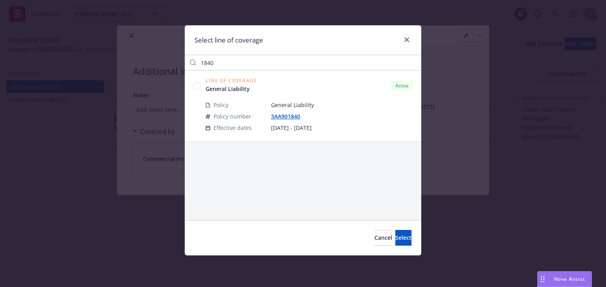
click at [198, 84] on circle at bounding box center [196, 85] width 7 height 7
click at [395, 240] on span "Select" at bounding box center [403, 237] width 16 height 7
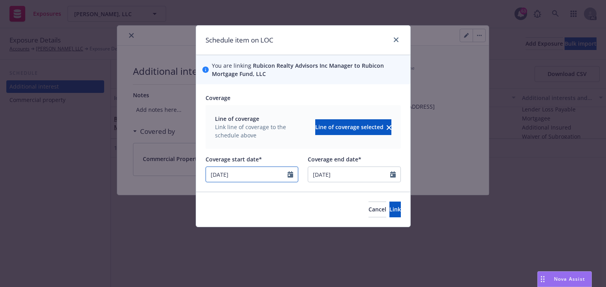
click at [289, 173] on icon "Calendar" at bounding box center [290, 175] width 6 height 6
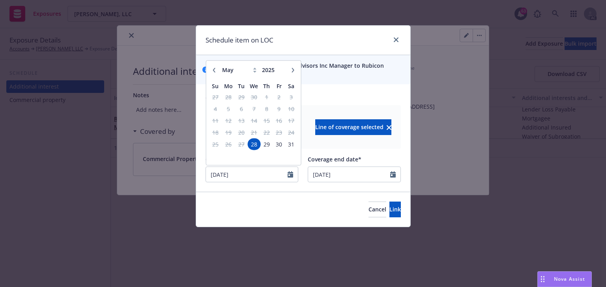
click at [292, 68] on icon "button" at bounding box center [292, 70] width 5 height 5
select select "7"
click at [266, 142] on span "31" at bounding box center [266, 145] width 11 height 10
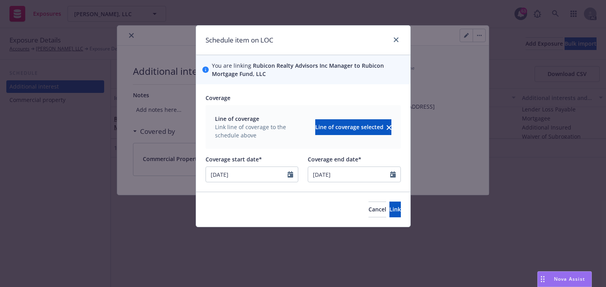
type input "07/31/2025"
click at [389, 212] on span "Link" at bounding box center [394, 209] width 11 height 7
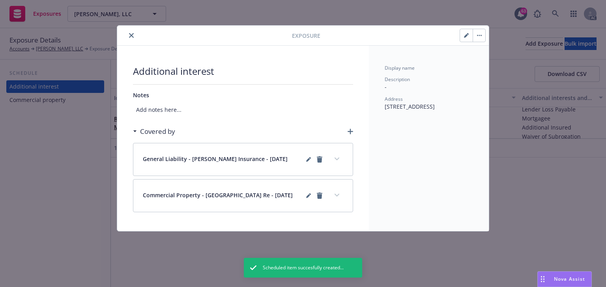
click at [337, 158] on icon "expand content" at bounding box center [336, 159] width 5 height 3
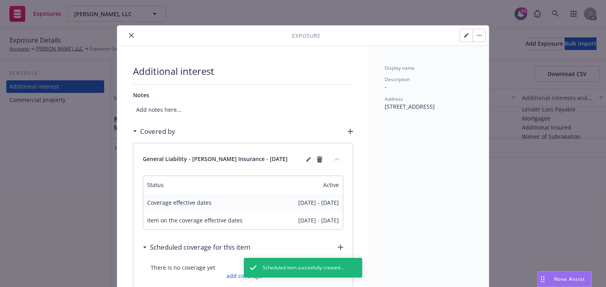
click at [129, 35] on icon "close" at bounding box center [131, 35] width 5 height 5
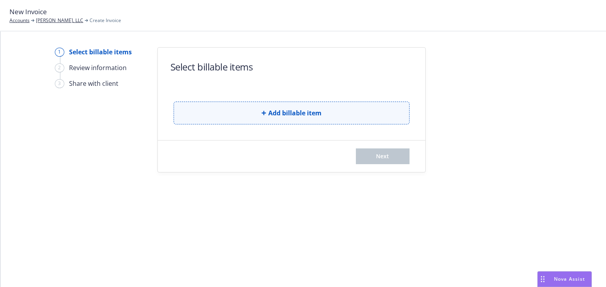
click at [276, 121] on button "Add billable item" at bounding box center [292, 113] width 236 height 23
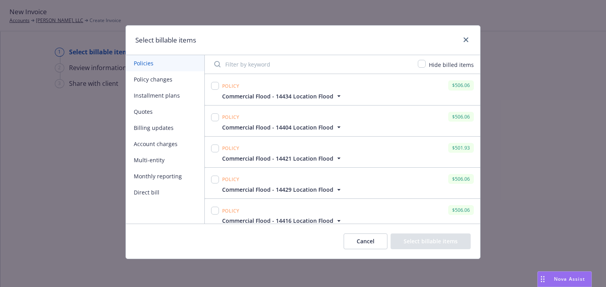
click at [160, 83] on button "Policy changes" at bounding box center [165, 79] width 78 height 16
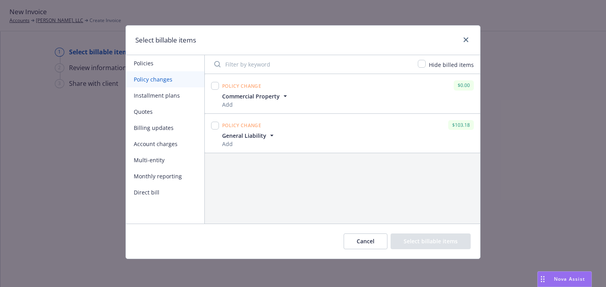
click at [399, 147] on div "General Liability Add" at bounding box center [347, 140] width 255 height 17
click at [216, 124] on input "checkbox" at bounding box center [215, 126] width 8 height 8
checkbox input "true"
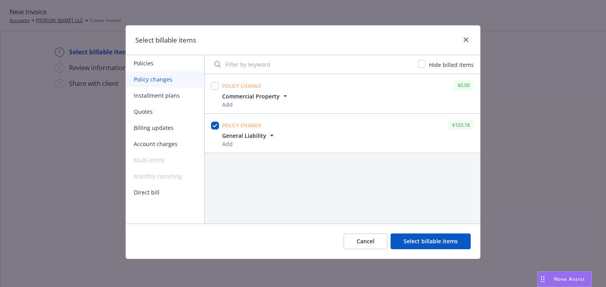
click at [446, 240] on button "Select billable items" at bounding box center [430, 242] width 80 height 16
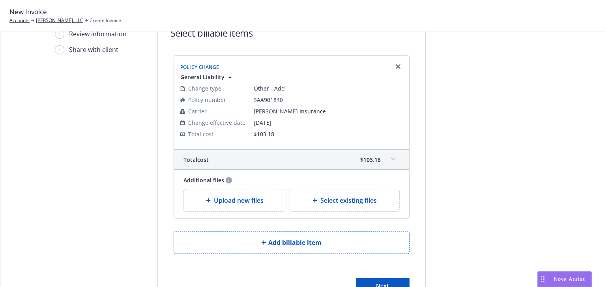
scroll to position [64, 0]
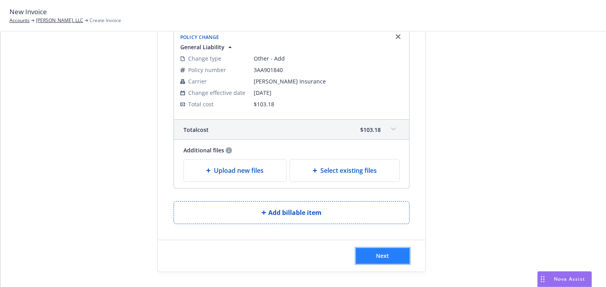
click at [384, 254] on span "Next" at bounding box center [382, 255] width 13 height 7
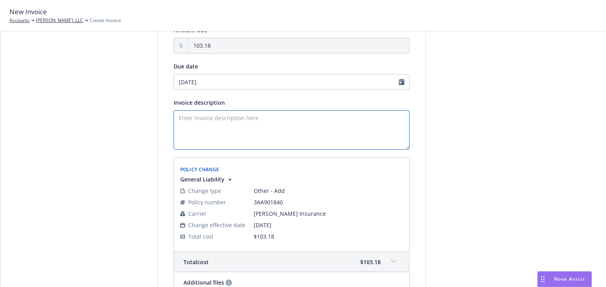
click at [193, 115] on textarea "Invoice description" at bounding box center [292, 129] width 236 height 39
paste textarea "Policy Change General Liability ENDT # 1 - Add AI AND WOS for Rubicon Realty Ad…"
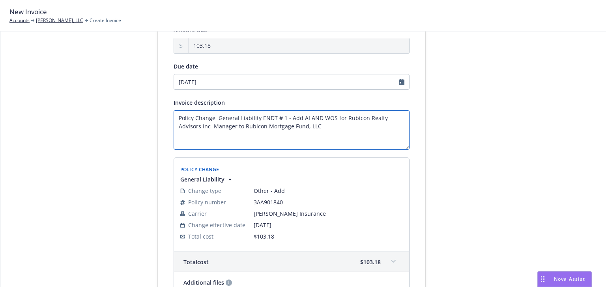
drag, startPoint x: 285, startPoint y: 119, endPoint x: -252, endPoint y: 103, distance: 537.7
click at [0, 103] on html "New Invoice Accounts [PERSON_NAME], LLC Create Invoice Select billable items 2 …" at bounding box center [303, 143] width 606 height 287
click at [188, 117] on textarea "Add AI AND WOS for Rubicon Realty Advisors Inc Manager to Rubicon Mortgage Fund…" at bounding box center [292, 129] width 236 height 39
paste textarea "Additional Insured"
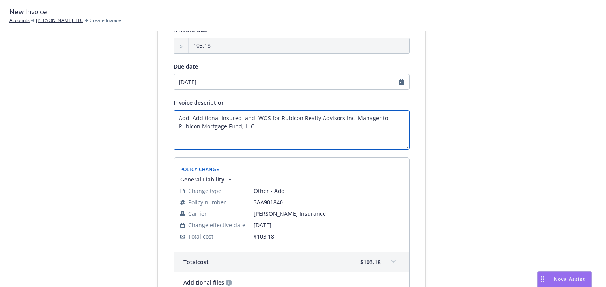
click at [255, 118] on textarea "Add Additional Insured and WOS for Rubicon Realty Advisors Inc Manager to Rubic…" at bounding box center [292, 129] width 236 height 39
paste textarea "aiver of Transfer Of Rights Against Others To Us"
click at [252, 119] on textarea "Add Additional Insured and Waiver of Transfer Of Rights Against Others To [PERS…" at bounding box center [292, 129] width 236 height 39
click at [377, 117] on textarea "Add Additional Insured and Waiver of Transfer Of Rights Against Others To [PERS…" at bounding box center [292, 129] width 236 height 39
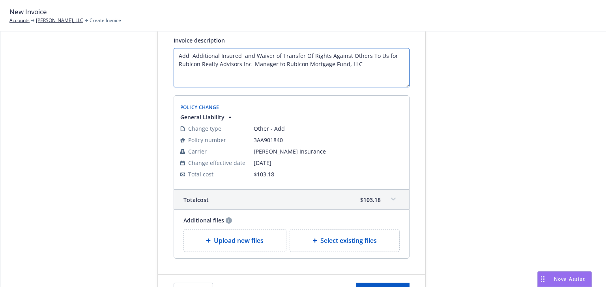
scroll to position [127, 0]
type textarea "Add Additional Insured and Waiver of Transfer Of Rights Against Others To Us fo…"
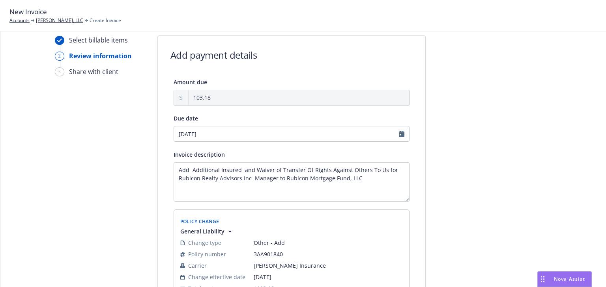
scroll to position [1, 0]
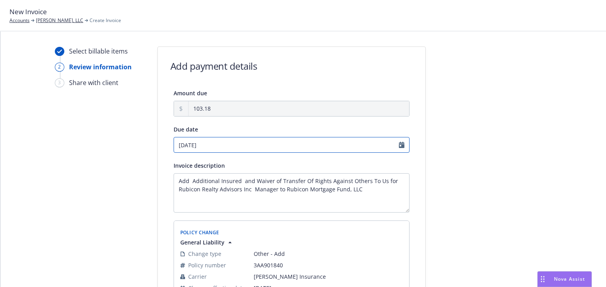
click at [224, 142] on input "[DATE]" at bounding box center [292, 145] width 236 height 16
select select "September"
select select "2025"
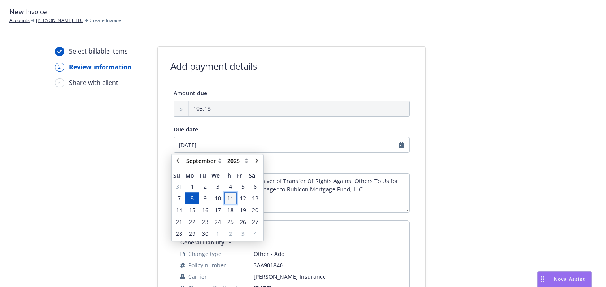
click at [231, 198] on span "11" at bounding box center [230, 198] width 6 height 8
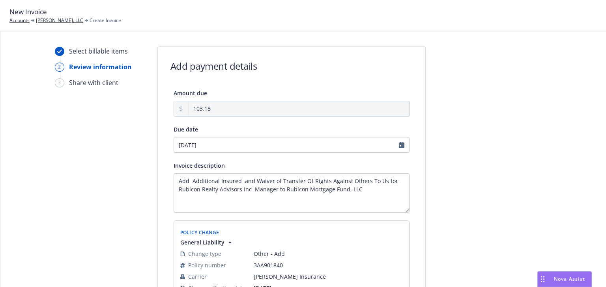
type input "[DATE]"
click at [507, 217] on div at bounding box center [496, 240] width 110 height 386
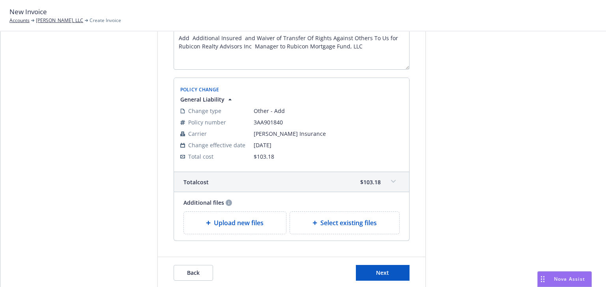
scroll to position [161, 0]
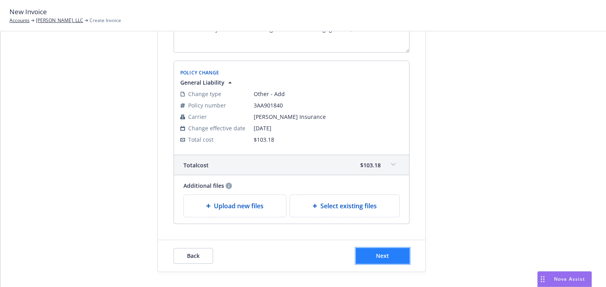
click at [399, 254] on button "Next" at bounding box center [383, 256] width 54 height 16
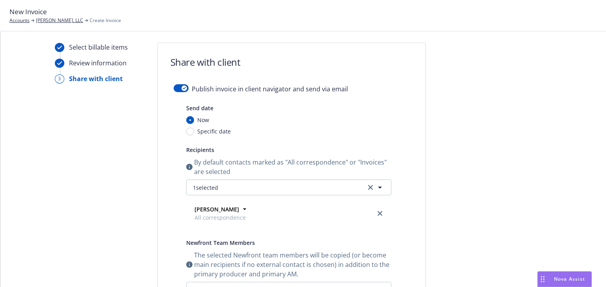
scroll to position [3, 0]
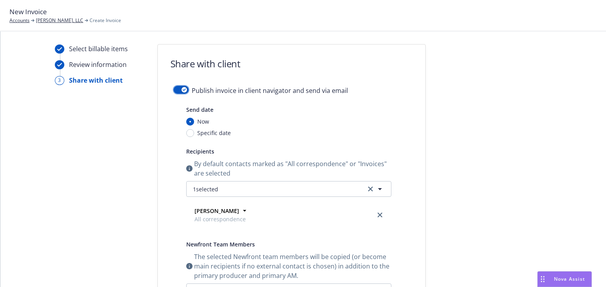
click at [181, 91] on div "button" at bounding box center [184, 90] width 6 height 6
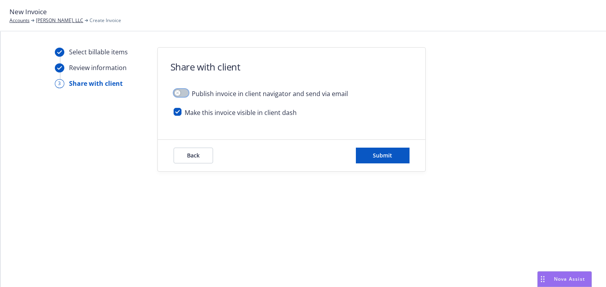
scroll to position [0, 0]
click at [179, 112] on input "checkbox" at bounding box center [178, 112] width 8 height 8
checkbox input "false"
click at [310, 214] on div "Select billable items Review information 3 Share with client Share with client …" at bounding box center [302, 160] width 605 height 256
click at [382, 159] on span "Submit" at bounding box center [382, 155] width 19 height 7
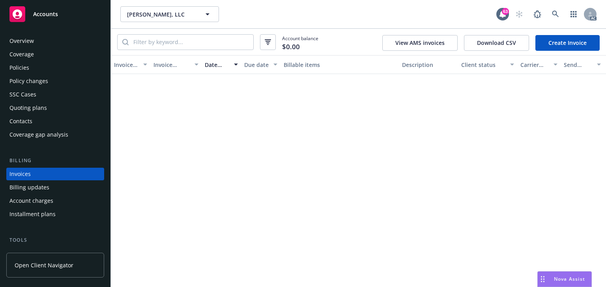
scroll to position [18, 0]
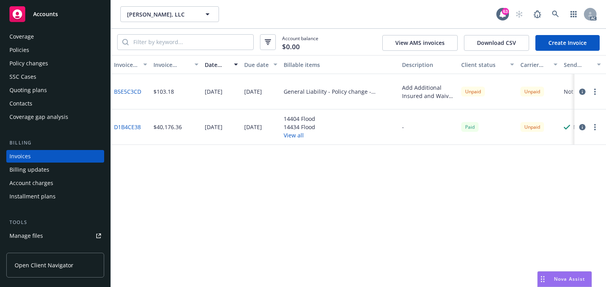
click at [584, 92] on icon "button" at bounding box center [582, 92] width 6 height 6
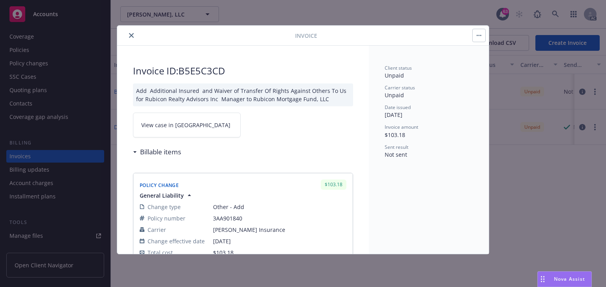
click at [172, 120] on link "View case in SSC" at bounding box center [187, 125] width 108 height 25
click at [129, 33] on icon "close" at bounding box center [131, 35] width 5 height 5
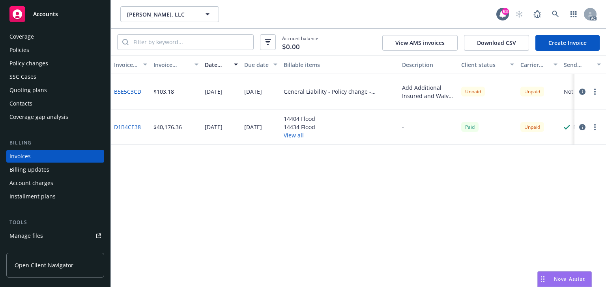
click at [26, 48] on div "Policies" at bounding box center [19, 50] width 20 height 13
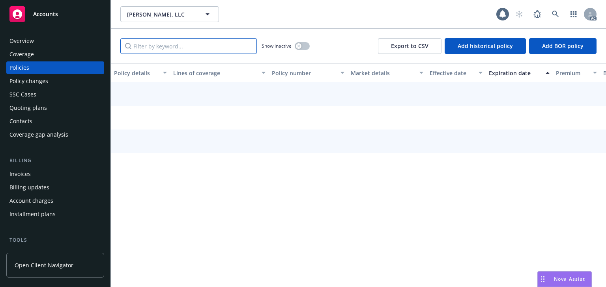
click at [170, 43] on input "Filter by keyword..." at bounding box center [188, 46] width 136 height 16
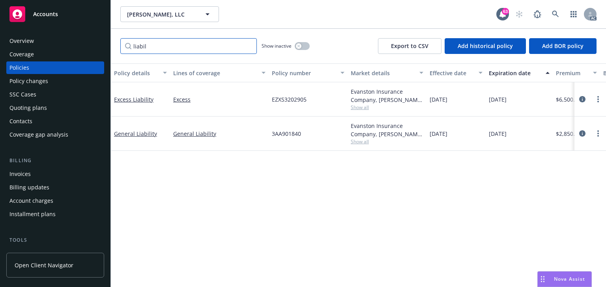
type input "liabil"
click at [370, 138] on span "Show all" at bounding box center [387, 141] width 73 height 7
click at [364, 110] on span "Show all" at bounding box center [387, 107] width 73 height 7
drag, startPoint x: 159, startPoint y: 45, endPoint x: 64, endPoint y: 45, distance: 94.2
click at [65, 44] on div "Accounts Overview Coverage Policies Policy changes SSC Cases Quoting plans Cont…" at bounding box center [303, 143] width 606 height 287
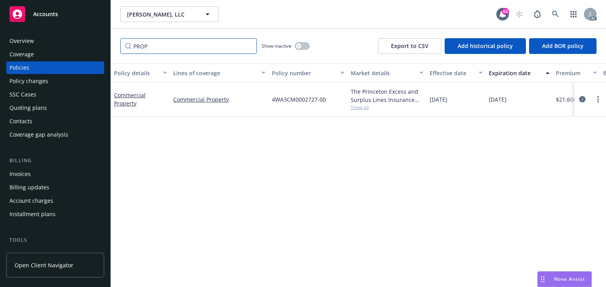
type input "PROP"
click at [396, 190] on div "Policy details Lines of coverage Policy number Market details Effective date Ex…" at bounding box center [358, 175] width 495 height 224
click at [35, 81] on div "Policy changes" at bounding box center [28, 81] width 39 height 13
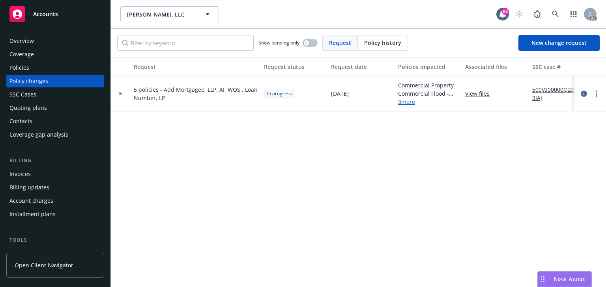
click at [123, 94] on div at bounding box center [120, 93] width 13 height 3
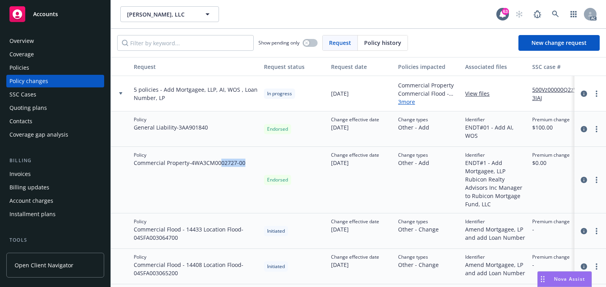
drag, startPoint x: 223, startPoint y: 162, endPoint x: 252, endPoint y: 164, distance: 28.9
click at [252, 164] on div "Policy Commercial Property - 4WA3CM0002727-00" at bounding box center [196, 180] width 130 height 67
click at [221, 185] on div "Policy Commercial Property - 4WA3CM0002727-00" at bounding box center [196, 180] width 130 height 67
click at [35, 71] on div "Policies" at bounding box center [54, 68] width 91 height 13
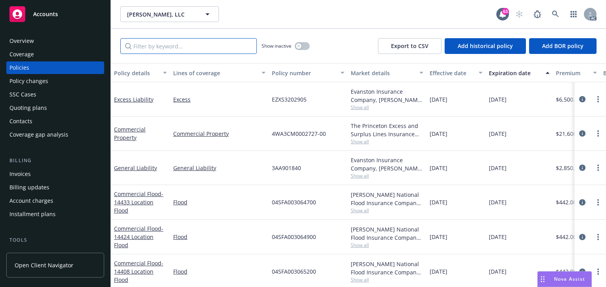
click at [175, 46] on input "Filter by keyword..." at bounding box center [188, 46] width 136 height 16
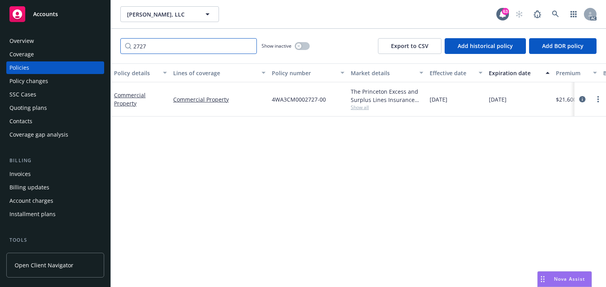
type input "2727"
click at [358, 107] on span "Show all" at bounding box center [387, 107] width 73 height 7
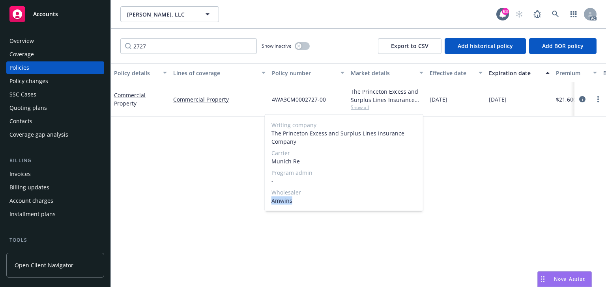
drag, startPoint x: 270, startPoint y: 197, endPoint x: 327, endPoint y: 197, distance: 56.8
click at [327, 197] on div "Writing company The Princeton Excess and Surplus Lines Insurance Company Carrie…" at bounding box center [344, 163] width 158 height 97
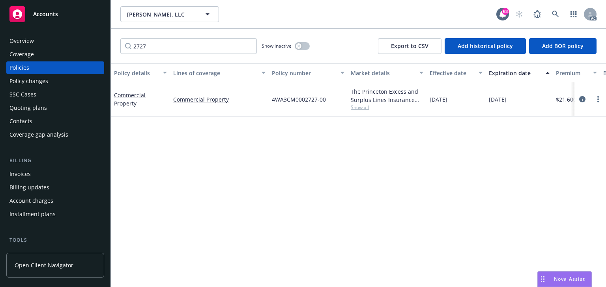
drag, startPoint x: 173, startPoint y: 173, endPoint x: 162, endPoint y: 164, distance: 14.0
click at [166, 167] on div "Policy details Lines of coverage Policy number Market details Effective date Ex…" at bounding box center [358, 175] width 495 height 224
click at [35, 80] on div "Policy changes" at bounding box center [28, 81] width 39 height 13
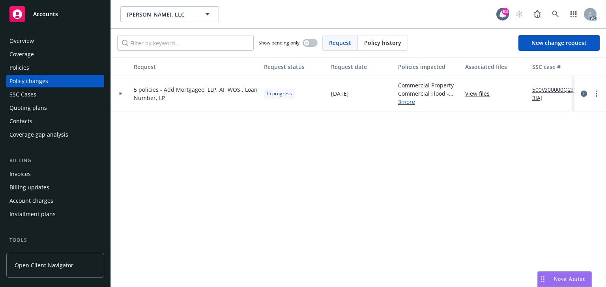
click at [186, 168] on div "Request Request status Request date Policies impacted Associated files SSC case…" at bounding box center [358, 172] width 495 height 230
click at [120, 101] on div at bounding box center [121, 93] width 20 height 35
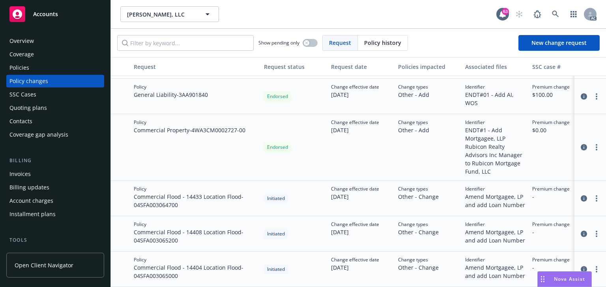
scroll to position [37, 0]
click at [33, 65] on div "Policies" at bounding box center [54, 68] width 91 height 13
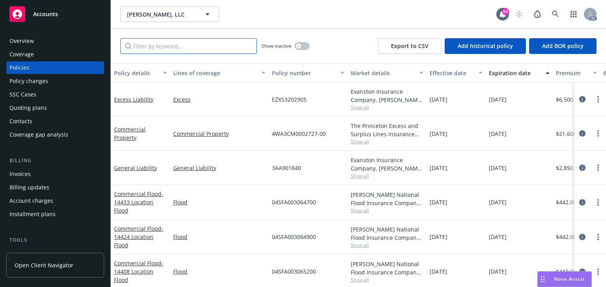
click at [162, 45] on input "Filter by keyword..." at bounding box center [188, 46] width 136 height 16
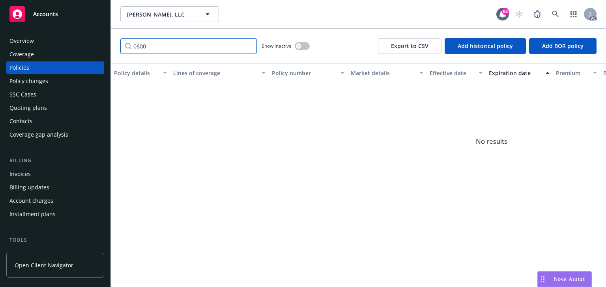
type input "0600"
click at [393, 135] on span "No results" at bounding box center [491, 141] width 761 height 118
click at [555, 14] on icon at bounding box center [555, 14] width 7 height 7
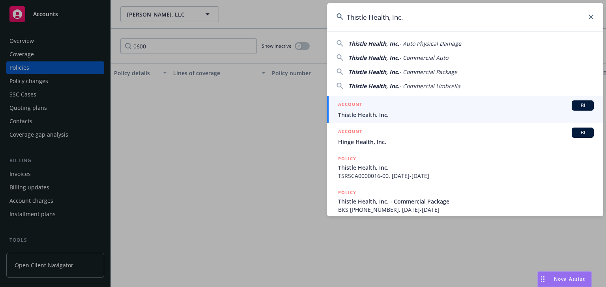
type input "Thistle Health, Inc."
click at [363, 106] on div "ACCOUNT BI" at bounding box center [466, 106] width 256 height 10
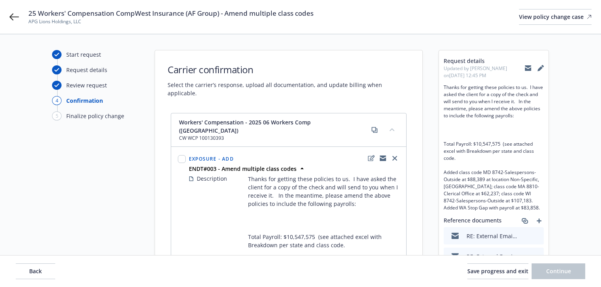
select select "ACCEPTED"
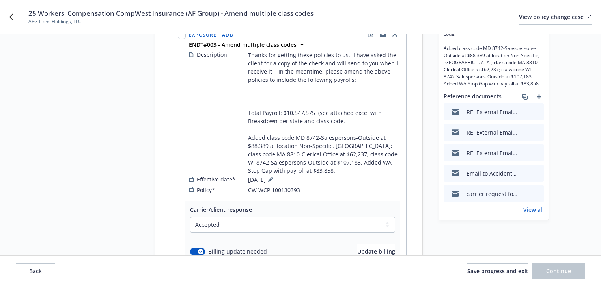
scroll to position [158, 0]
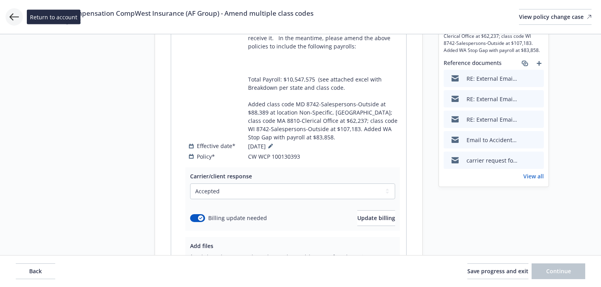
click at [18, 18] on icon at bounding box center [13, 16] width 9 height 9
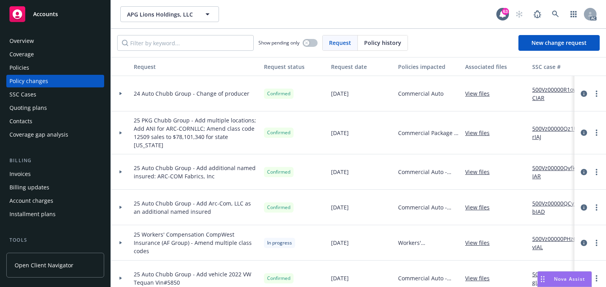
click at [45, 69] on div "Policies" at bounding box center [54, 68] width 91 height 13
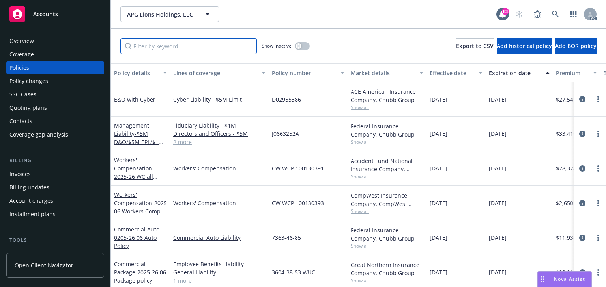
click at [177, 47] on input "Filter by keyword..." at bounding box center [188, 46] width 136 height 16
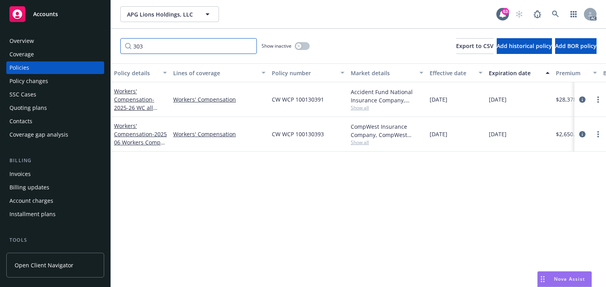
type input "303"
click at [284, 231] on div "Policy details Lines of coverage Policy number Market details Effective date Ex…" at bounding box center [358, 175] width 495 height 224
click at [368, 142] on span "Show all" at bounding box center [387, 142] width 73 height 7
click at [582, 134] on icon "circleInformation" at bounding box center [582, 134] width 6 height 6
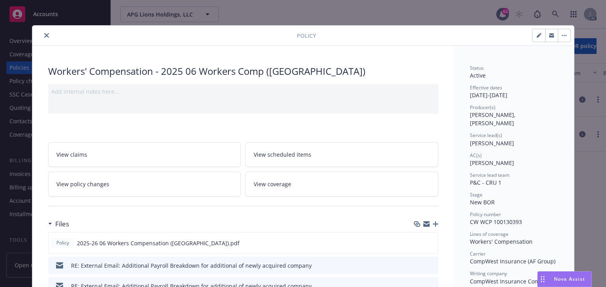
scroll to position [24, 0]
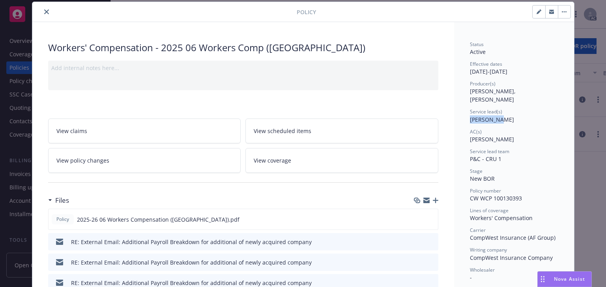
drag, startPoint x: 464, startPoint y: 109, endPoint x: 517, endPoint y: 110, distance: 53.6
copy span "Lila Smith"
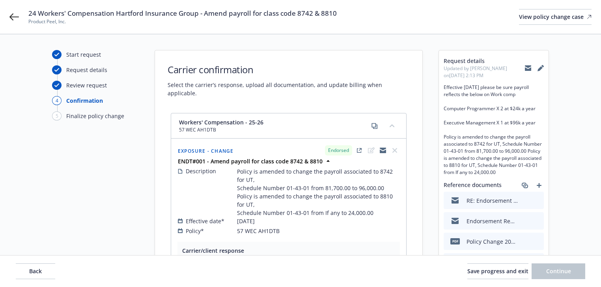
select select "ACCEPTED"
click at [8, 15] on div "24 Workers' Compensation Hartford Insurance Group - Amend payroll for class cod…" at bounding box center [300, 17] width 601 height 34
click at [8, 17] on div "24 Workers' Compensation Hartford Insurance Group - Amend payroll for class cod…" at bounding box center [300, 17] width 601 height 34
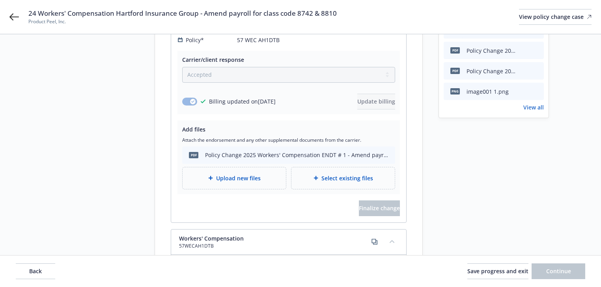
scroll to position [32, 0]
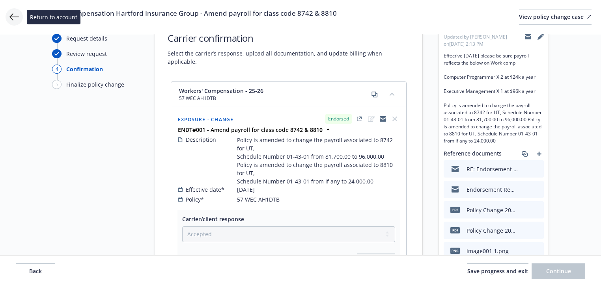
click at [15, 13] on icon at bounding box center [13, 16] width 9 height 9
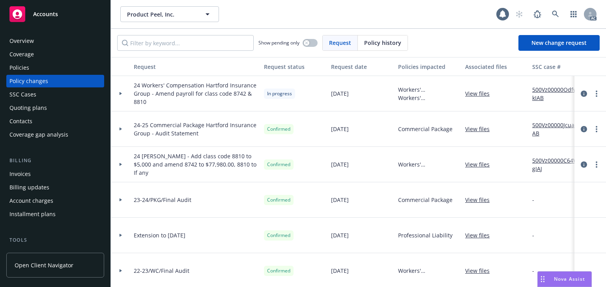
click at [24, 70] on div "Policies" at bounding box center [19, 68] width 20 height 13
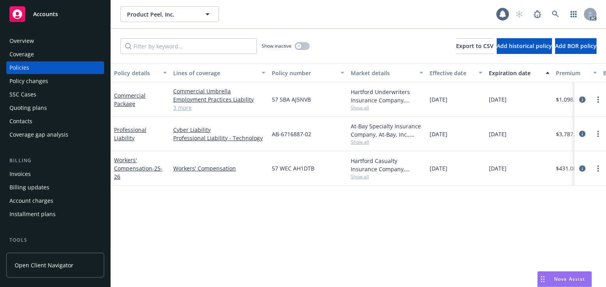
click at [312, 206] on div "Policy details Lines of coverage Policy number Market details Effective date Ex…" at bounding box center [358, 175] width 495 height 224
click at [583, 166] on icon "circleInformation" at bounding box center [582, 169] width 6 height 6
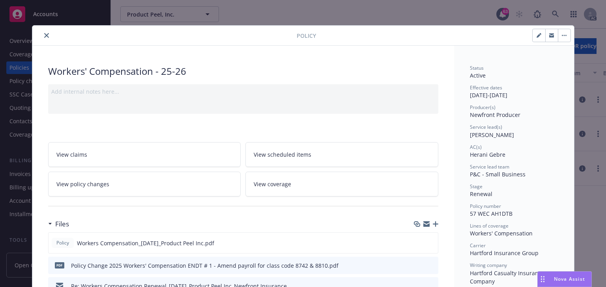
scroll to position [24, 0]
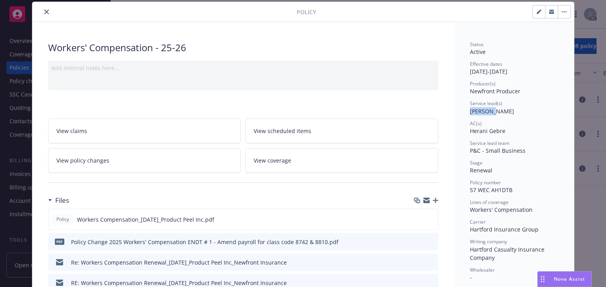
drag, startPoint x: 465, startPoint y: 110, endPoint x: 495, endPoint y: 110, distance: 29.2
copy span "Adam Mut"
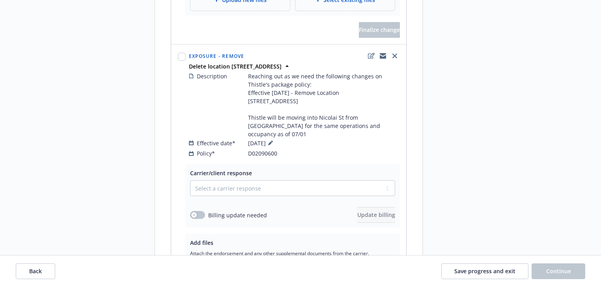
scroll to position [343, 0]
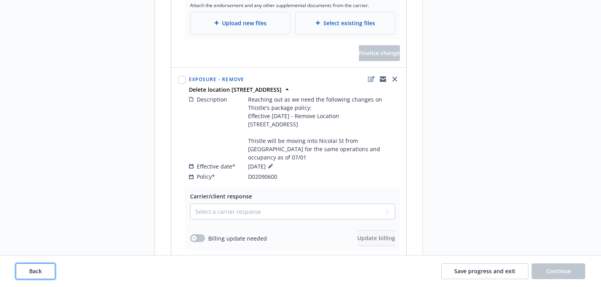
click at [43, 264] on button "Back" at bounding box center [35, 272] width 39 height 16
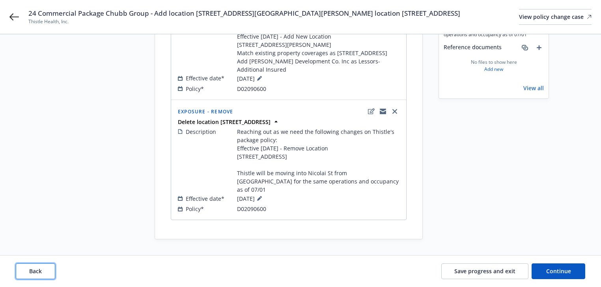
click at [43, 264] on button "Back" at bounding box center [35, 272] width 39 height 16
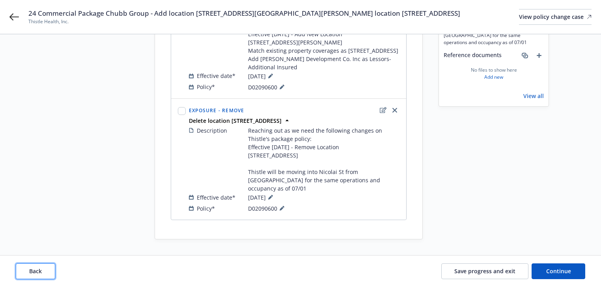
click at [43, 264] on button "Back" at bounding box center [35, 272] width 39 height 16
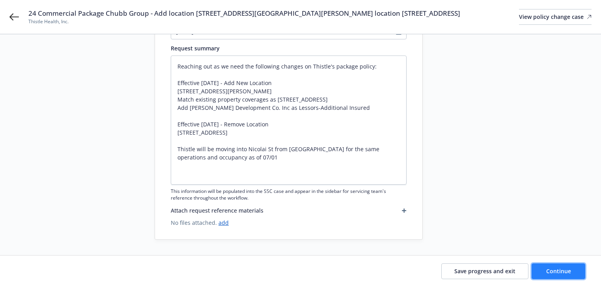
click at [557, 272] on span "Continue" at bounding box center [558, 271] width 25 height 7
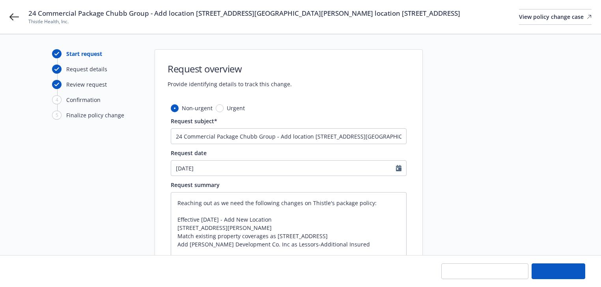
scroll to position [0, 0]
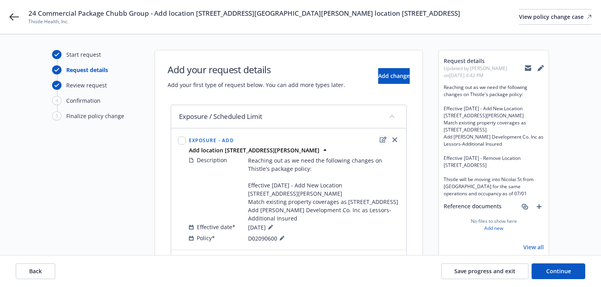
click at [384, 140] on icon "edit" at bounding box center [383, 140] width 7 height 6
type textarea "x"
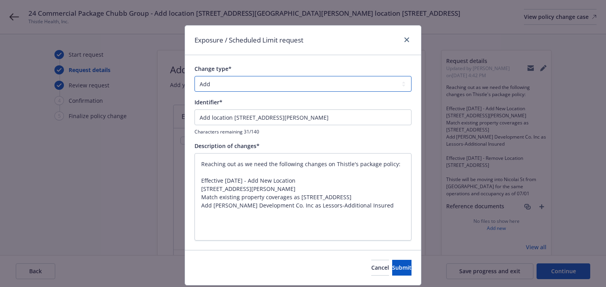
drag, startPoint x: 236, startPoint y: 83, endPoint x: 236, endPoint y: 90, distance: 7.1
click at [236, 83] on select "Add Audit Change Remove" at bounding box center [302, 84] width 217 height 16
select select "CHANGE"
click at [194, 76] on select "Add Audit Change Remove" at bounding box center [302, 84] width 217 height 16
click at [392, 270] on span "Submit" at bounding box center [401, 267] width 19 height 7
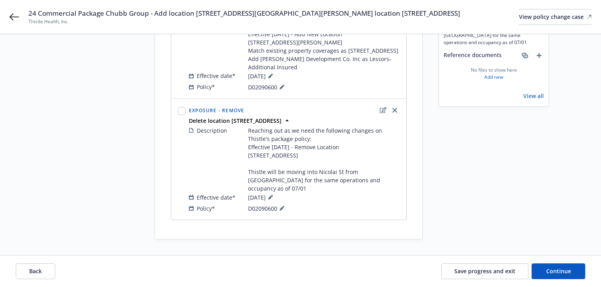
scroll to position [167, 0]
click at [47, 272] on button "Back" at bounding box center [35, 272] width 39 height 16
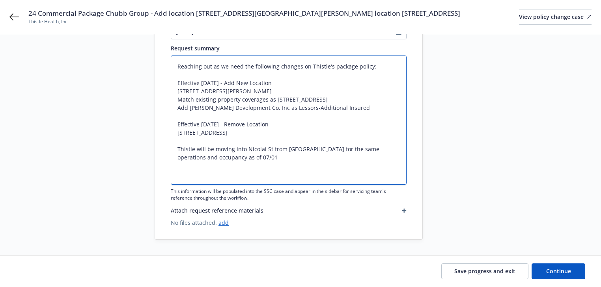
click at [192, 96] on textarea "Reaching out as we need the following changes on Thistle's package policy: Effe…" at bounding box center [289, 120] width 236 height 129
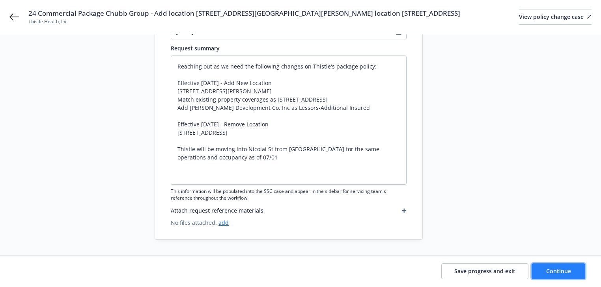
click at [545, 274] on button "Continue" at bounding box center [559, 272] width 54 height 16
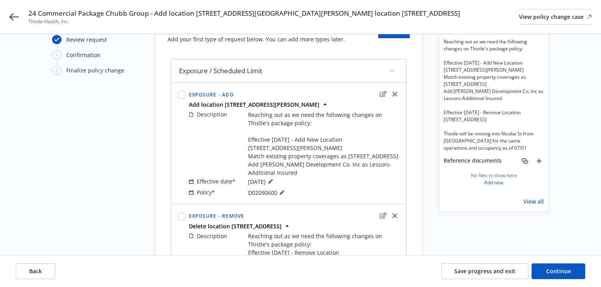
scroll to position [167, 0]
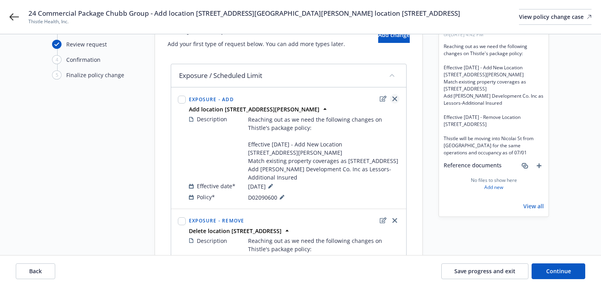
click at [392, 99] on link "close" at bounding box center [394, 98] width 9 height 9
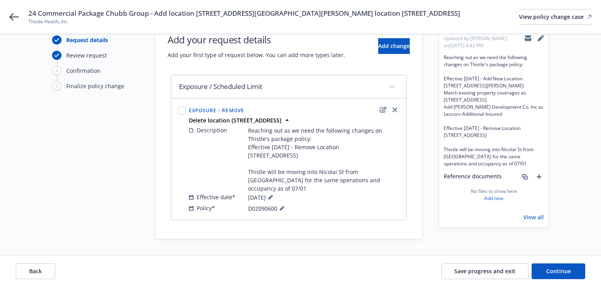
click at [383, 107] on icon "edit" at bounding box center [383, 110] width 7 height 6
type textarea "x"
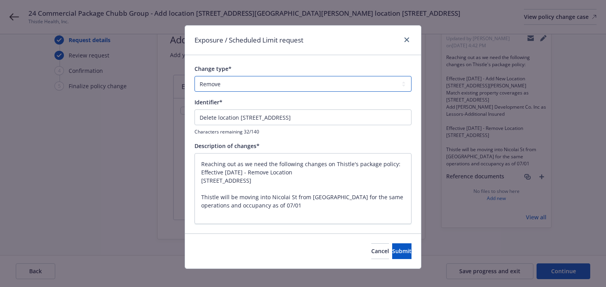
click at [250, 90] on select "Add Audit Change Remove" at bounding box center [302, 84] width 217 height 16
select select "CHANGE"
click at [194, 76] on select "Add Audit Change Remove" at bounding box center [302, 84] width 217 height 16
click at [290, 200] on textarea "Reaching out as we need the following changes on Thistle's package policy: Effe…" at bounding box center [302, 188] width 217 height 71
paste textarea "Effective [DATE] - Add New Location [STREET_ADDRESS][PERSON_NAME] Match existin…"
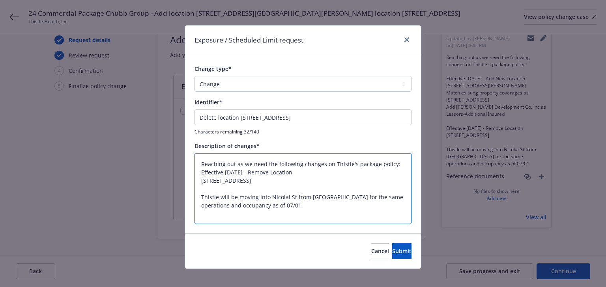
type textarea "x"
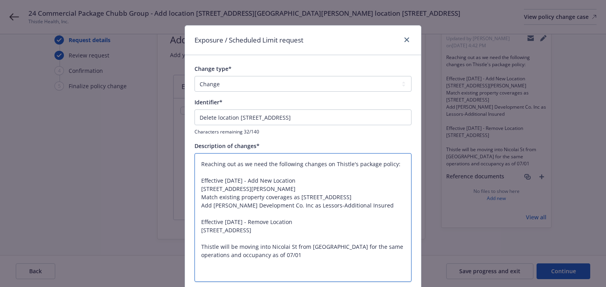
type textarea "Reaching out as we need the following changes on Thistle's package policy: Effe…"
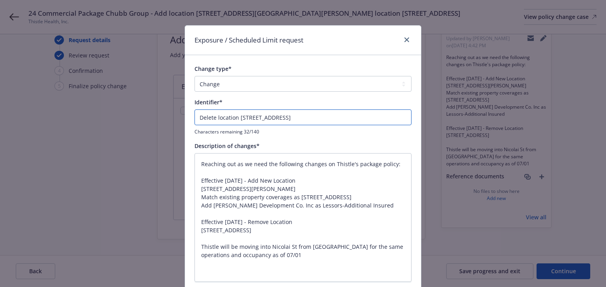
click at [195, 119] on input "Delete location [STREET_ADDRESS]" at bounding box center [302, 118] width 217 height 16
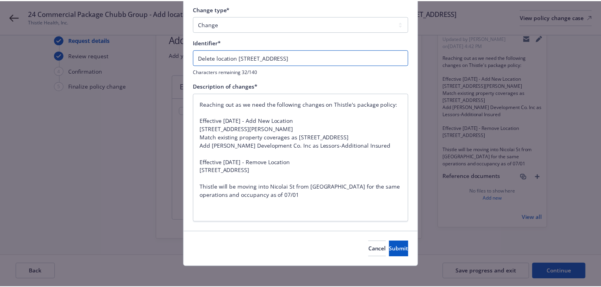
scroll to position [63, 0]
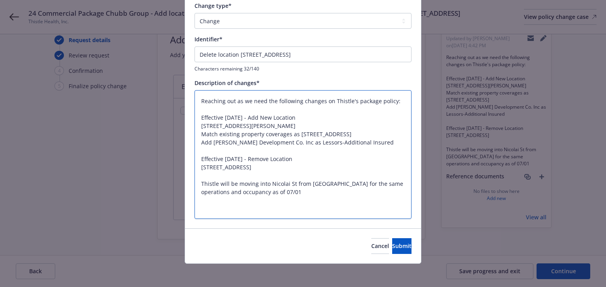
drag, startPoint x: 199, startPoint y: 125, endPoint x: 268, endPoint y: 129, distance: 69.1
click at [268, 129] on textarea "Reaching out as we need the following changes on Thistle's package policy: Effe…" at bounding box center [302, 154] width 217 height 129
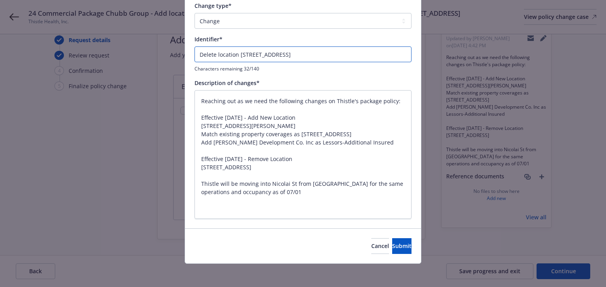
click at [325, 55] on input "Delete location [STREET_ADDRESS]" at bounding box center [302, 55] width 217 height 16
type textarea "x"
type input "Delete location [STREET_ADDRESS]"
type textarea "x"
type input "Delete location [STREET_ADDRESS][GEOGRAPHIC_DATA]"
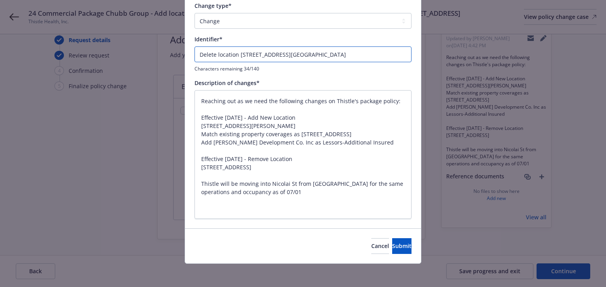
type textarea "x"
type input "Delete location [STREET_ADDRESS][GEOGRAPHIC_DATA]"
type textarea "x"
type input "Delete location [STREET_ADDRESS] & a"
type textarea "x"
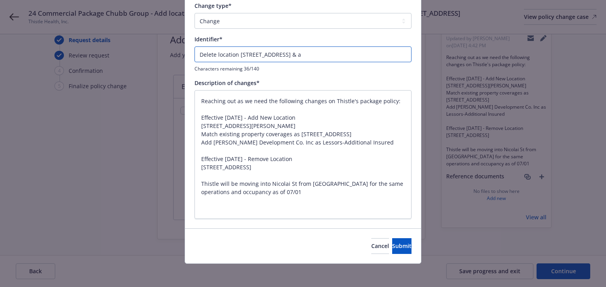
type input "Delete location [STREET_ADDRESS] & ad"
type textarea "x"
type input "[GEOGRAPHIC_DATA] location [STREET_ADDRESS] & add"
type textarea "x"
type input "[GEOGRAPHIC_DATA] location [STREET_ADDRESS] & add"
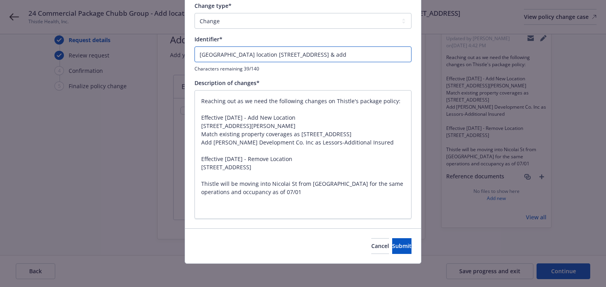
type textarea "x"
type input "Delete location [STREET_ADDRESS] & add l"
type textarea "x"
type input "Delete location [STREET_ADDRESS] & add lo"
type textarea "x"
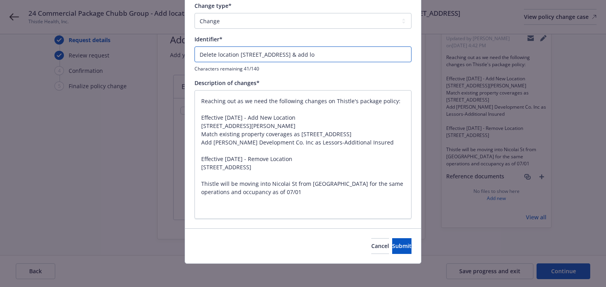
type input "Delete location [STREET_ADDRESS] & add loc"
type textarea "x"
type input "Delete location [STREET_ADDRESS] & add loca"
type textarea "x"
type input "Delete location [STREET_ADDRESS] & add locat"
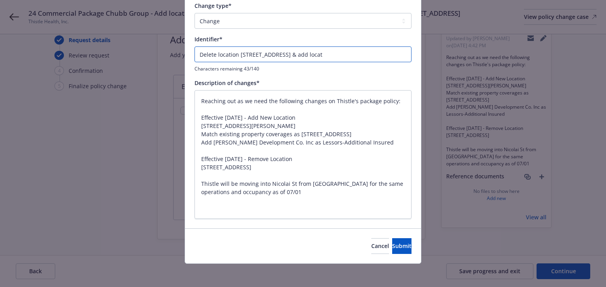
type textarea "x"
type input "Delete location [STREET_ADDRESS] & add locati"
type textarea "x"
type input "Delete location [STREET_ADDRESS] & add locatio"
type textarea "x"
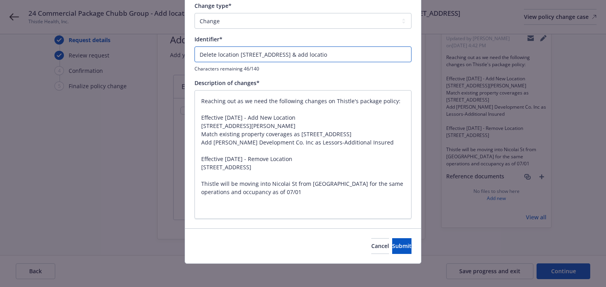
type input "[GEOGRAPHIC_DATA] location [STREET_ADDRESS] & add location"
type textarea "x"
type input "[GEOGRAPHIC_DATA] location [STREET_ADDRESS] & add location"
paste input "[STREET_ADDRESS][PERSON_NAME]"
type textarea "x"
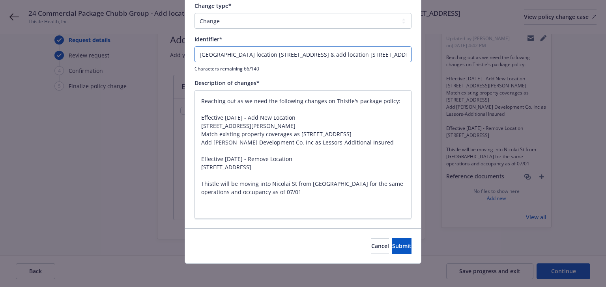
type input "[GEOGRAPHIC_DATA] location [STREET_ADDRESS] & add location [STREET_ADDRESS][PER…"
click at [392, 254] on button "Submit" at bounding box center [401, 247] width 19 height 16
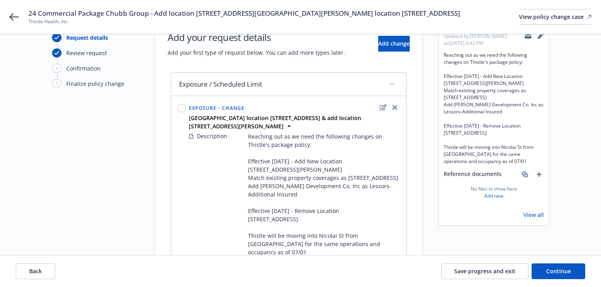
click at [155, 149] on div "Add your request details Add your first type of request below. You can add more…" at bounding box center [289, 161] width 268 height 286
click at [50, 269] on button "Back" at bounding box center [35, 272] width 39 height 16
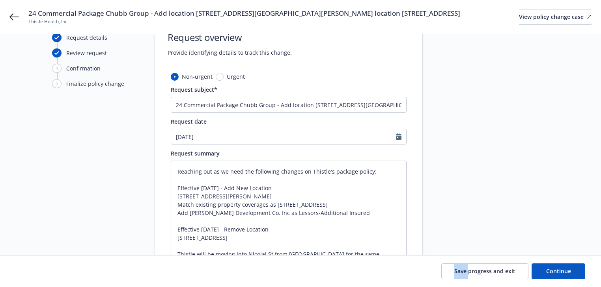
click at [50, 269] on div "Save progress and exit Continue" at bounding box center [300, 272] width 569 height 16
click at [558, 266] on button "Continue" at bounding box center [559, 272] width 54 height 16
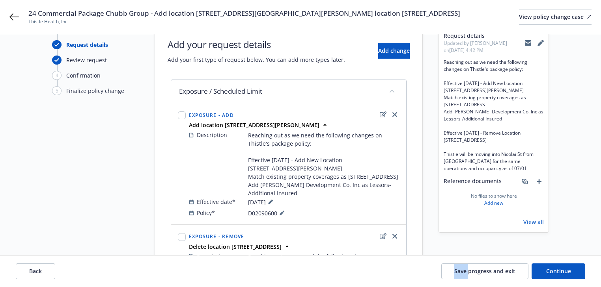
scroll to position [9, 0]
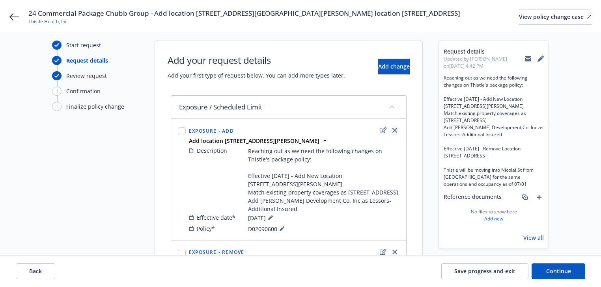
click at [396, 132] on icon "close" at bounding box center [394, 130] width 5 height 5
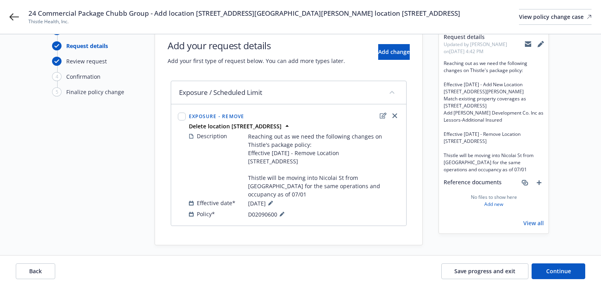
scroll to position [32, 0]
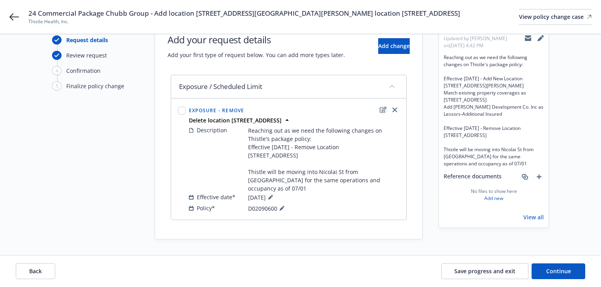
click at [383, 109] on icon "edit" at bounding box center [383, 110] width 7 height 6
type textarea "x"
select select "REMOVE"
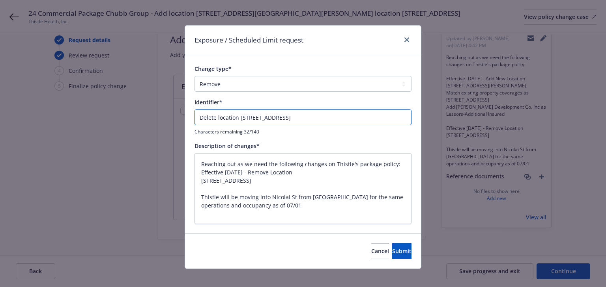
click at [250, 120] on input "Delete location [STREET_ADDRESS]" at bounding box center [302, 118] width 217 height 16
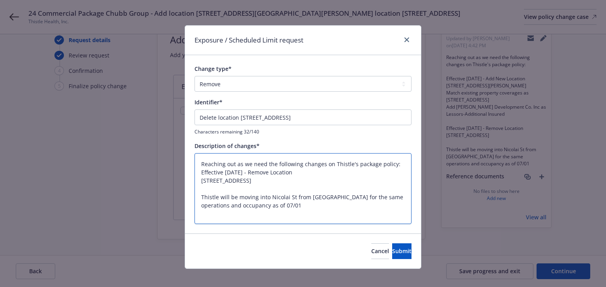
click at [359, 159] on textarea "Reaching out as we need the following changes on Thistle's package policy: Effe…" at bounding box center [302, 188] width 217 height 71
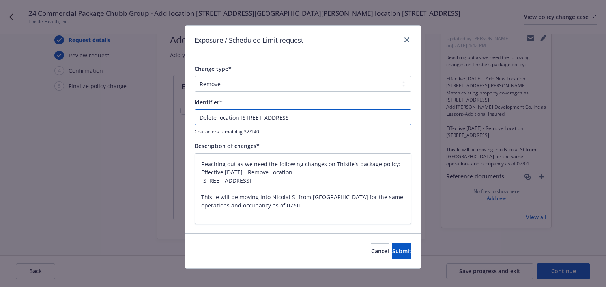
click at [315, 121] on input "Delete location [STREET_ADDRESS]" at bounding box center [302, 118] width 217 height 16
type input "[GEOGRAPHIC_DATA] location [STREET_ADDRESS] & add location [STREET_ADDRESS][PER…"
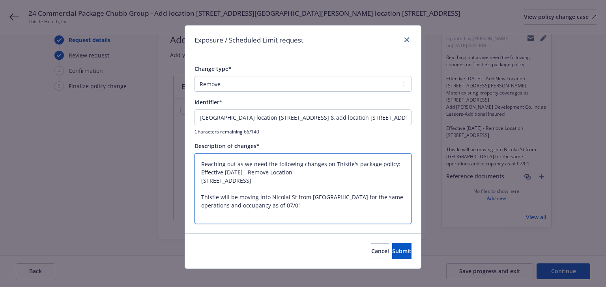
click at [287, 196] on textarea "Reaching out as we need the following changes on Thistle's package policy: Effe…" at bounding box center [302, 188] width 217 height 71
paste textarea "[STREET_ADDRESS][PERSON_NAME]"
type textarea "x"
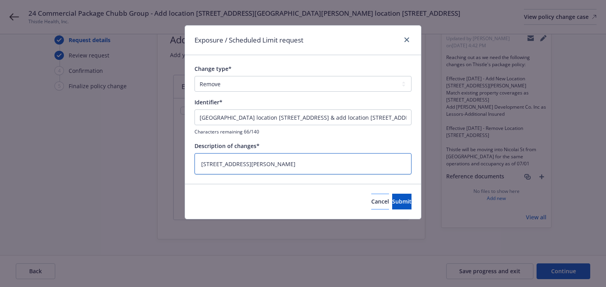
type textarea "[STREET_ADDRESS][PERSON_NAME]"
click at [371, 205] on button "Cancel" at bounding box center [380, 202] width 18 height 16
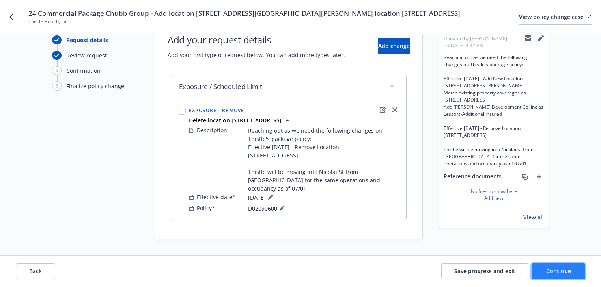
click at [564, 274] on span "Continue" at bounding box center [558, 271] width 25 height 7
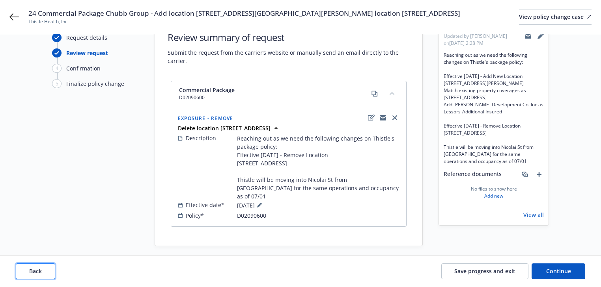
click at [47, 275] on button "Back" at bounding box center [35, 272] width 39 height 16
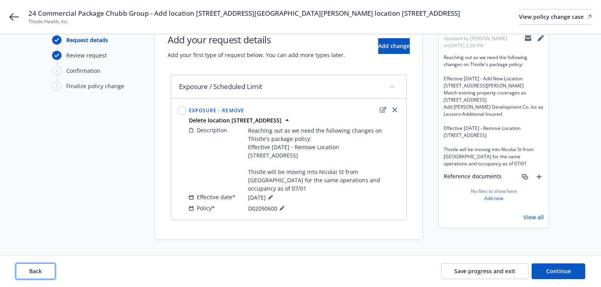
click at [51, 273] on button "Back" at bounding box center [35, 272] width 39 height 16
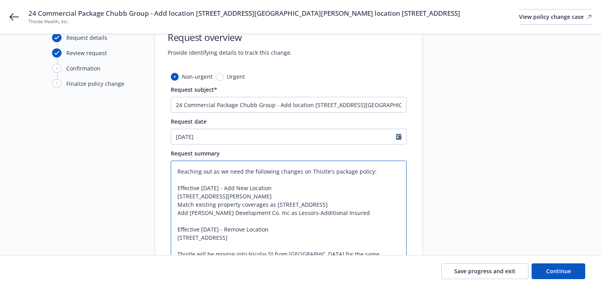
click at [300, 229] on textarea "Reaching out as we need the following changes on Thistle's package policy: Effe…" at bounding box center [289, 225] width 236 height 129
drag, startPoint x: 567, startPoint y: 272, endPoint x: 427, endPoint y: 179, distance: 167.3
click at [567, 271] on span "Continue" at bounding box center [558, 271] width 25 height 7
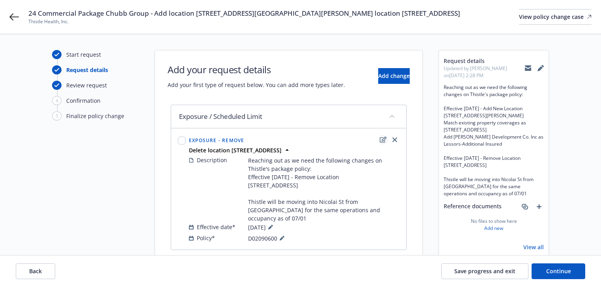
click at [383, 139] on icon "edit" at bounding box center [383, 140] width 7 height 6
type textarea "x"
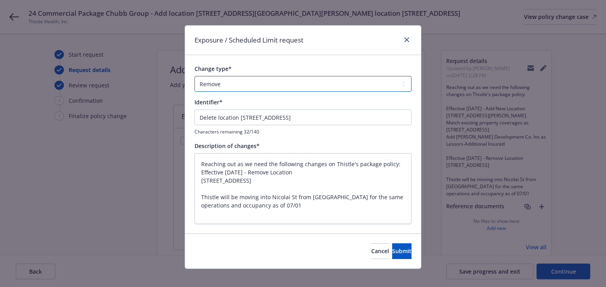
click at [241, 83] on select "Add Audit Change Remove" at bounding box center [302, 84] width 217 height 16
select select "CHANGE"
click at [194, 76] on select "Add Audit Change Remove" at bounding box center [302, 84] width 217 height 16
type textarea "x"
click at [303, 120] on input "Delete location [STREET_ADDRESS]" at bounding box center [302, 118] width 217 height 16
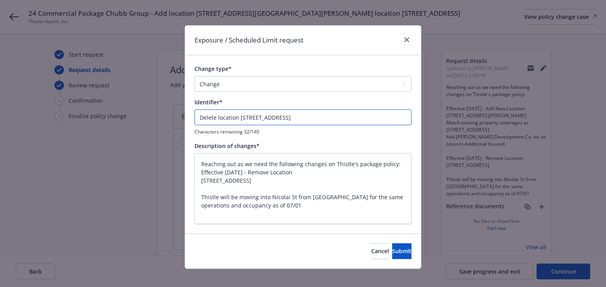
type input "[GEOGRAPHIC_DATA] location [STREET_ADDRESS] & add location [STREET_ADDRESS][PER…"
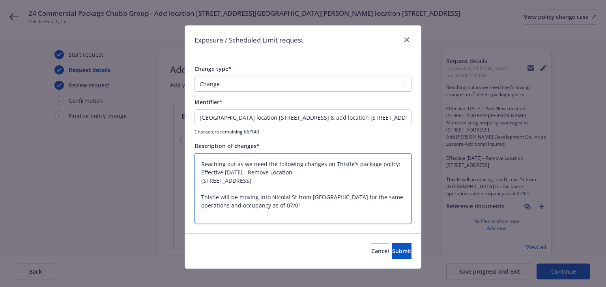
click at [312, 194] on textarea "Reaching out as we need the following changes on Thistle's package policy: Effe…" at bounding box center [302, 188] width 217 height 71
paste textarea "Effective [DATE] - Add New Location [STREET_ADDRESS][PERSON_NAME] Match existin…"
type textarea "x"
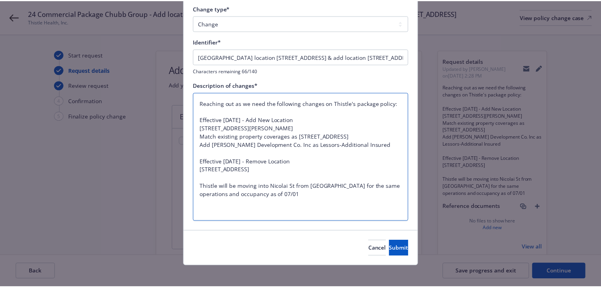
scroll to position [65, 0]
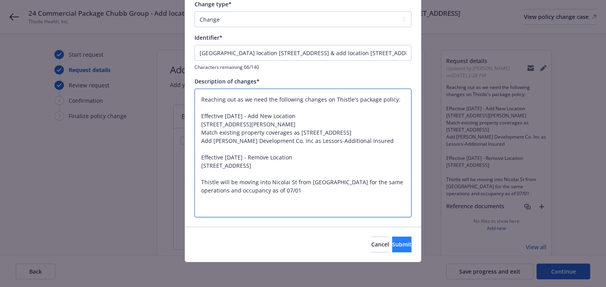
type textarea "Reaching out as we need the following changes on Thistle's package policy: Effe…"
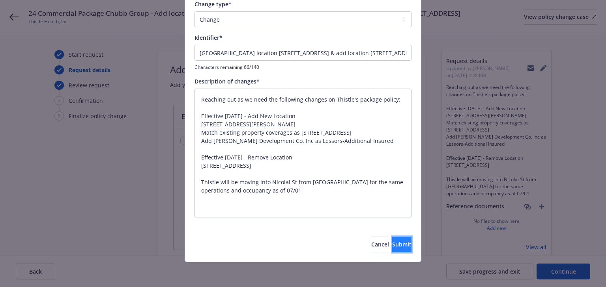
click at [395, 241] on span "Submit" at bounding box center [401, 244] width 19 height 7
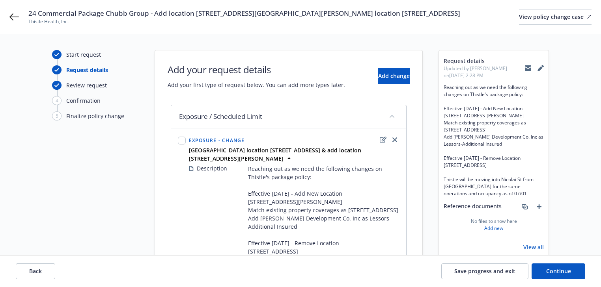
click at [532, 263] on div "Back Save progress and exit Continue" at bounding box center [300, 272] width 601 height 32
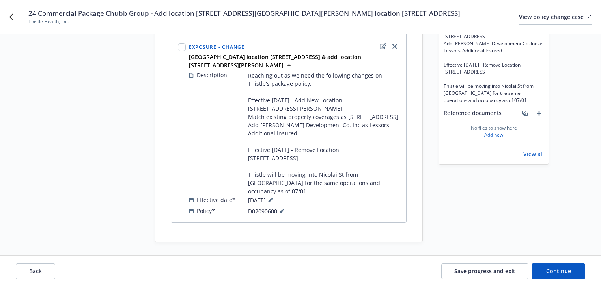
scroll to position [95, 0]
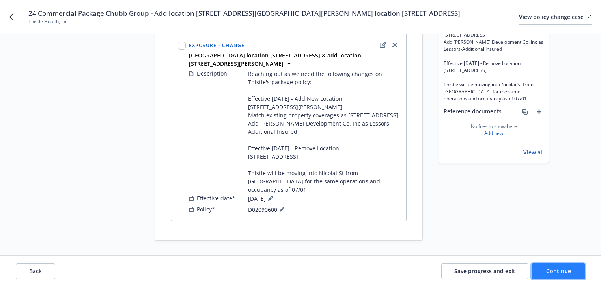
click at [555, 276] on button "Continue" at bounding box center [559, 272] width 54 height 16
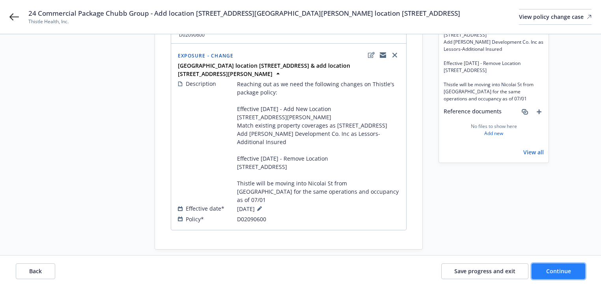
click at [571, 273] on button "Continue" at bounding box center [559, 272] width 54 height 16
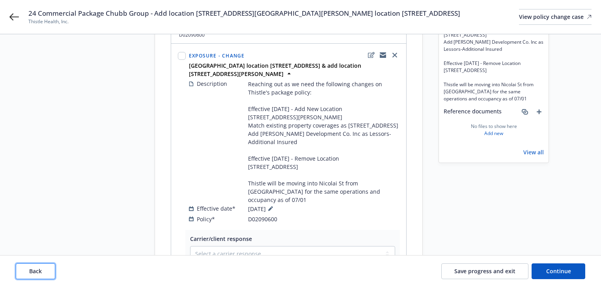
click at [46, 273] on button "Back" at bounding box center [35, 272] width 39 height 16
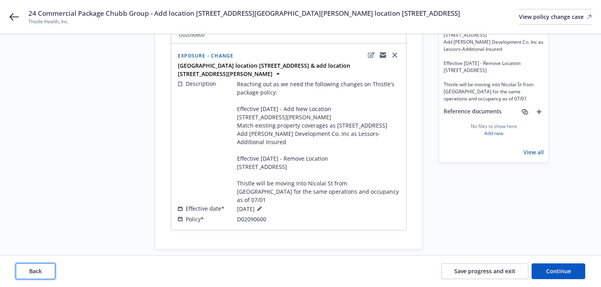
click at [46, 273] on button "Back" at bounding box center [35, 272] width 39 height 16
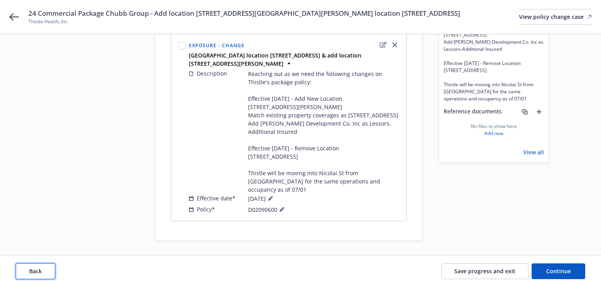
click at [46, 273] on button "Back" at bounding box center [35, 272] width 39 height 16
click at [46, 273] on div "Back Save progress and exit Continue" at bounding box center [300, 272] width 569 height 16
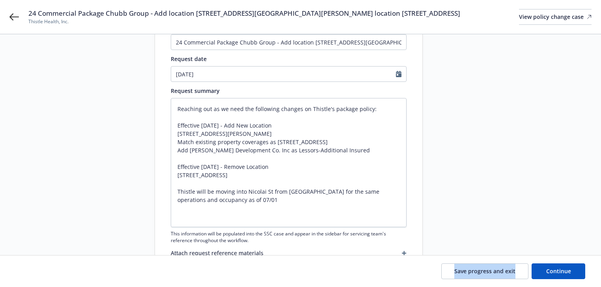
drag, startPoint x: 46, startPoint y: 273, endPoint x: 90, endPoint y: 188, distance: 95.9
click at [47, 271] on div "Save progress and exit Continue" at bounding box center [300, 272] width 569 height 16
click at [92, 182] on div "Start request Request details Review request 4 Confirmation 5 Finalize policy c…" at bounding box center [95, 119] width 87 height 328
click at [567, 276] on button "Continue" at bounding box center [559, 272] width 54 height 16
type textarea "x"
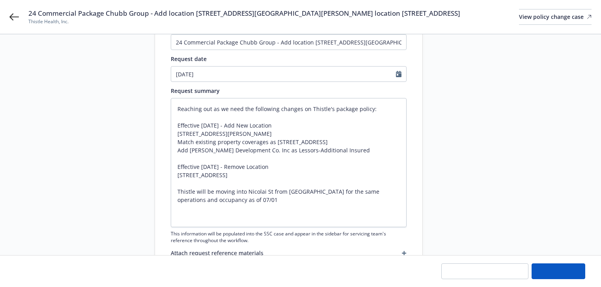
scroll to position [0, 0]
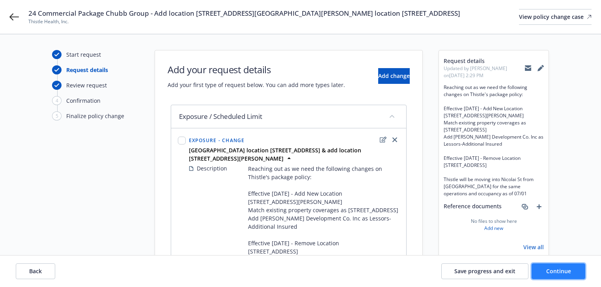
click at [567, 276] on button "Continue" at bounding box center [559, 272] width 54 height 16
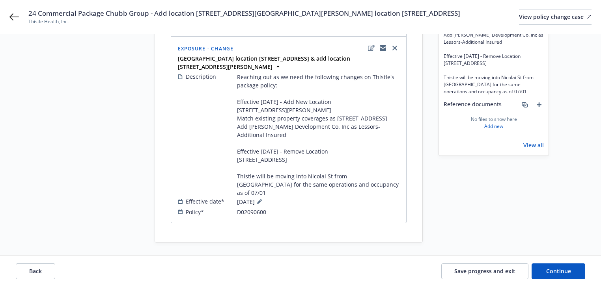
scroll to position [104, 0]
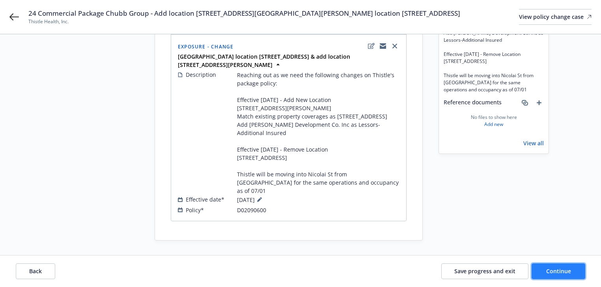
click at [558, 271] on span "Continue" at bounding box center [558, 271] width 25 height 7
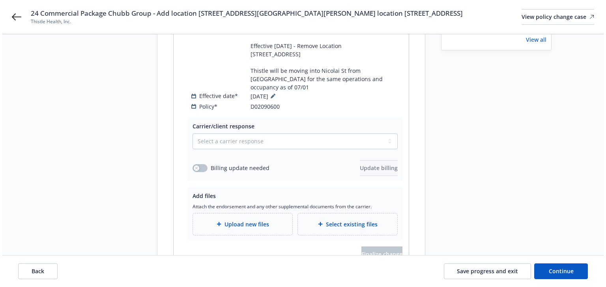
scroll to position [248, 0]
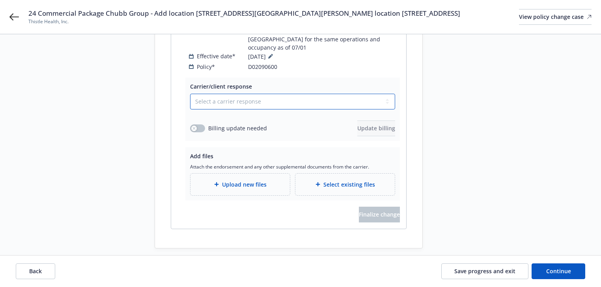
drag, startPoint x: 251, startPoint y: 93, endPoint x: 249, endPoint y: 100, distance: 6.6
click at [251, 94] on select "Select a carrier response Accepted Accepted with revision No endorsement needed…" at bounding box center [292, 102] width 205 height 16
select select "ACCEPTED"
click at [190, 94] on select "Select a carrier response Accepted Accepted with revision No endorsement needed…" at bounding box center [292, 102] width 205 height 16
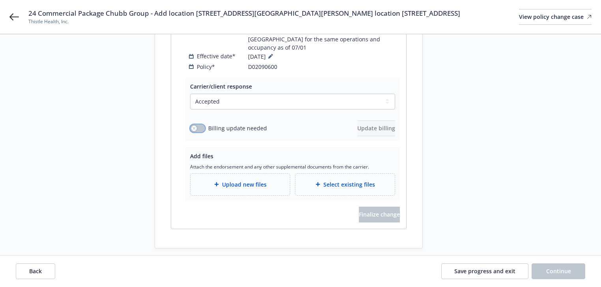
drag, startPoint x: 196, startPoint y: 117, endPoint x: 350, endPoint y: 132, distance: 155.3
click at [197, 125] on button "button" at bounding box center [197, 129] width 15 height 8
click at [373, 127] on button "Update billing" at bounding box center [376, 129] width 38 height 16
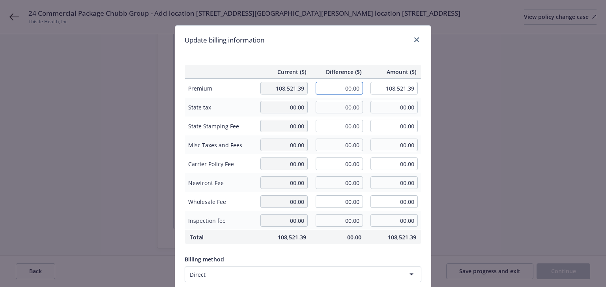
click at [352, 85] on input "00.00" at bounding box center [338, 88] width 47 height 13
type input "-450.00"
type input "108,071.39"
type input "-67.5"
click at [369, 42] on div "Update billing information" at bounding box center [303, 41] width 256 height 30
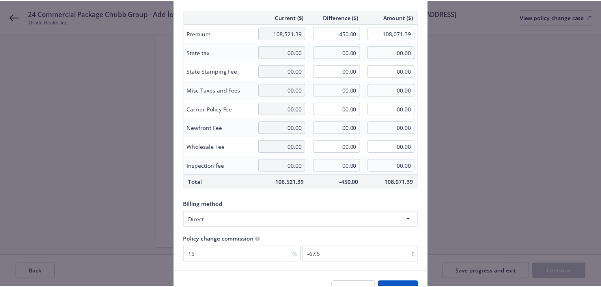
scroll to position [100, 0]
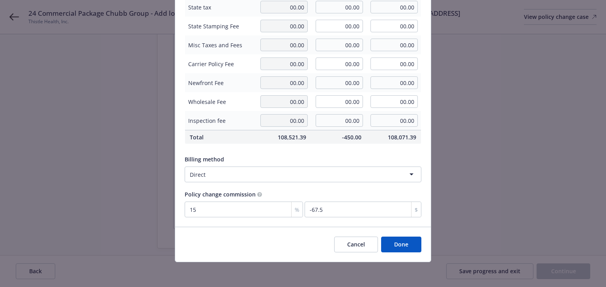
click at [402, 246] on button "Done" at bounding box center [401, 245] width 40 height 16
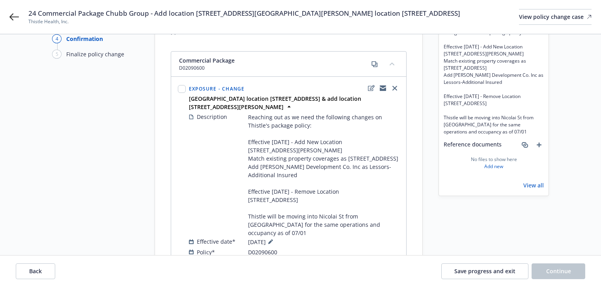
scroll to position [58, 0]
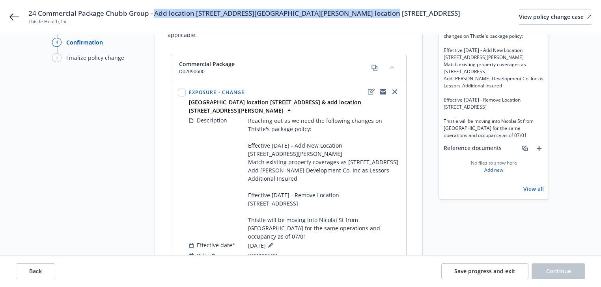
copy span "Add location [STREET_ADDRESS][GEOGRAPHIC_DATA][PERSON_NAME] location [STREET_AD…"
drag, startPoint x: 154, startPoint y: 12, endPoint x: 386, endPoint y: 13, distance: 232.3
click at [386, 13] on div "24 Commercial Package Chubb Group - Add location [STREET_ADDRESS][GEOGRAPHIC_DA…" at bounding box center [309, 17] width 563 height 17
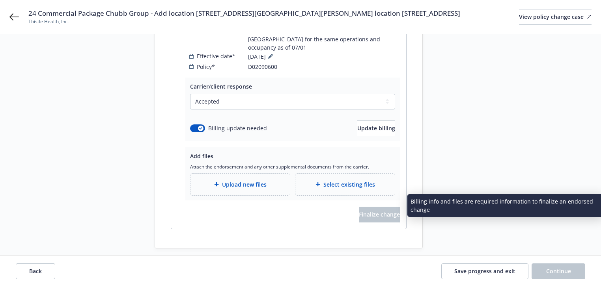
click at [234, 181] on div "Upload new files" at bounding box center [239, 185] width 99 height 22
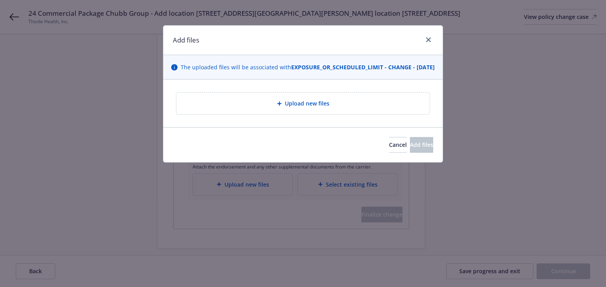
click at [289, 108] on span "Upload new files" at bounding box center [307, 103] width 45 height 8
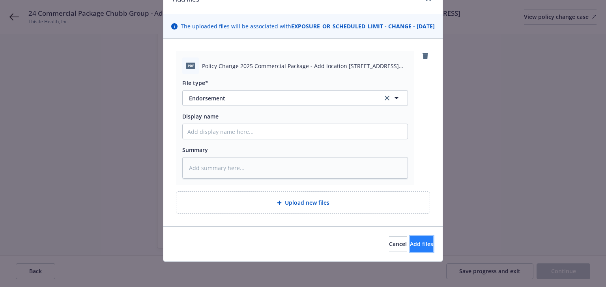
click at [418, 243] on button "Add files" at bounding box center [421, 245] width 23 height 16
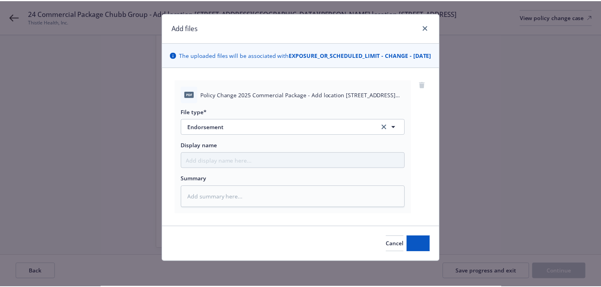
scroll to position [20, 0]
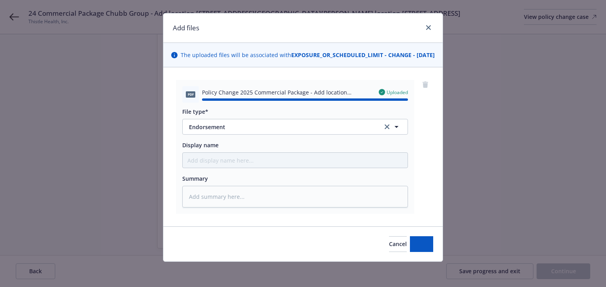
type textarea "x"
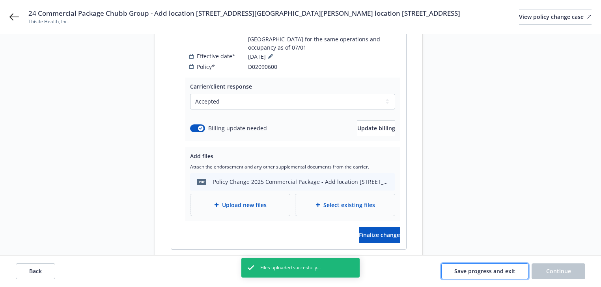
click at [495, 272] on span "Save progress and exit" at bounding box center [484, 271] width 61 height 7
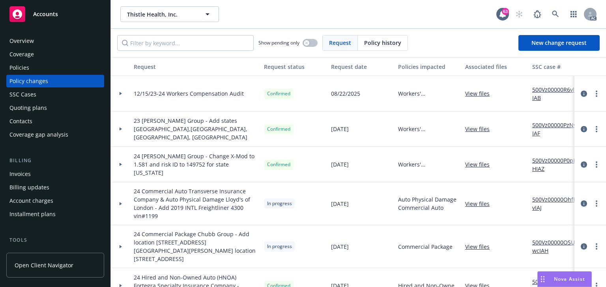
click at [33, 65] on div "Policies" at bounding box center [54, 68] width 91 height 13
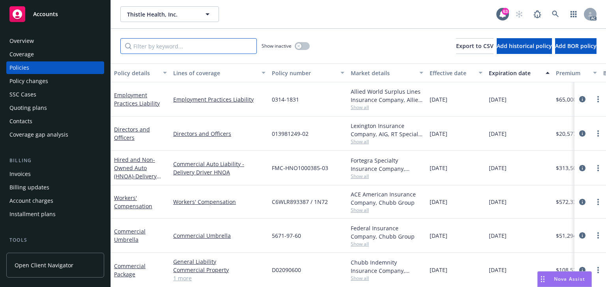
click at [177, 45] on input "Filter by keyword..." at bounding box center [188, 46] width 136 height 16
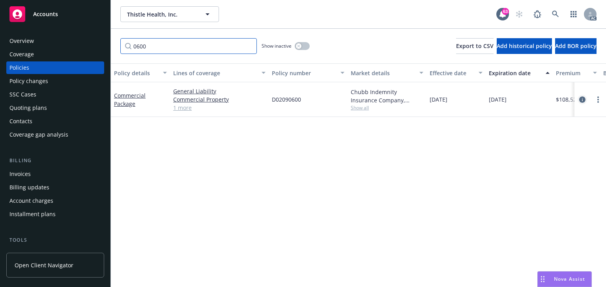
type input "0600"
click at [580, 98] on icon "circleInformation" at bounding box center [582, 100] width 6 height 6
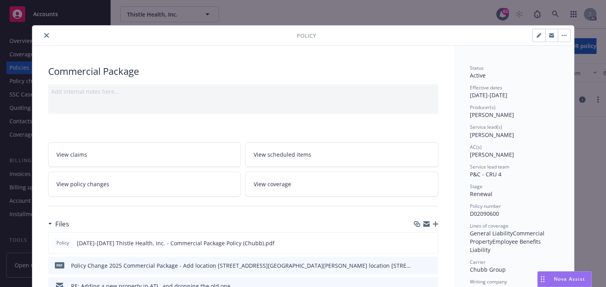
scroll to position [24, 0]
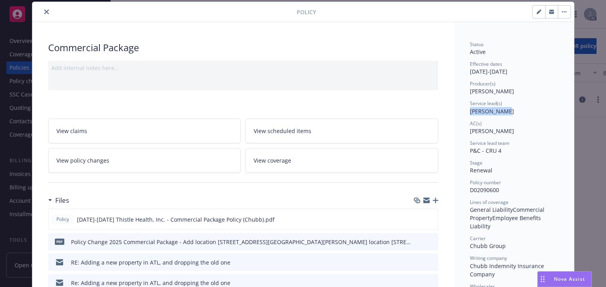
drag, startPoint x: 462, startPoint y: 112, endPoint x: 499, endPoint y: 113, distance: 37.5
copy span "[PERSON_NAME]"
drag, startPoint x: 464, startPoint y: 131, endPoint x: 499, endPoint y: 131, distance: 35.5
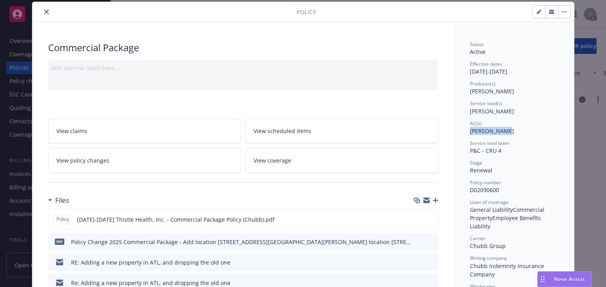
copy span "[PERSON_NAME]"
drag, startPoint x: 45, startPoint y: 11, endPoint x: 46, endPoint y: 21, distance: 9.1
click at [45, 11] on icon "close" at bounding box center [46, 11] width 5 height 5
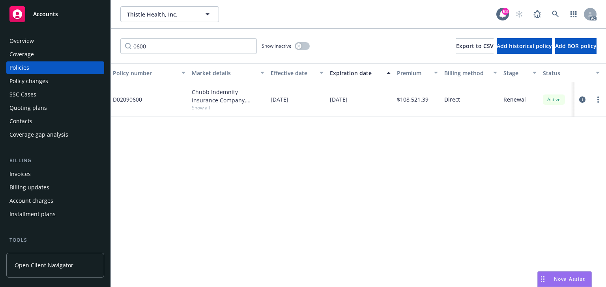
scroll to position [0, 182]
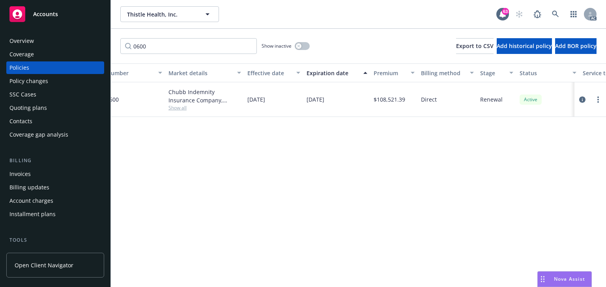
click at [292, 218] on div "Policy details Lines of coverage Policy number Market details Effective date Ex…" at bounding box center [358, 175] width 495 height 224
drag, startPoint x: 290, startPoint y: 282, endPoint x: 208, endPoint y: 279, distance: 82.1
click at [208, 279] on div "Policy details Lines of coverage Policy number Market details Effective date Ex…" at bounding box center [358, 175] width 495 height 224
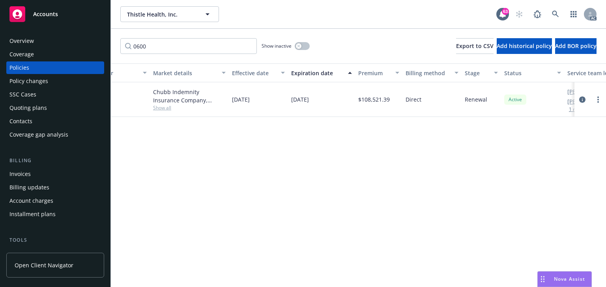
scroll to position [0, 235]
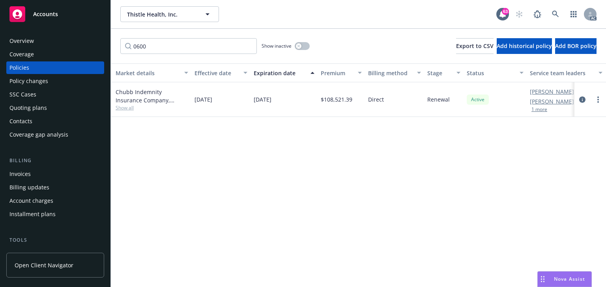
drag, startPoint x: 288, startPoint y: 210, endPoint x: 197, endPoint y: 89, distance: 151.0
click at [285, 200] on div "Policy details Lines of coverage Policy number Market details Effective date Ex…" at bounding box center [358, 175] width 495 height 224
